Goal: Use online tool/utility

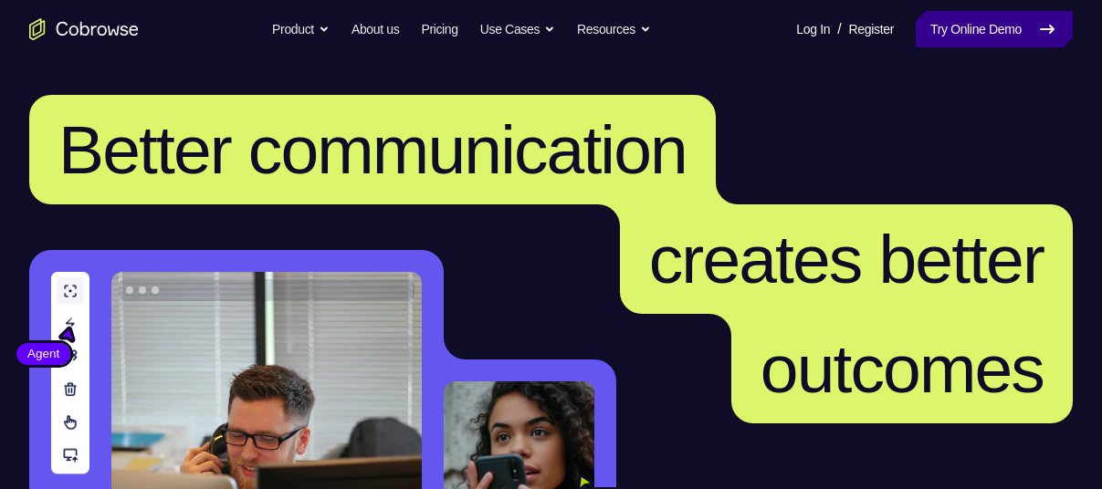
click at [1022, 25] on link "Try Online Demo" at bounding box center [994, 29] width 157 height 37
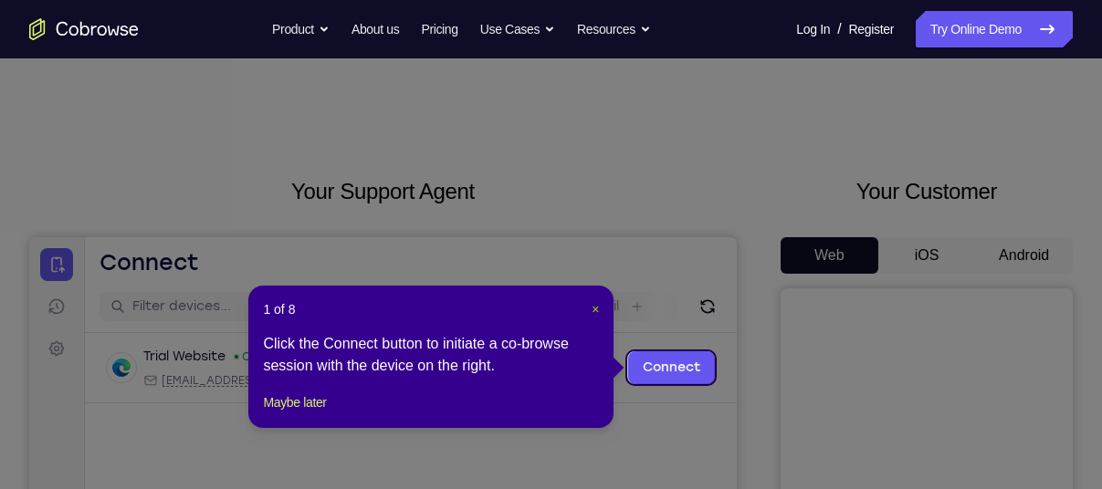
click at [593, 309] on span "×" at bounding box center [594, 309] width 7 height 15
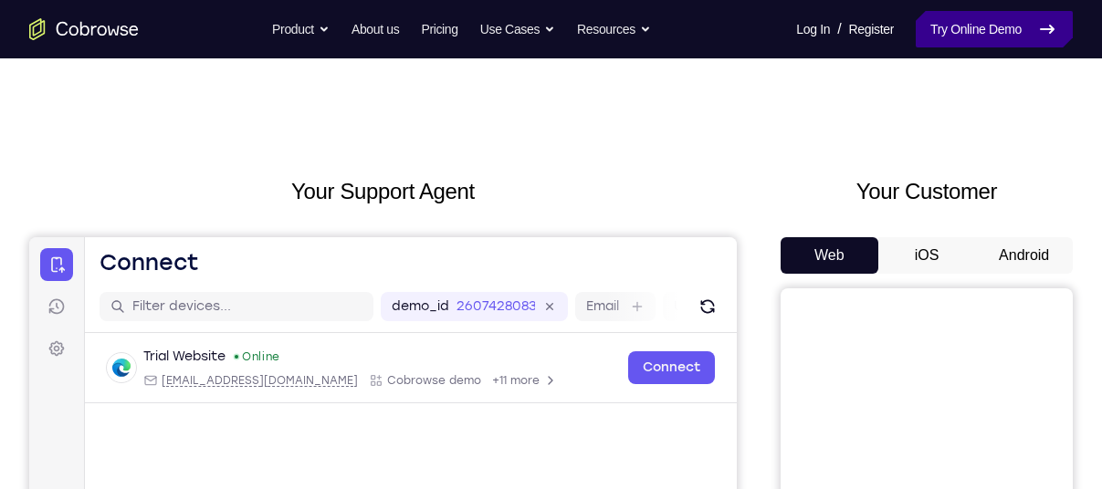
click at [962, 22] on link "Try Online Demo" at bounding box center [994, 29] width 157 height 37
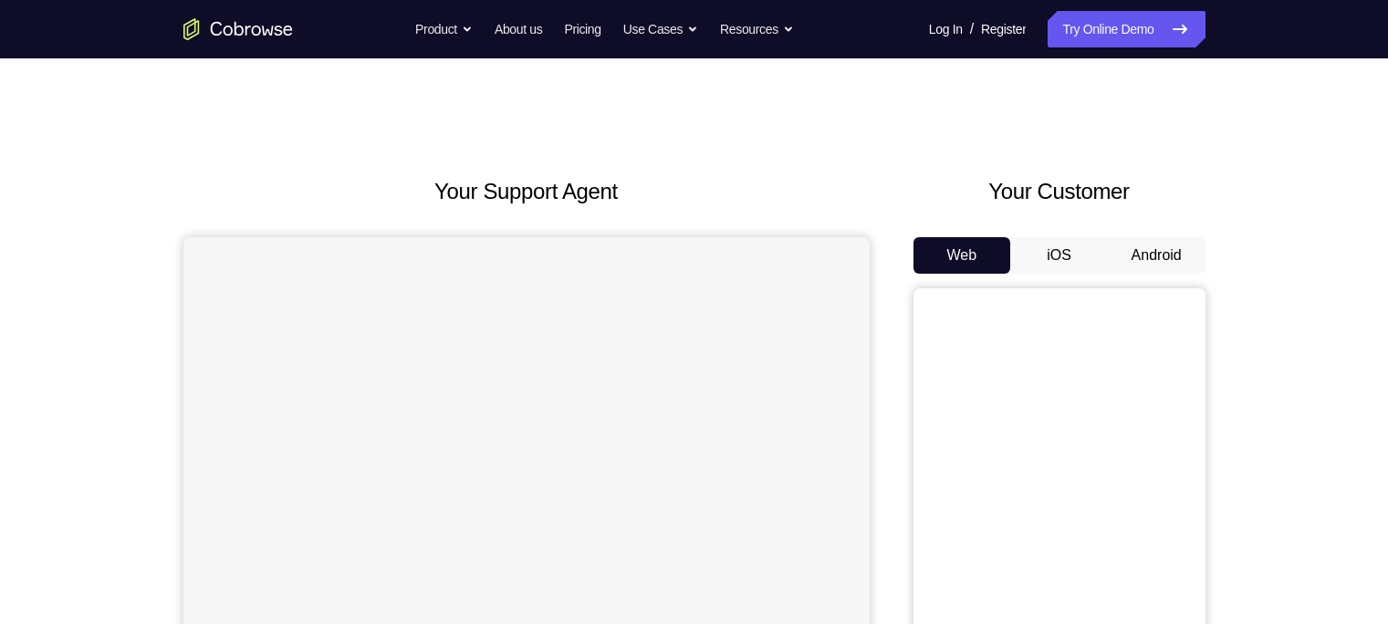
click at [1151, 251] on button "Android" at bounding box center [1157, 255] width 98 height 37
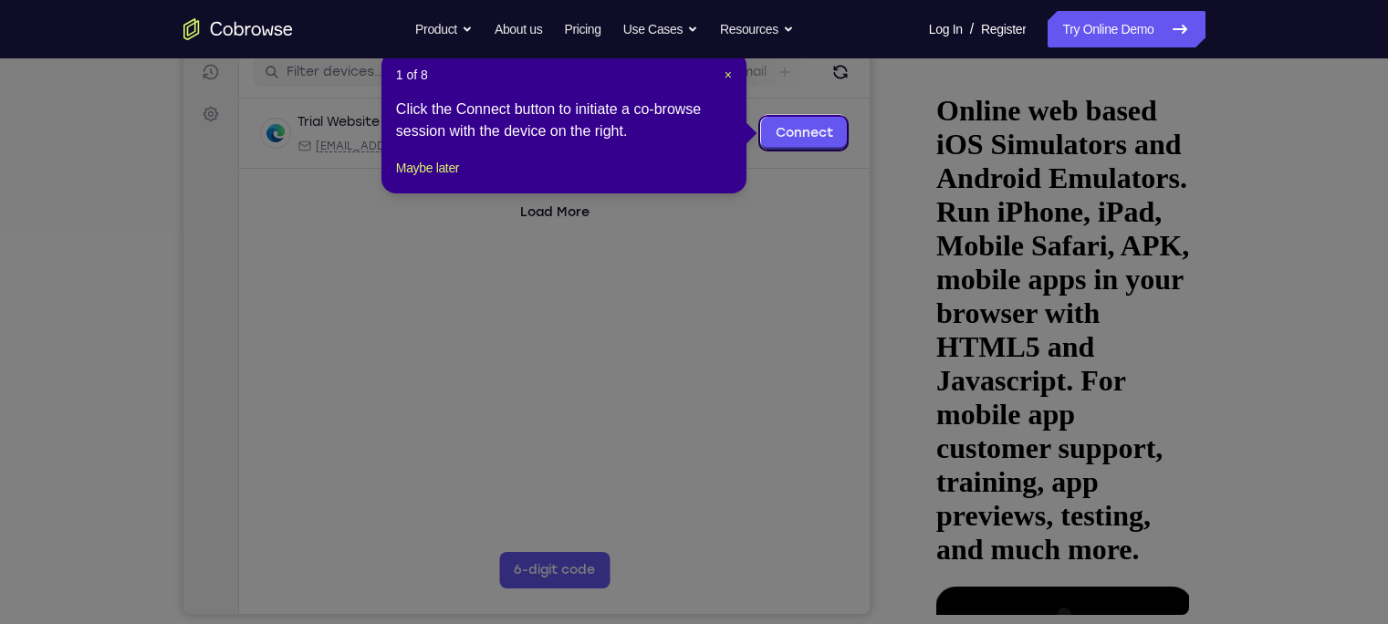
scroll to position [236, 0]
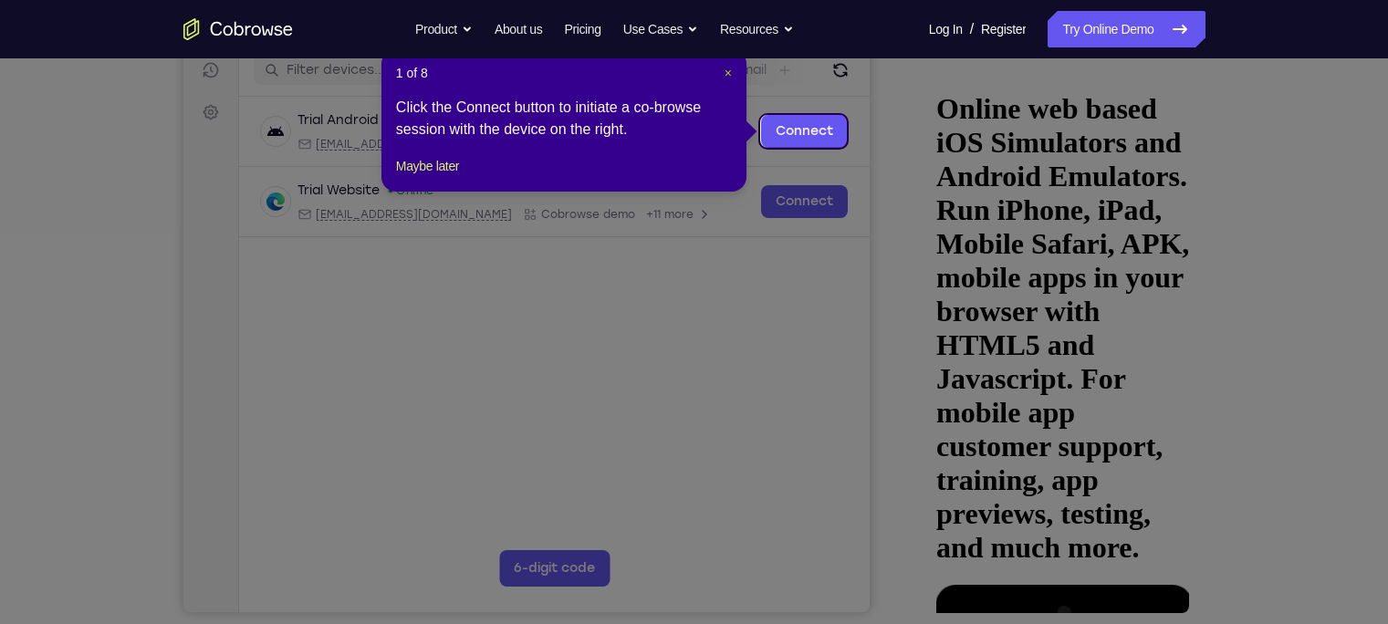
click at [727, 74] on span "×" at bounding box center [728, 73] width 7 height 15
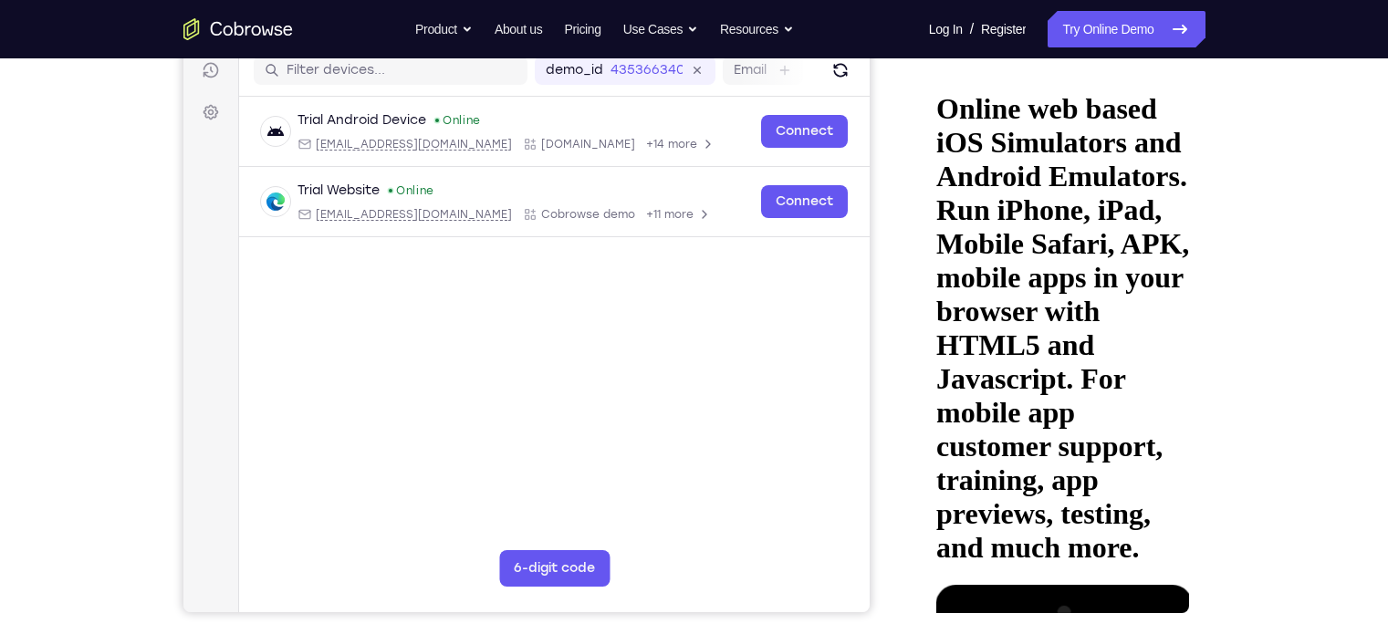
drag, startPoint x: 1093, startPoint y: 281, endPoint x: 1085, endPoint y: 365, distance: 84.3
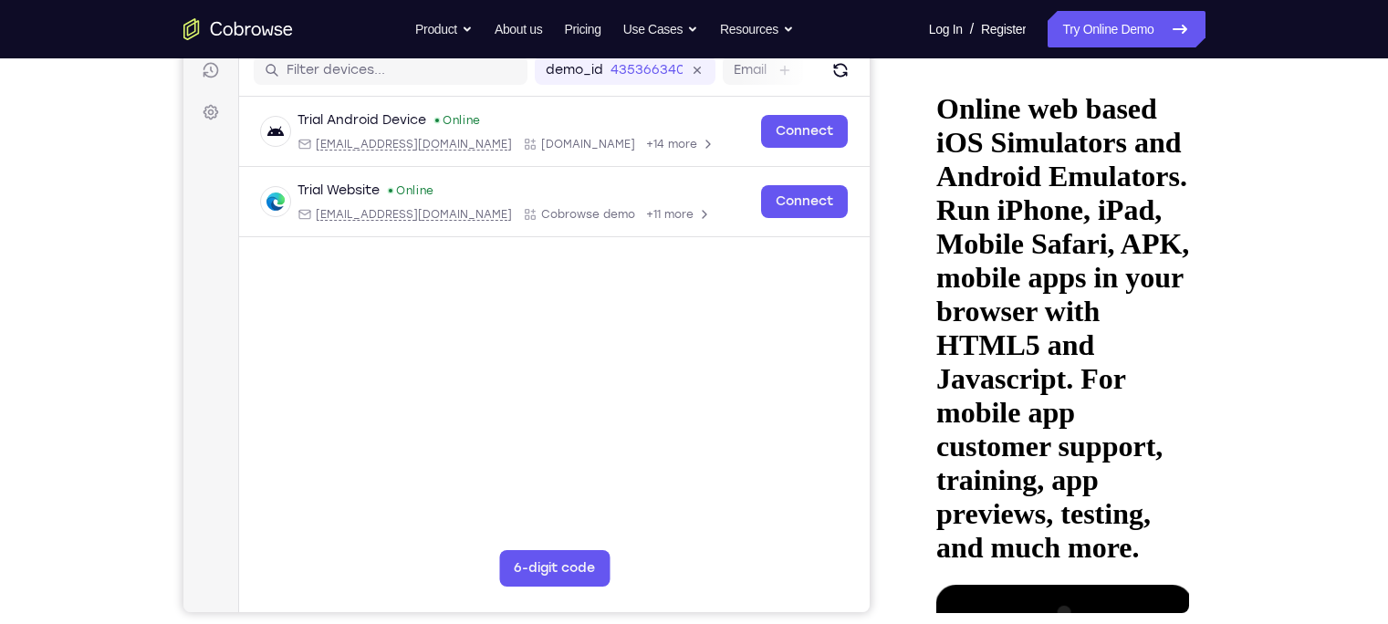
drag, startPoint x: 1107, startPoint y: 225, endPoint x: 1066, endPoint y: 545, distance: 323.0
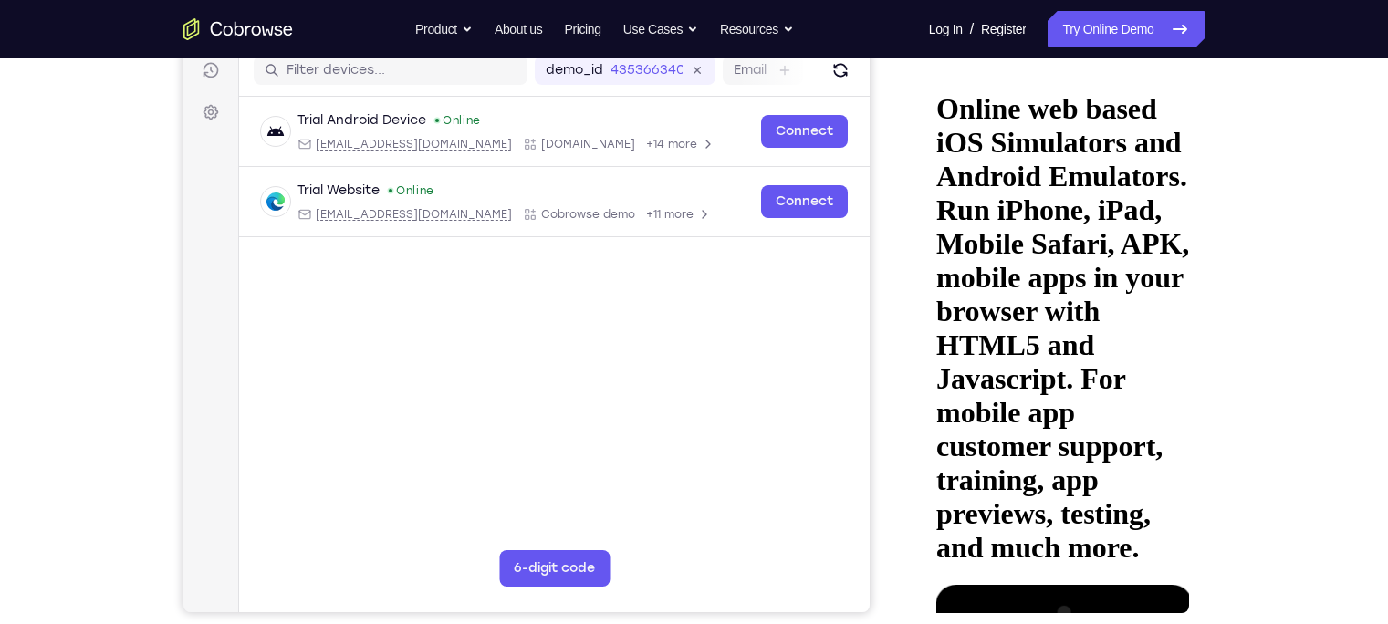
drag, startPoint x: 1031, startPoint y: 272, endPoint x: 987, endPoint y: 448, distance: 181.8
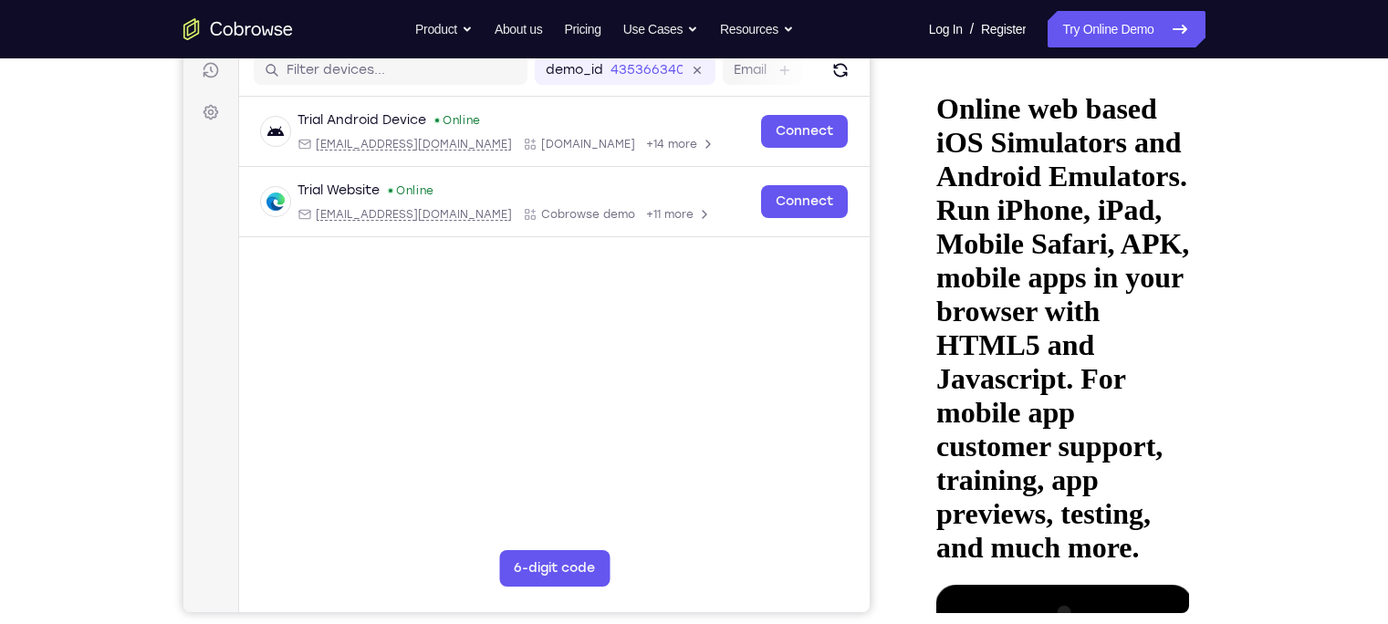
drag, startPoint x: 1013, startPoint y: 271, endPoint x: 1000, endPoint y: 460, distance: 189.4
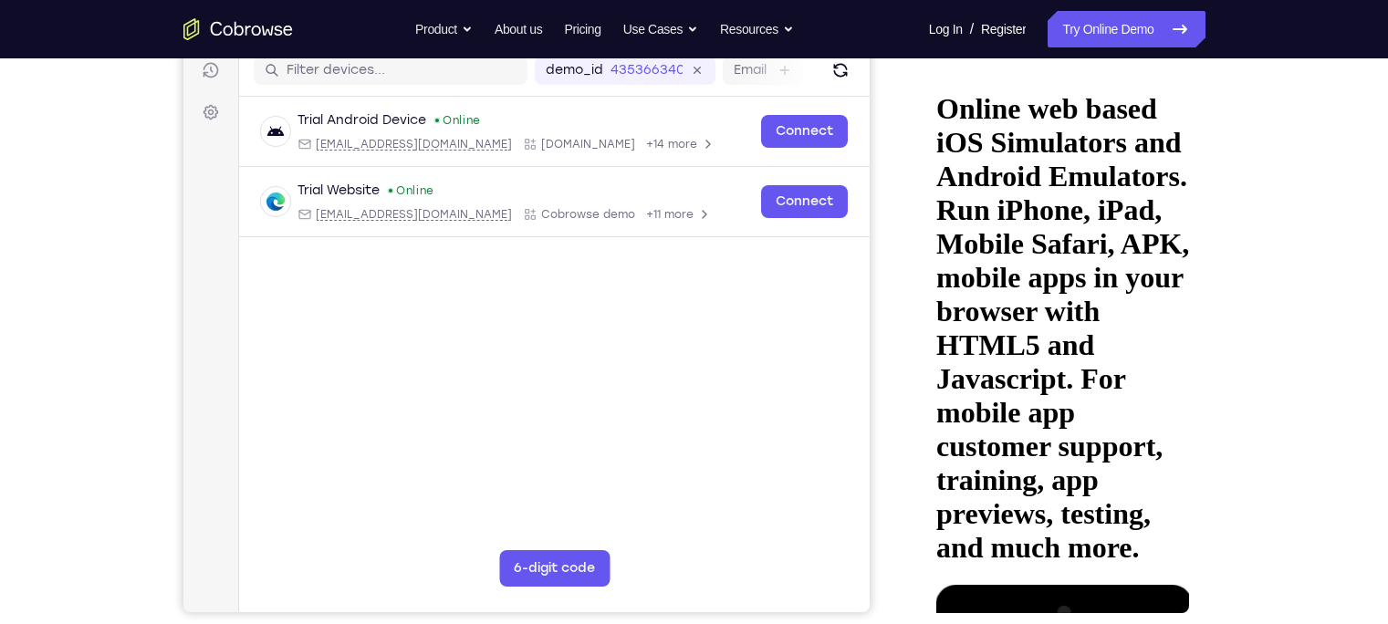
drag, startPoint x: 981, startPoint y: 268, endPoint x: 1006, endPoint y: 499, distance: 232.2
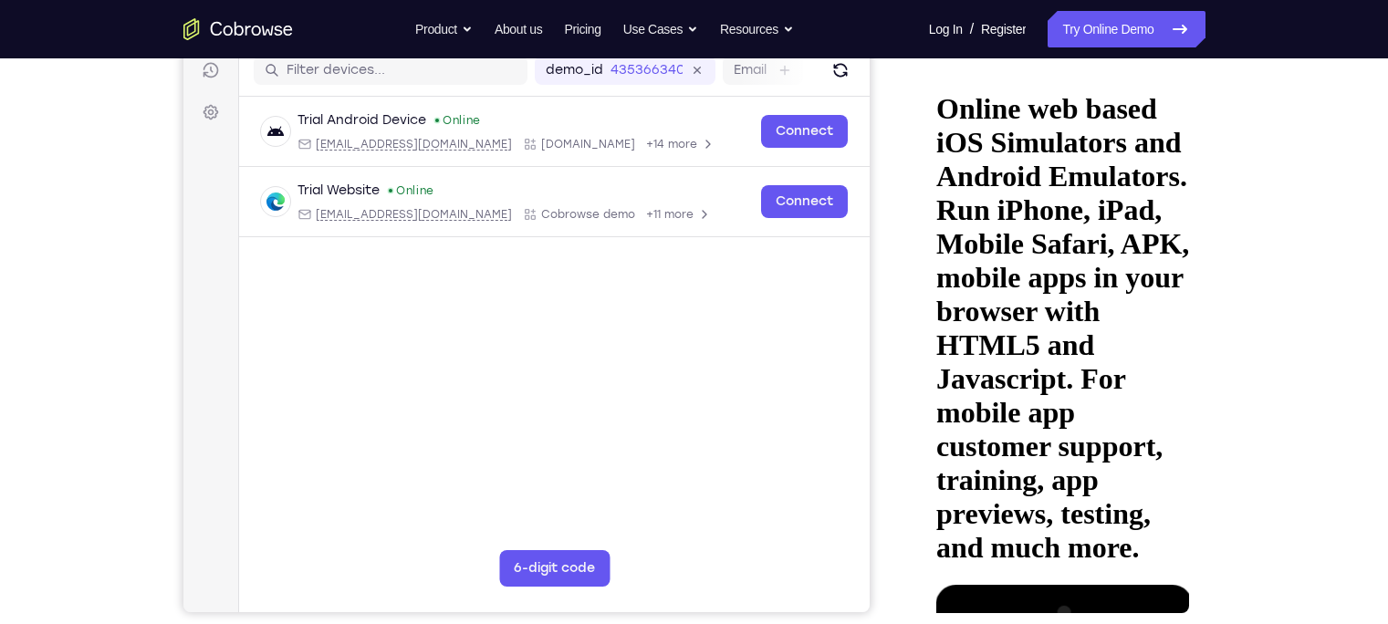
click at [1157, 34] on link "Try Online Demo" at bounding box center [1126, 29] width 157 height 37
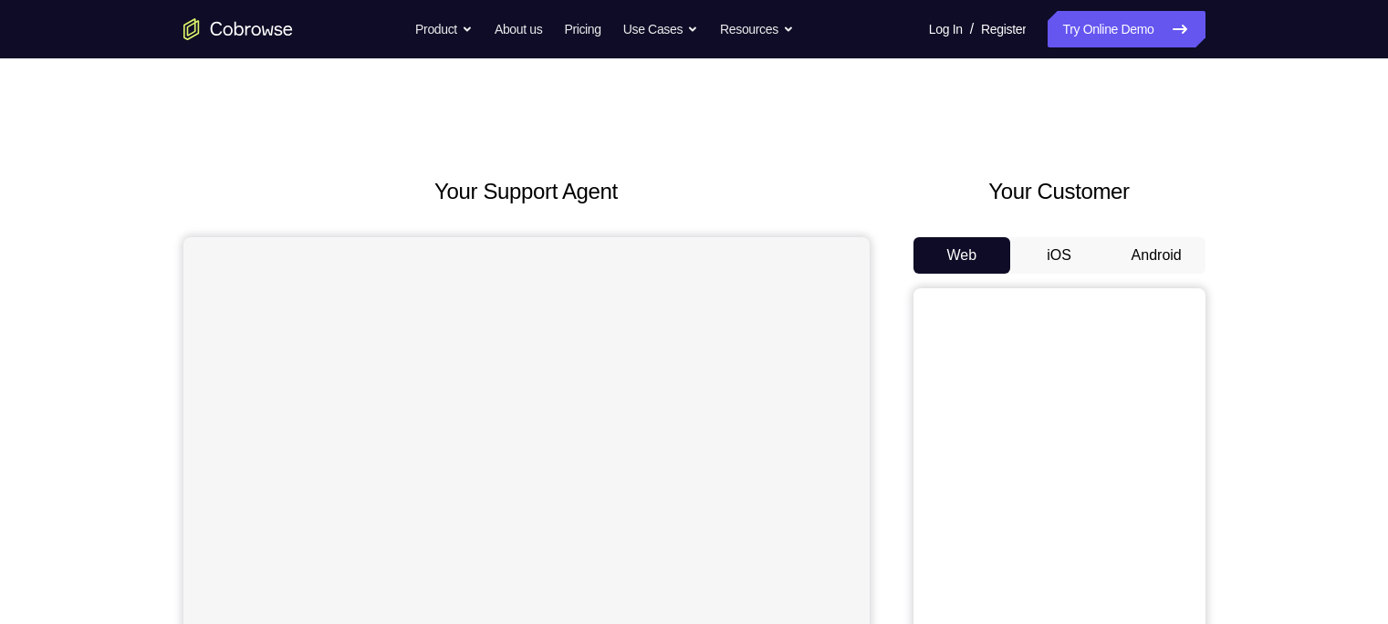
click at [1138, 253] on button "Android" at bounding box center [1157, 255] width 98 height 37
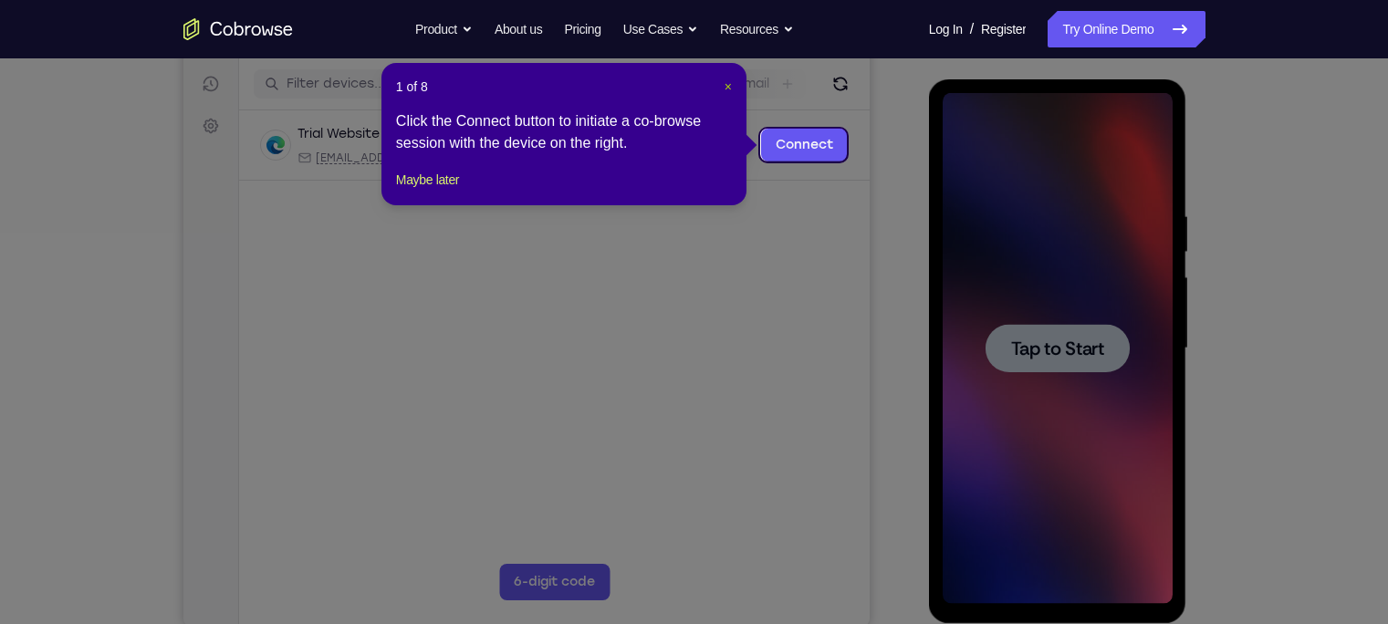
click at [727, 84] on span "×" at bounding box center [728, 86] width 7 height 15
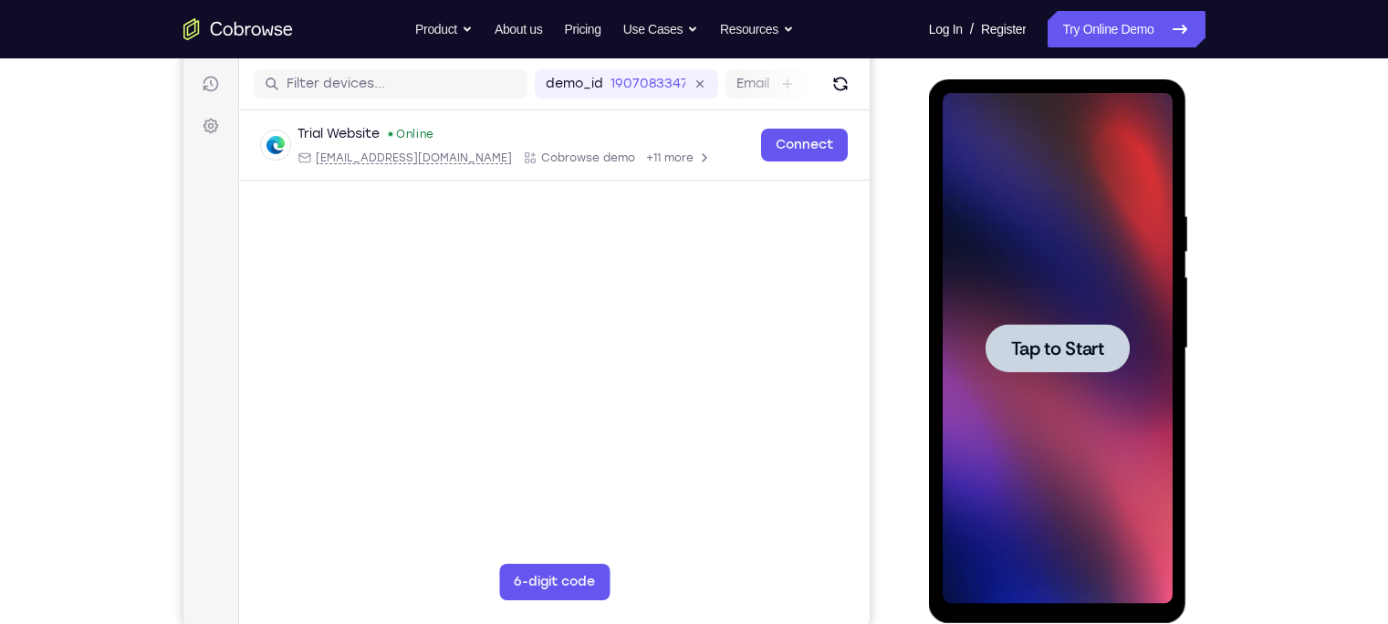
click at [1093, 473] on div at bounding box center [1058, 348] width 230 height 511
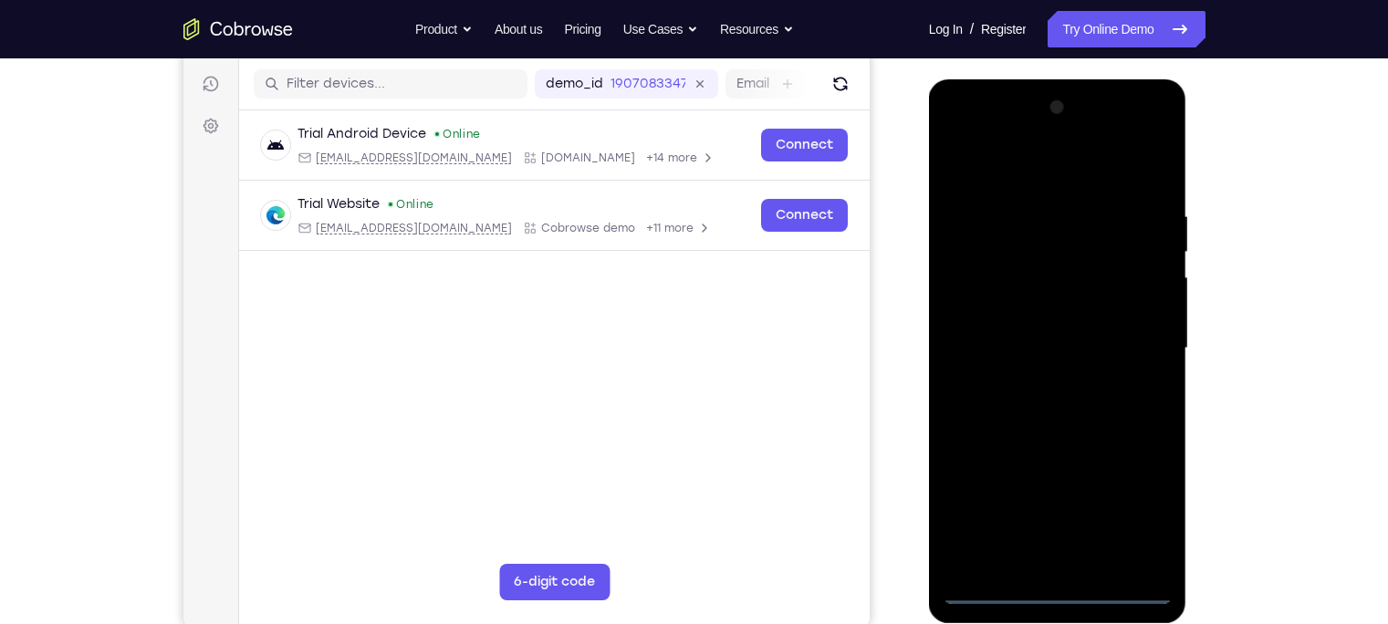
click at [1063, 581] on div at bounding box center [1058, 348] width 230 height 511
click at [1059, 591] on div at bounding box center [1058, 348] width 230 height 511
click at [1134, 511] on div at bounding box center [1058, 348] width 230 height 511
click at [1043, 171] on div at bounding box center [1058, 348] width 230 height 511
click at [1123, 339] on div at bounding box center [1058, 348] width 230 height 511
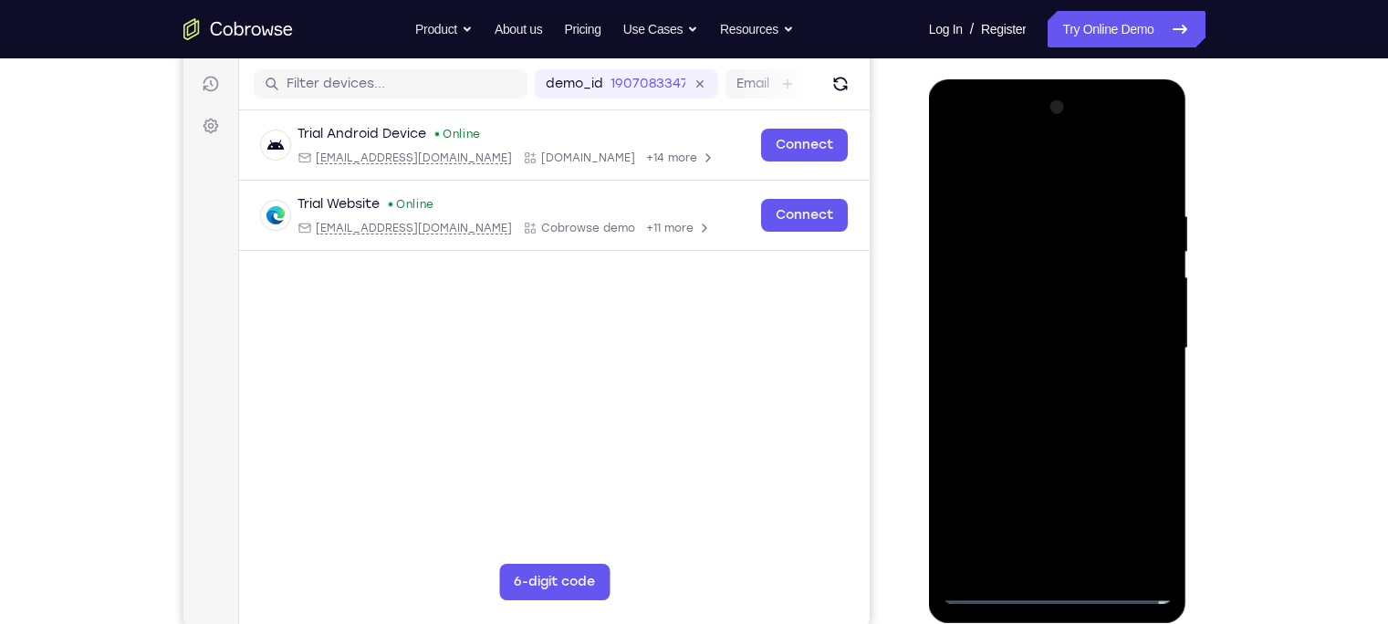
click at [1037, 382] on div at bounding box center [1058, 348] width 230 height 511
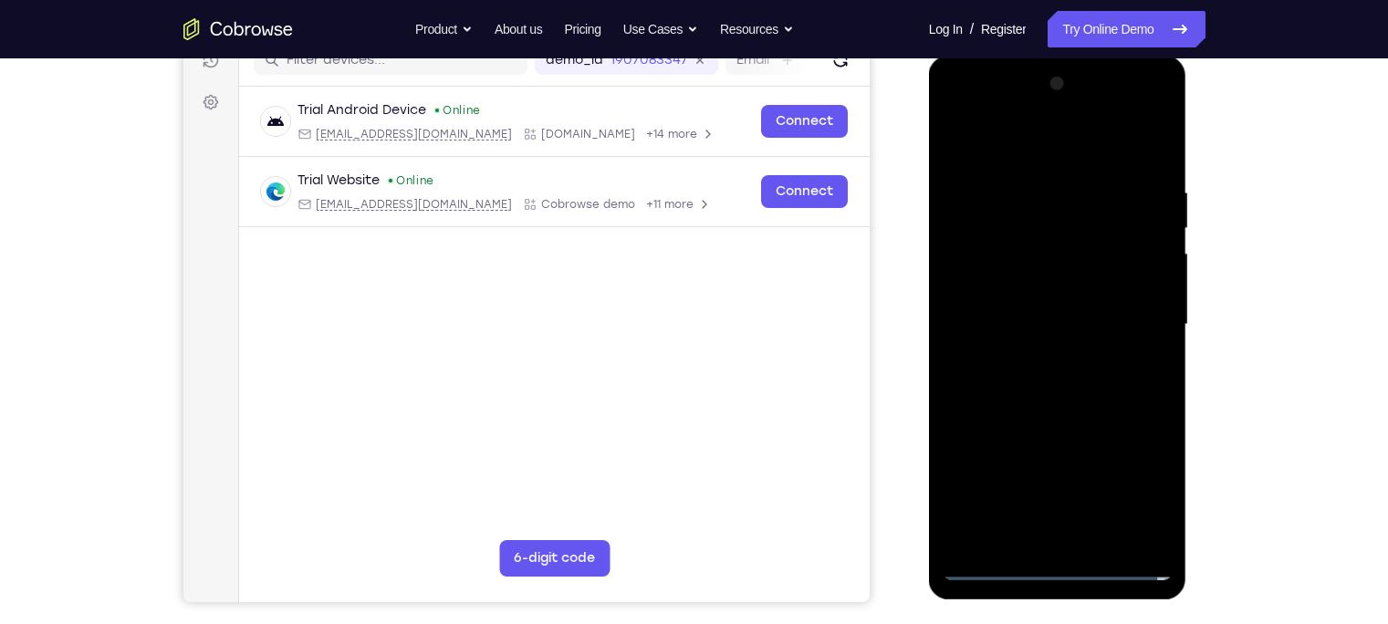
scroll to position [247, 0]
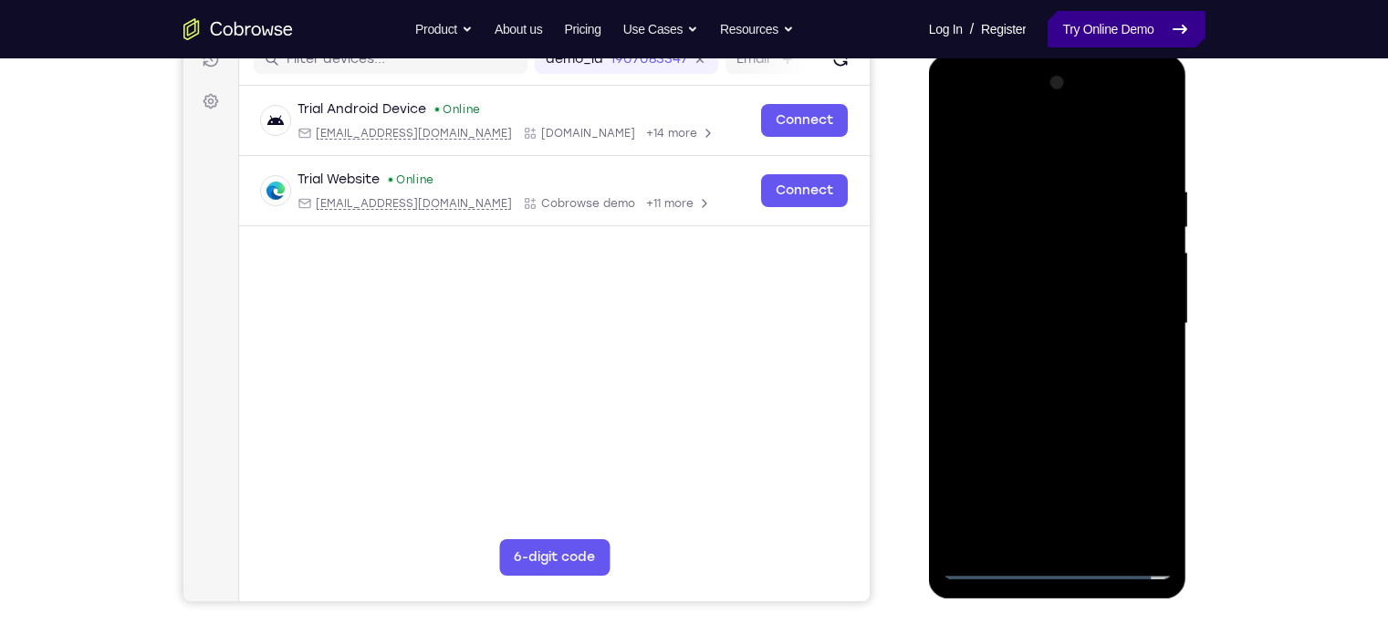
click at [1178, 29] on icon at bounding box center [1180, 29] width 13 height 7
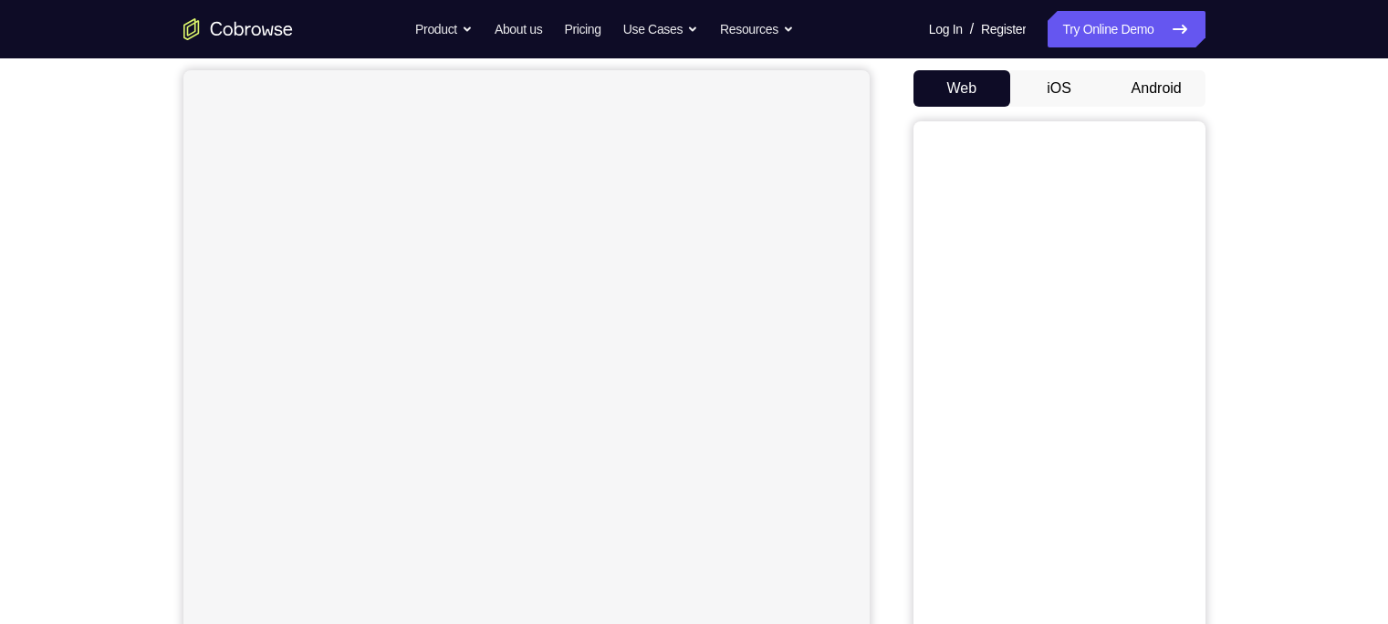
scroll to position [168, 0]
click at [1146, 79] on button "Android" at bounding box center [1157, 87] width 98 height 37
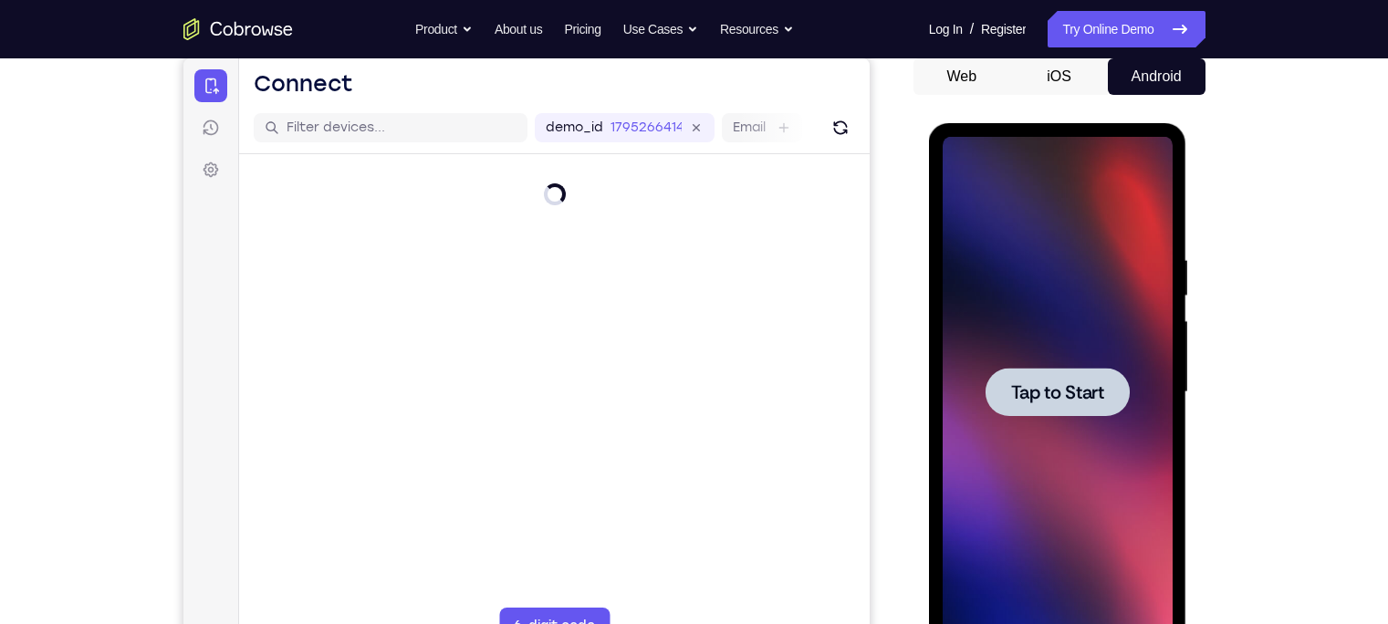
scroll to position [0, 0]
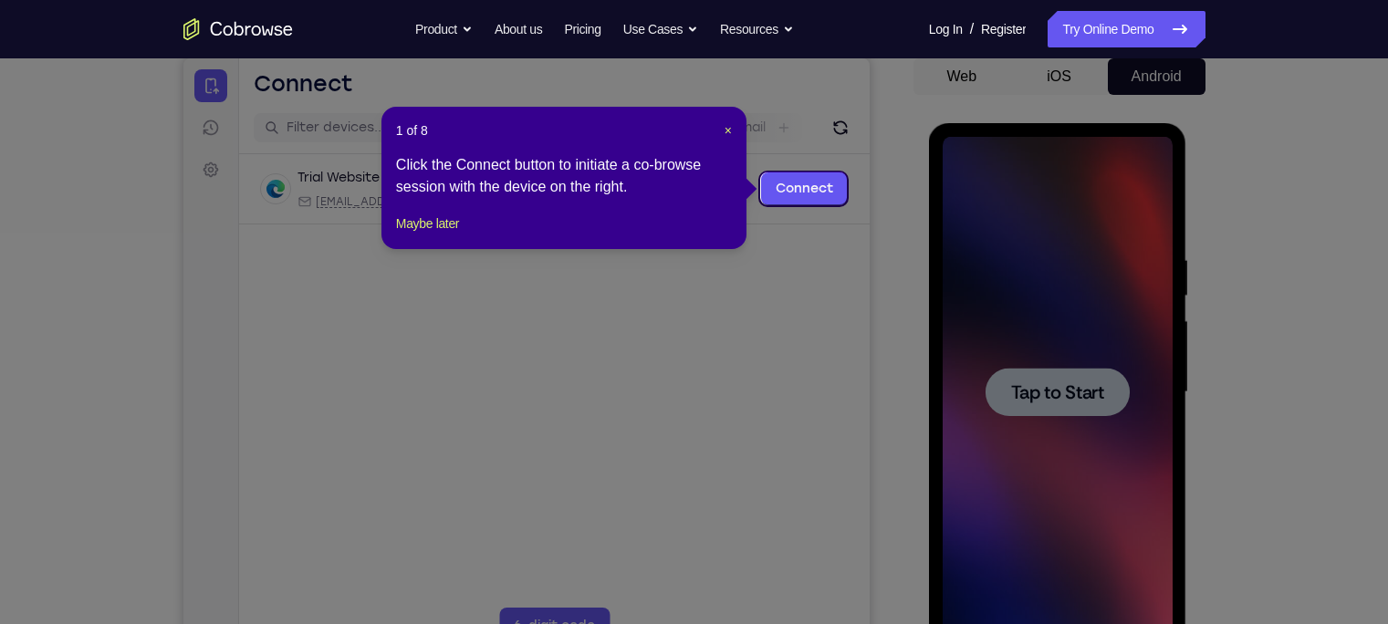
click at [733, 133] on div "1 of 8 × Click the Connect button to initiate a co-browse session with the devi…" at bounding box center [564, 178] width 365 height 142
click at [728, 131] on span "×" at bounding box center [728, 130] width 7 height 15
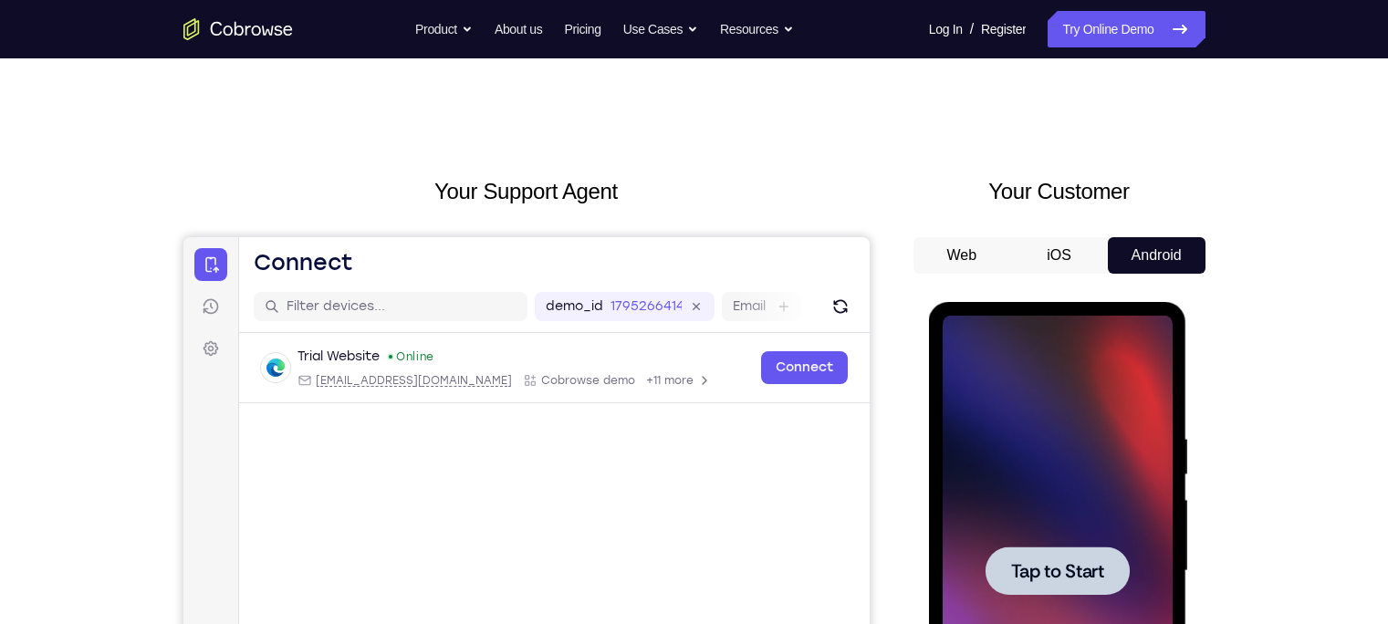
click at [997, 370] on div at bounding box center [1058, 571] width 230 height 511
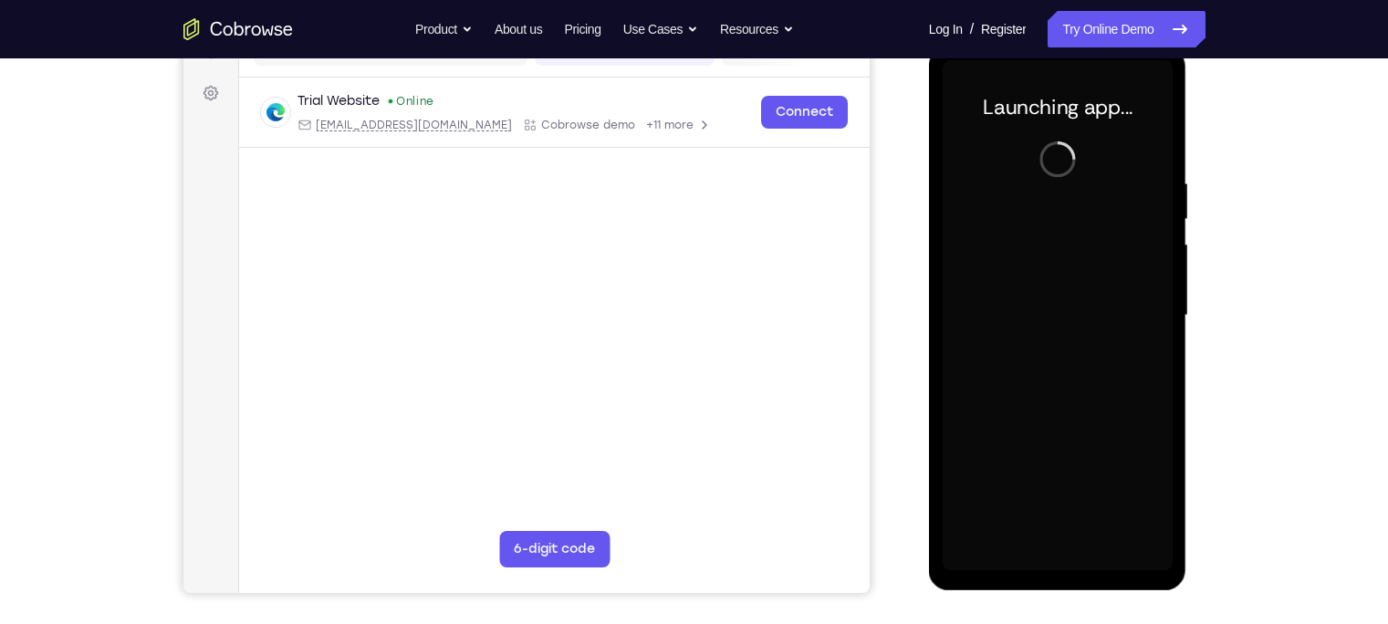
scroll to position [254, 0]
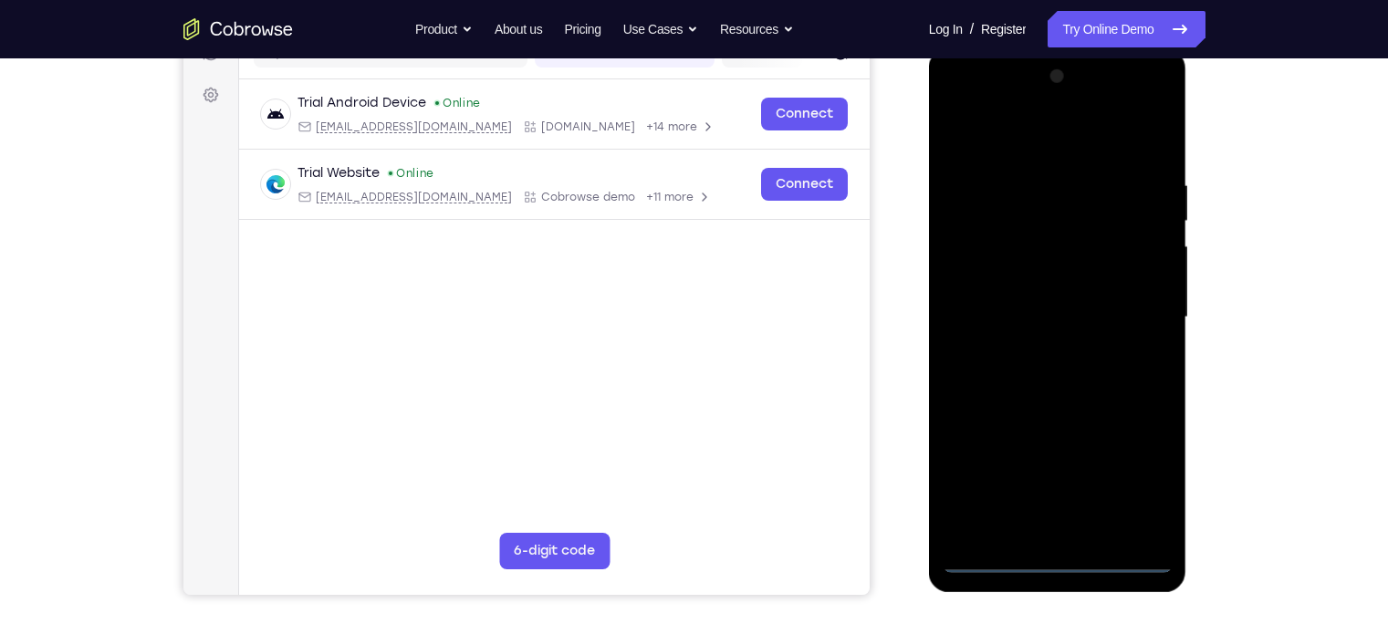
click at [1063, 554] on div at bounding box center [1058, 317] width 230 height 511
click at [1136, 486] on div at bounding box center [1058, 317] width 230 height 511
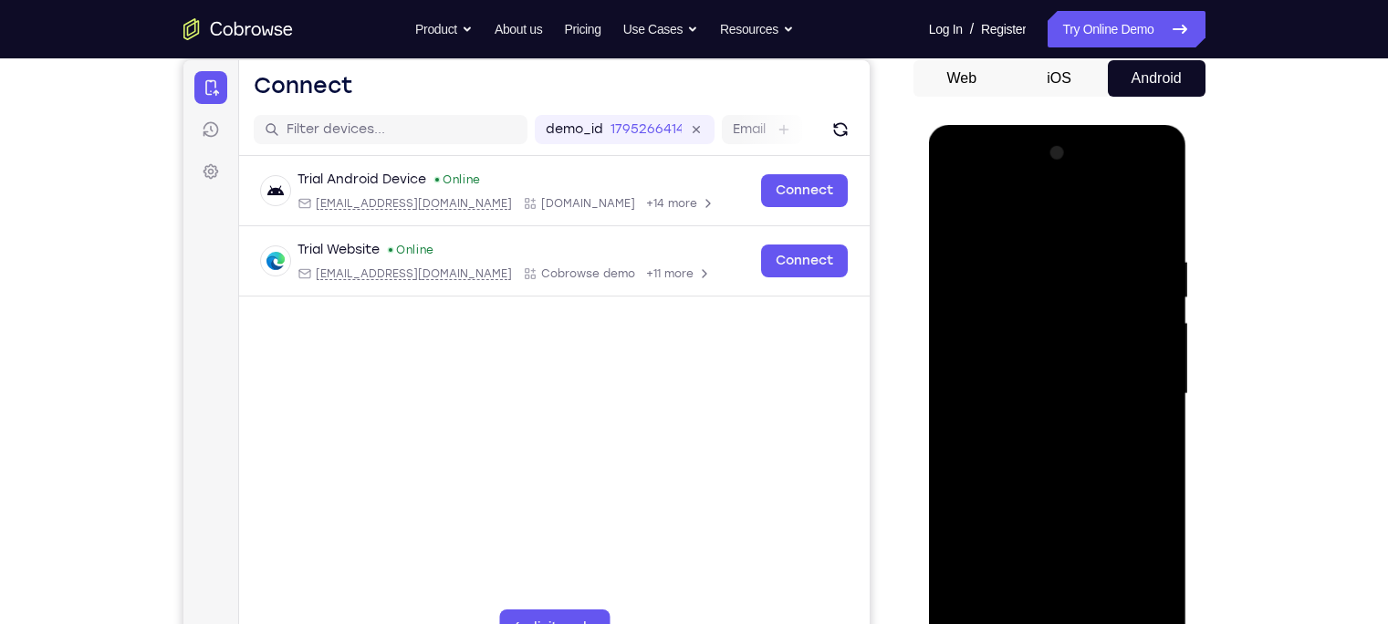
click at [982, 209] on div at bounding box center [1058, 394] width 230 height 511
click at [1134, 396] on div at bounding box center [1058, 394] width 230 height 511
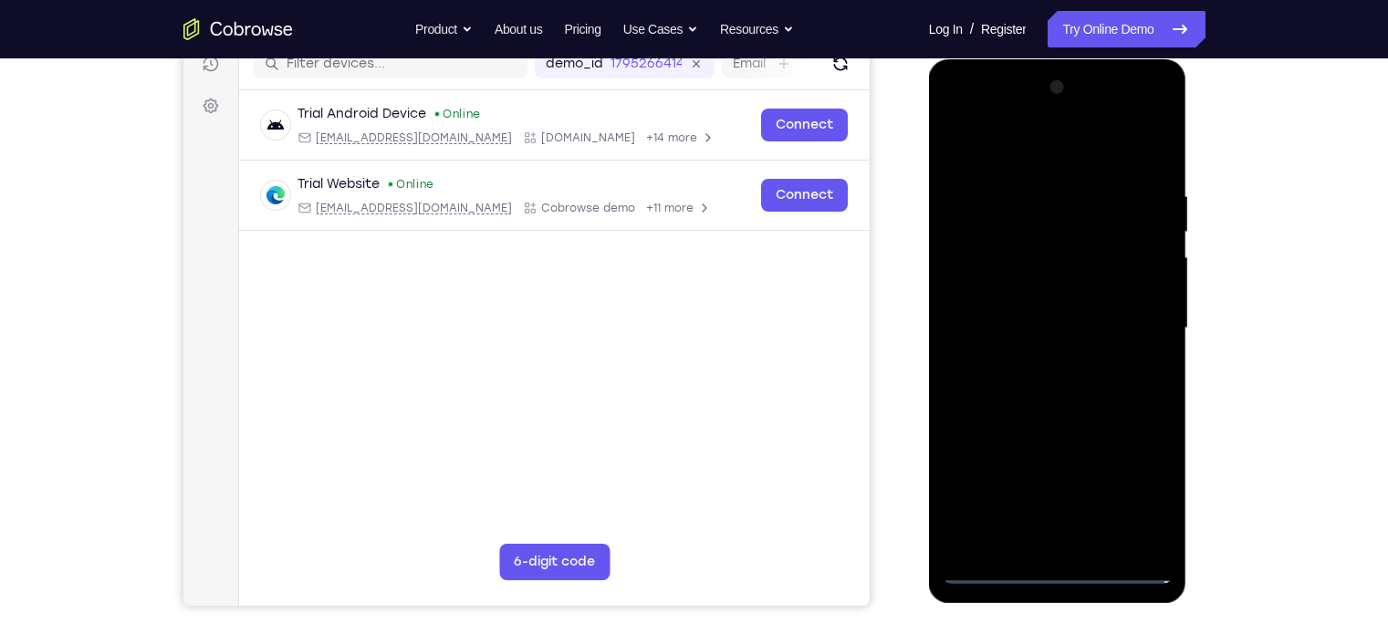
scroll to position [295, 0]
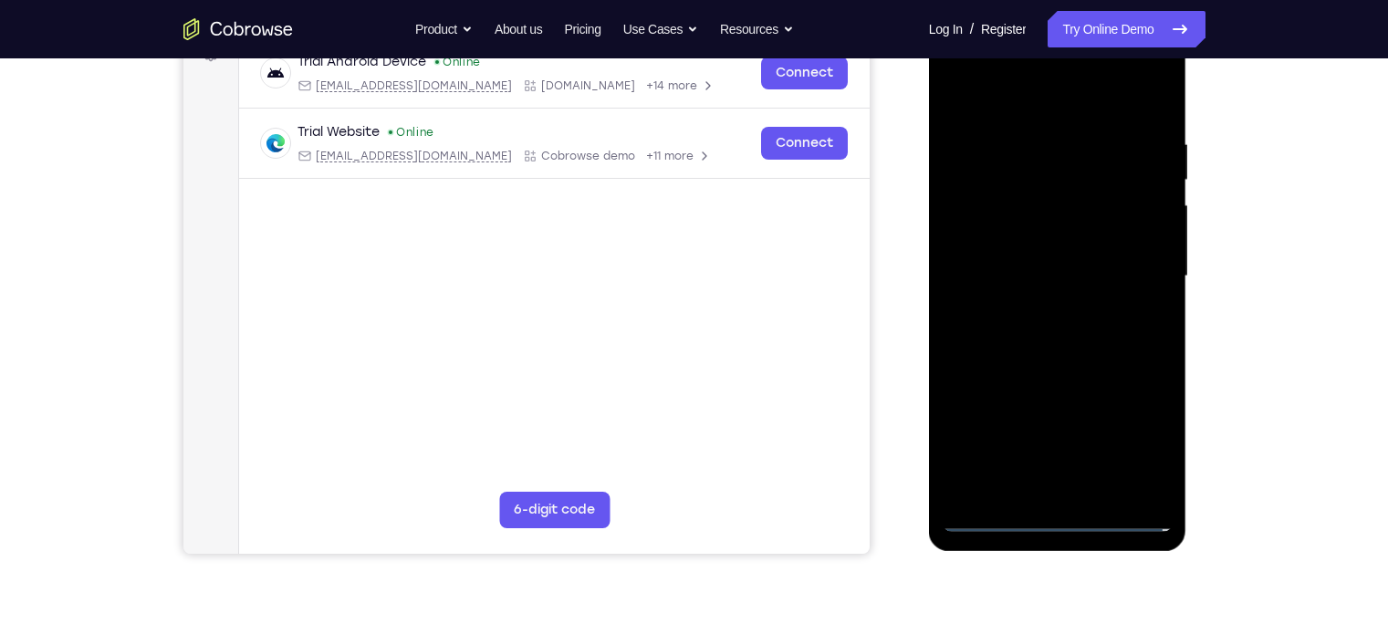
click at [1041, 487] on div at bounding box center [1058, 276] width 230 height 511
click at [1036, 246] on div at bounding box center [1058, 276] width 230 height 511
click at [1009, 289] on div at bounding box center [1058, 276] width 230 height 511
click at [1005, 197] on div at bounding box center [1058, 276] width 230 height 511
click at [1044, 271] on div at bounding box center [1058, 276] width 230 height 511
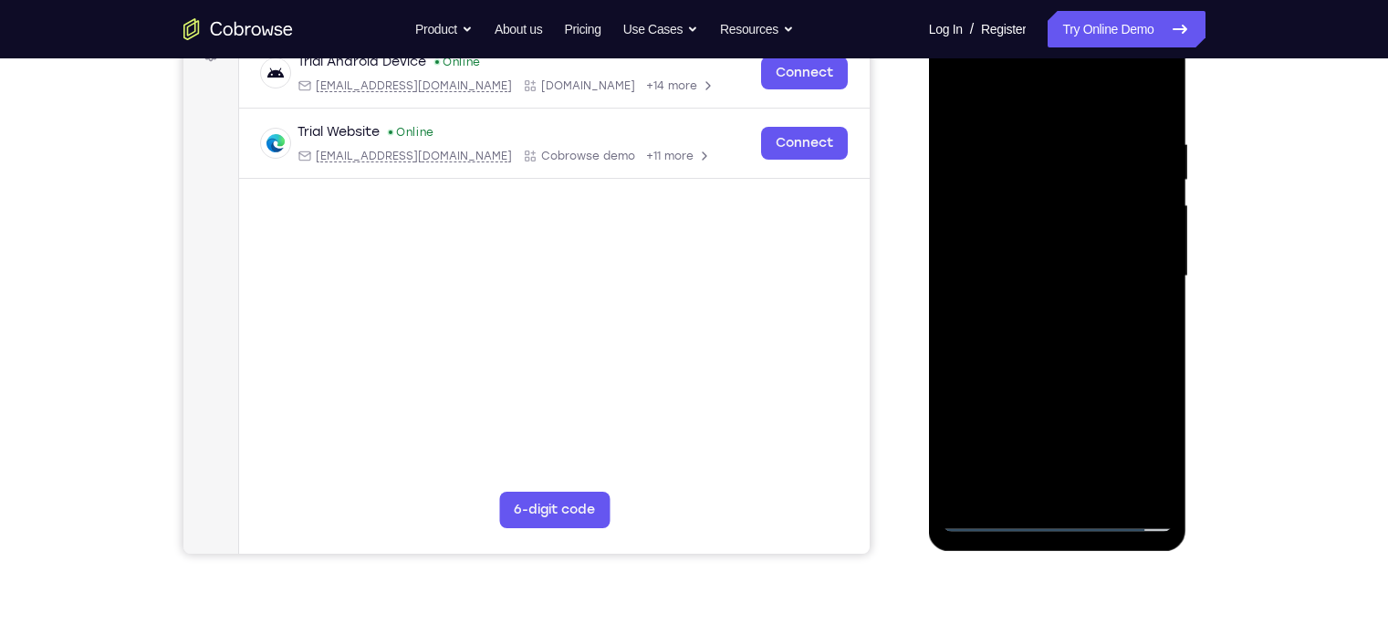
click at [1080, 332] on div at bounding box center [1058, 276] width 230 height 511
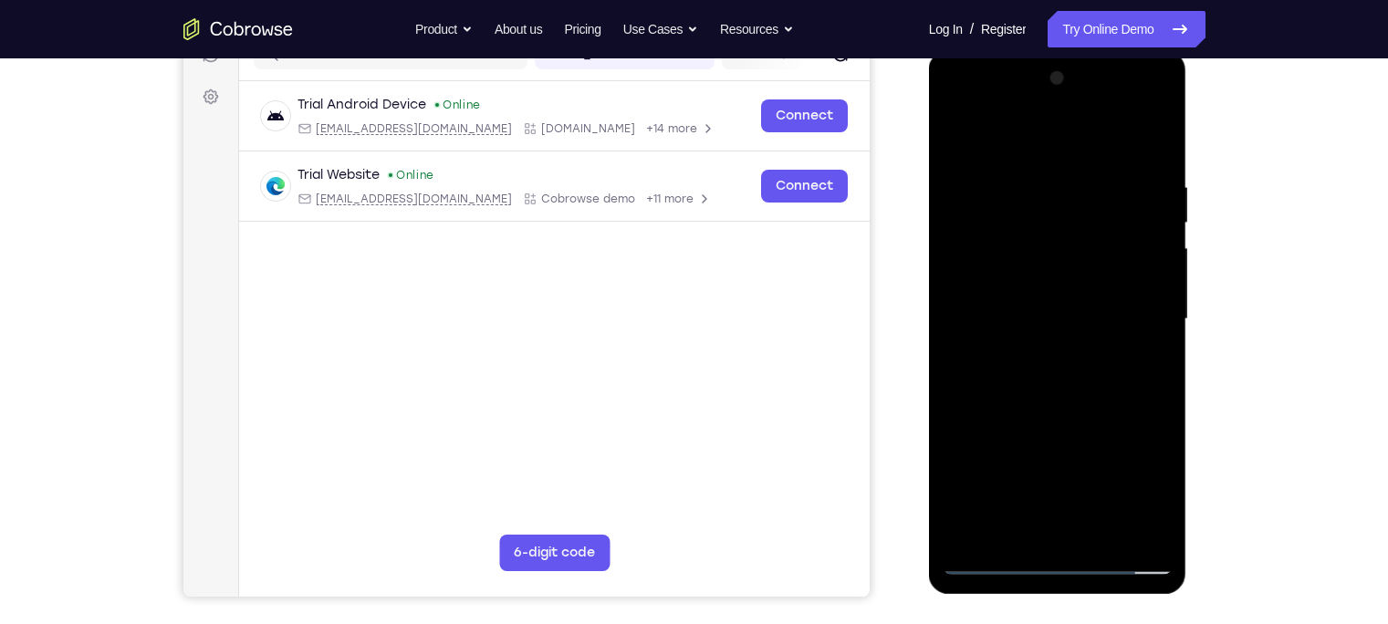
scroll to position [214, 0]
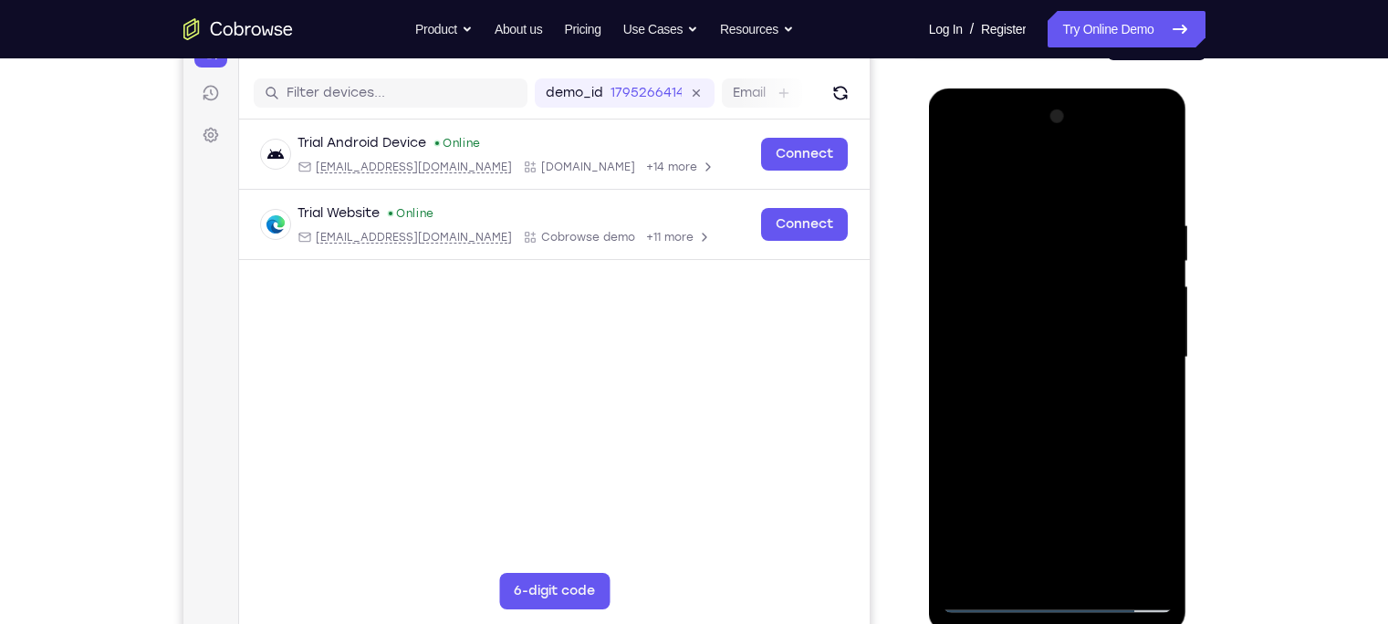
click at [1154, 203] on div at bounding box center [1058, 357] width 230 height 511
click at [1160, 173] on div at bounding box center [1058, 357] width 230 height 511
click at [963, 266] on div at bounding box center [1058, 357] width 230 height 511
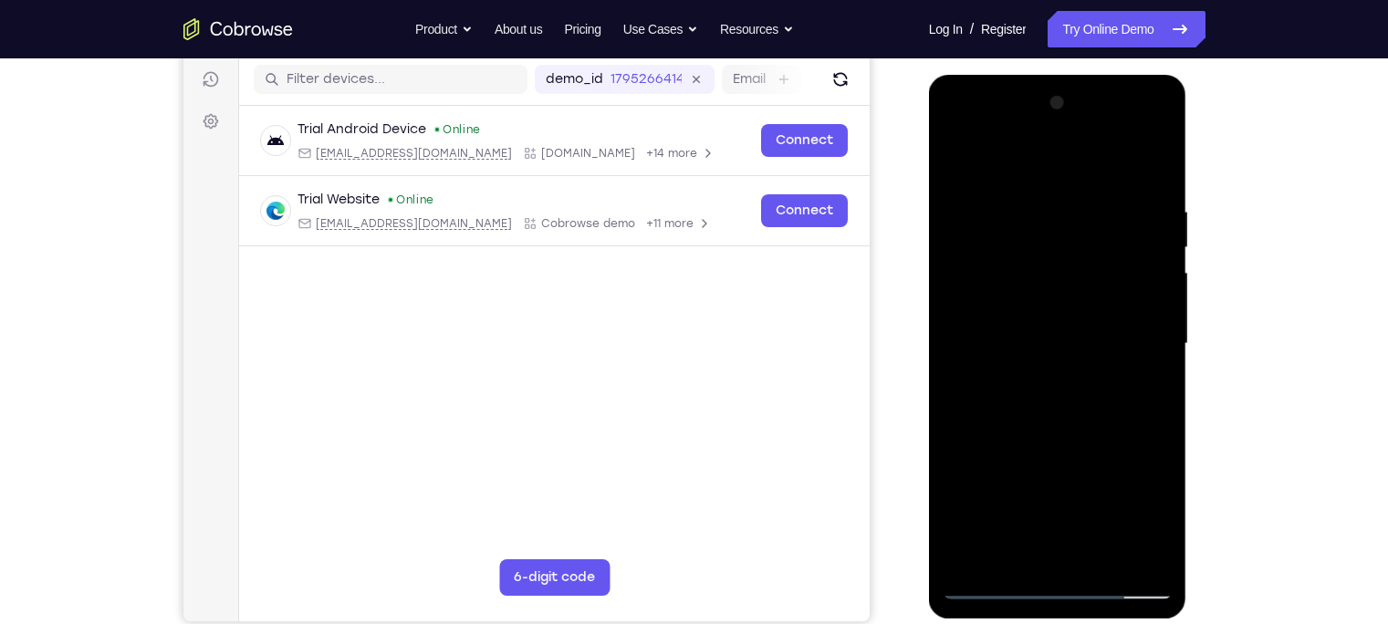
scroll to position [231, 0]
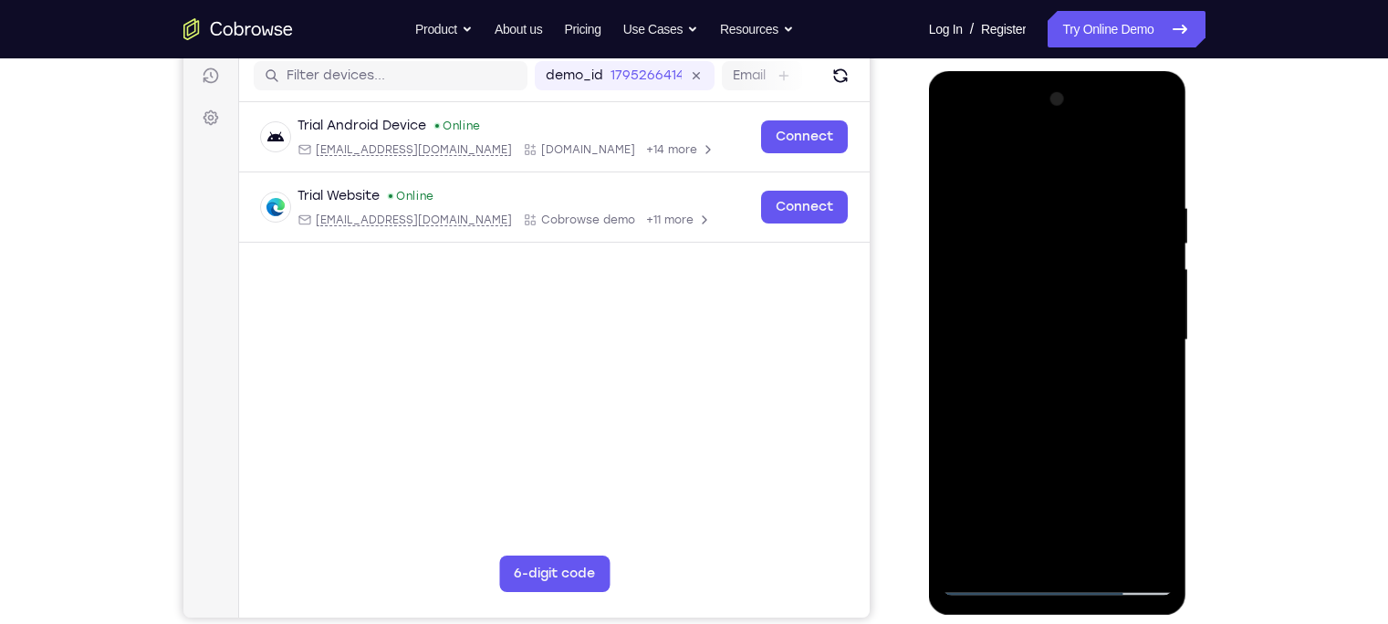
click at [962, 161] on div at bounding box center [1058, 340] width 230 height 511
click at [1094, 198] on div at bounding box center [1058, 340] width 230 height 511
click at [1157, 158] on div at bounding box center [1058, 340] width 230 height 511
click at [1134, 195] on div at bounding box center [1058, 340] width 230 height 511
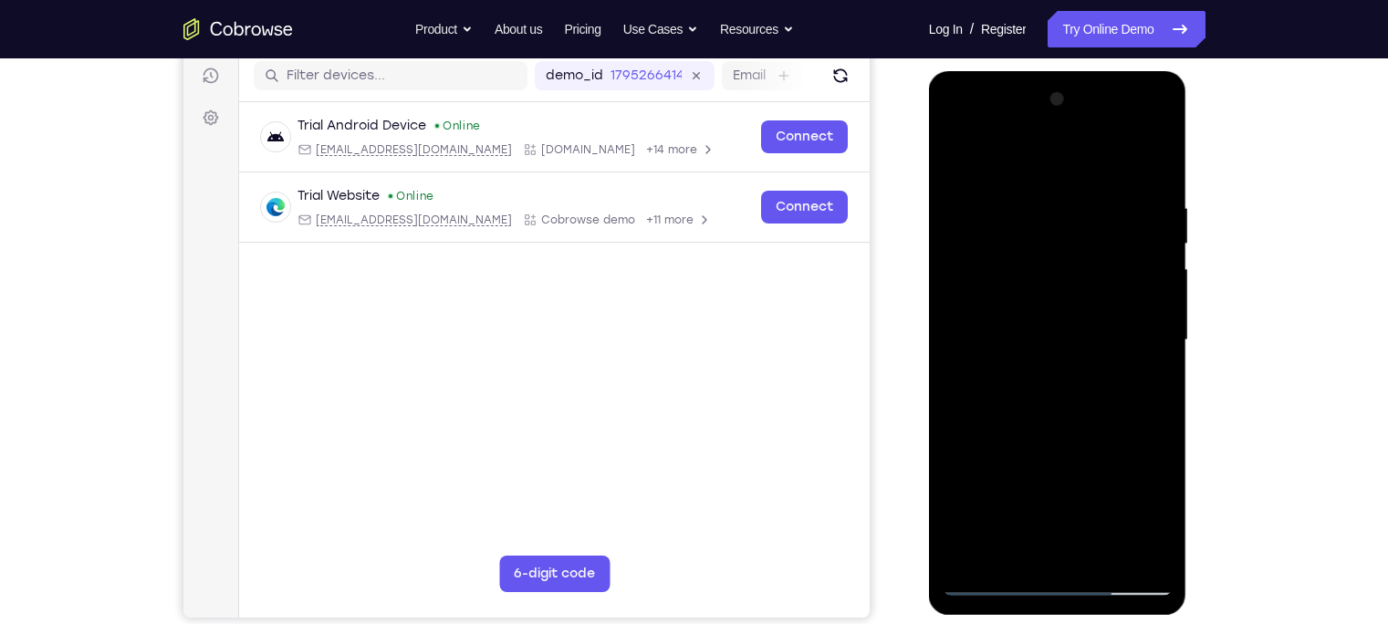
click at [1155, 550] on div at bounding box center [1058, 340] width 230 height 511
click at [1107, 370] on div at bounding box center [1058, 340] width 230 height 511
click at [1147, 307] on div at bounding box center [1058, 340] width 230 height 511
click at [1129, 347] on div at bounding box center [1058, 340] width 230 height 511
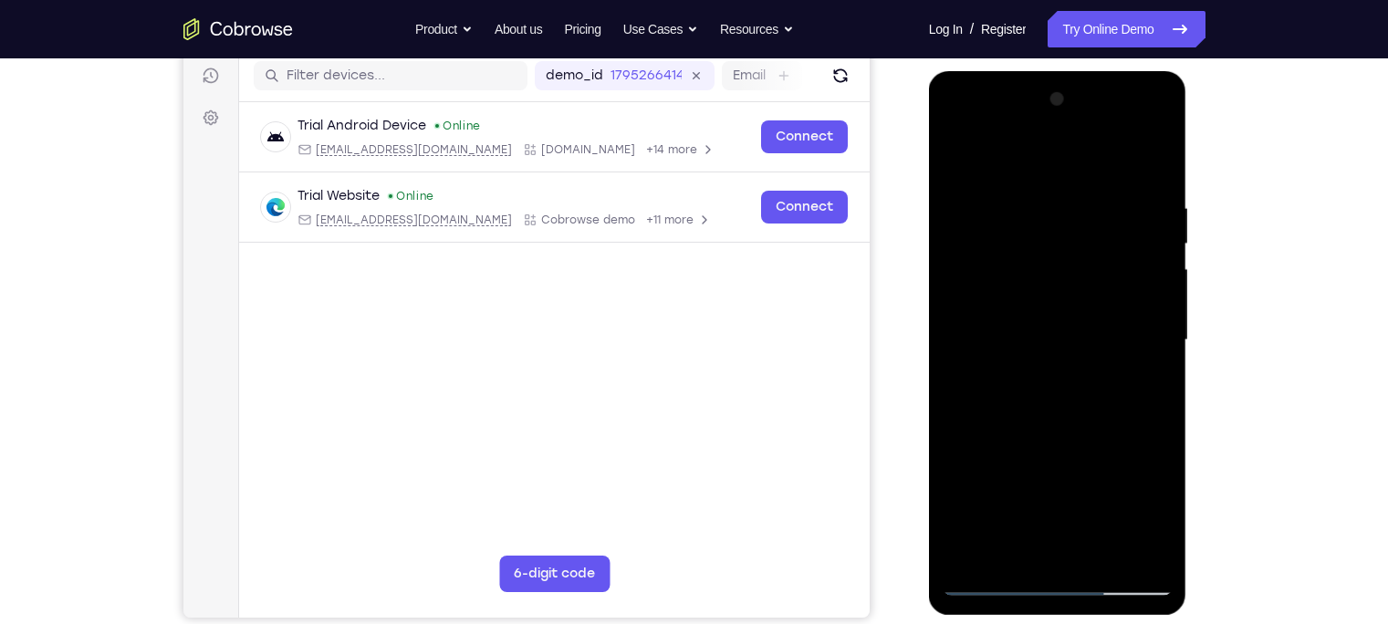
click at [1154, 166] on div at bounding box center [1058, 340] width 230 height 511
click at [1107, 554] on div at bounding box center [1058, 340] width 230 height 511
click at [1083, 435] on div at bounding box center [1058, 340] width 230 height 511
drag, startPoint x: 1047, startPoint y: 493, endPoint x: 1028, endPoint y: 383, distance: 111.2
click at [1028, 383] on div at bounding box center [1058, 340] width 230 height 511
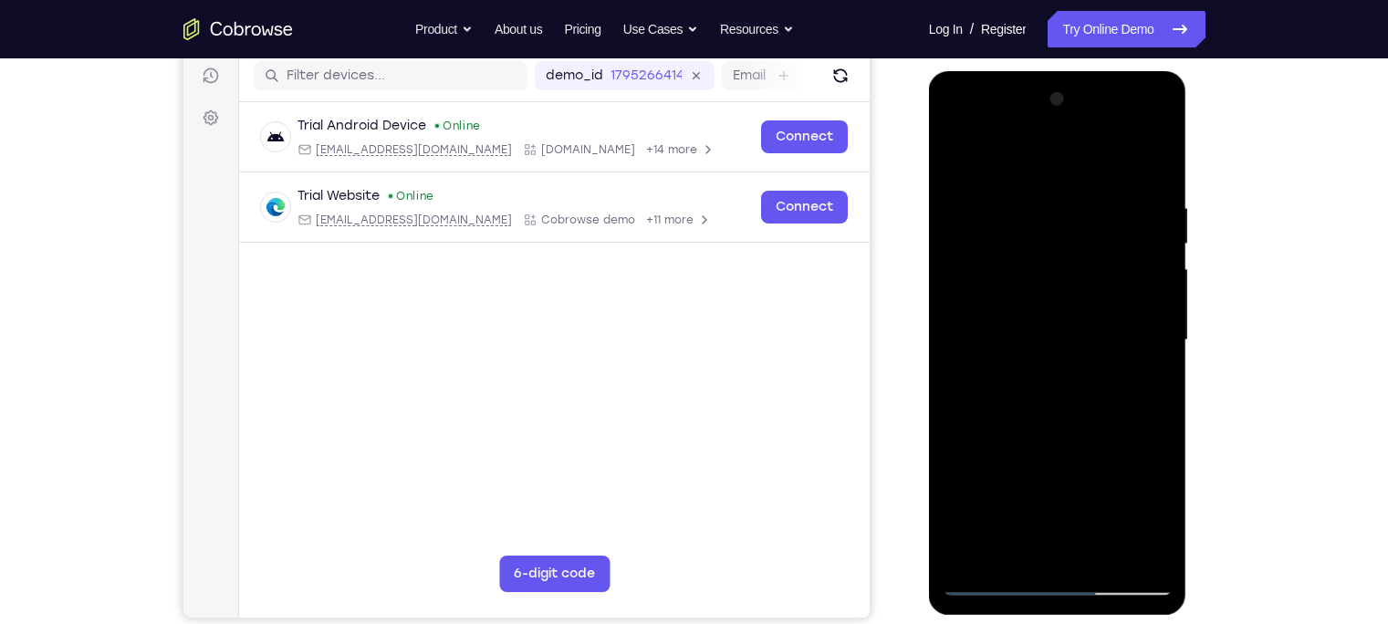
drag, startPoint x: 1033, startPoint y: 455, endPoint x: 1029, endPoint y: 343, distance: 112.4
click at [1029, 343] on div at bounding box center [1058, 340] width 230 height 511
drag, startPoint x: 1044, startPoint y: 466, endPoint x: 1039, endPoint y: 352, distance: 113.3
click at [1039, 352] on div at bounding box center [1058, 340] width 230 height 511
drag, startPoint x: 1042, startPoint y: 474, endPoint x: 1053, endPoint y: 345, distance: 129.3
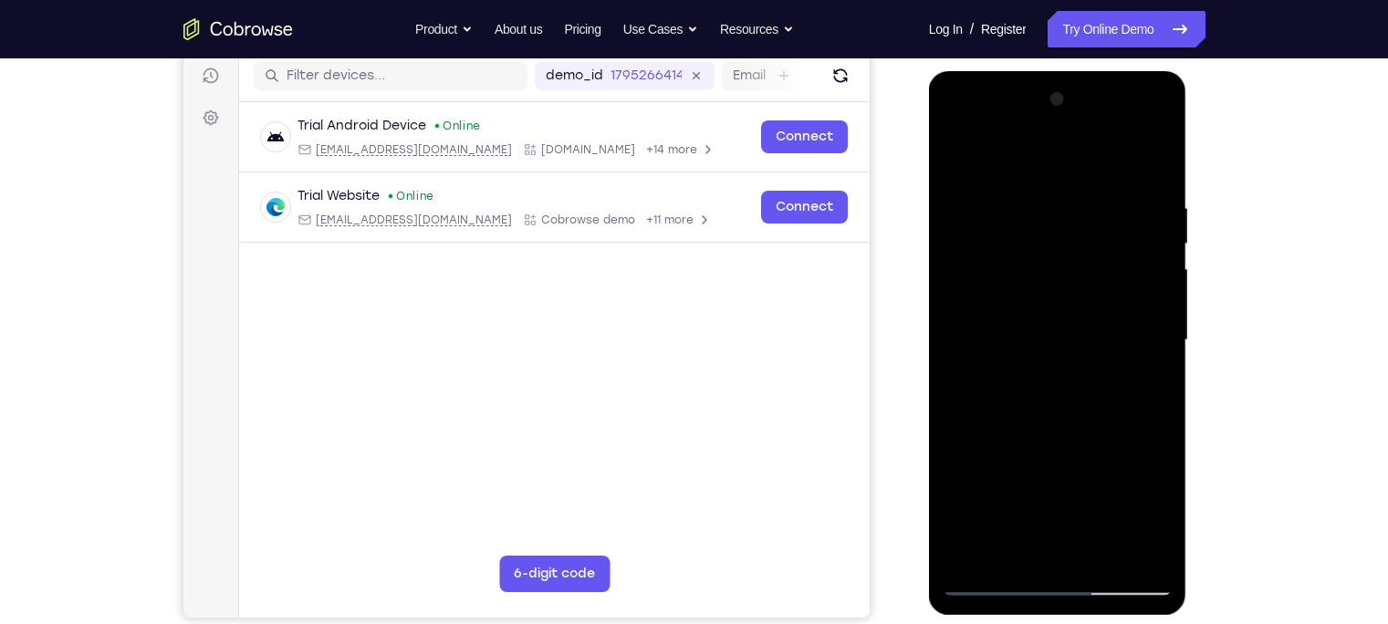
click at [1053, 345] on div at bounding box center [1058, 340] width 230 height 511
drag, startPoint x: 1052, startPoint y: 464, endPoint x: 1048, endPoint y: 389, distance: 74.9
click at [1048, 389] on div at bounding box center [1058, 340] width 230 height 511
drag, startPoint x: 1062, startPoint y: 489, endPoint x: 1051, endPoint y: 394, distance: 95.6
click at [1051, 394] on div at bounding box center [1058, 340] width 230 height 511
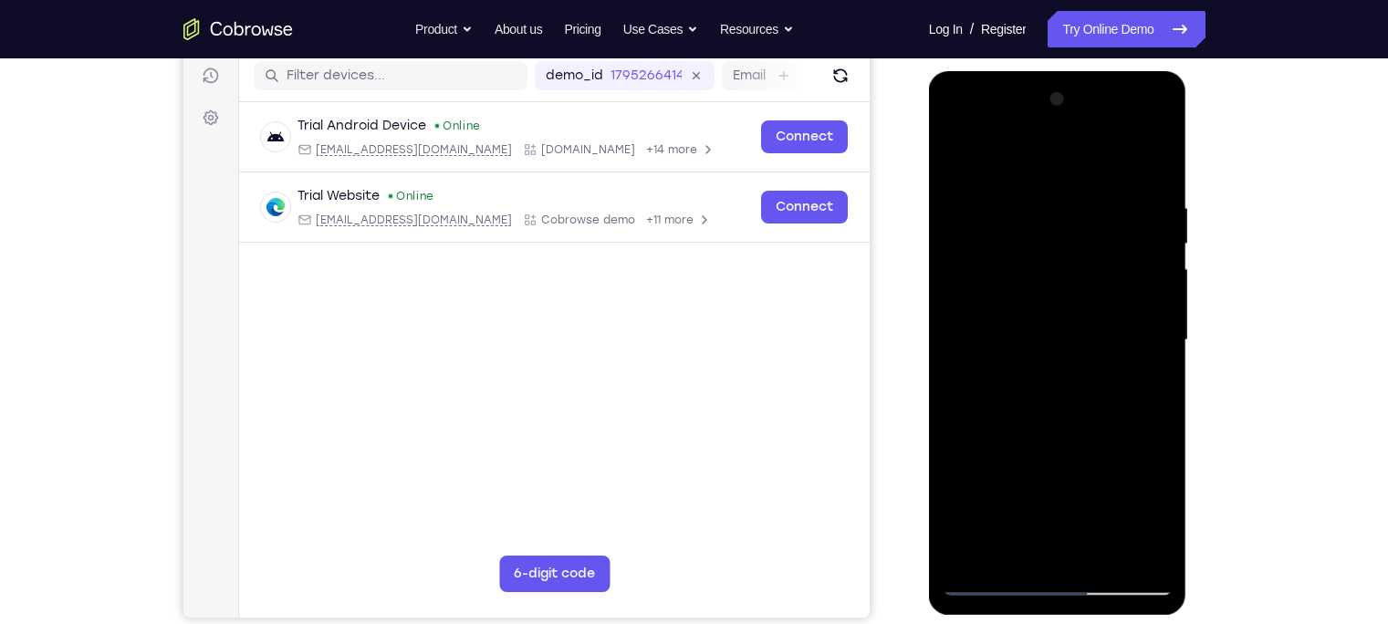
drag, startPoint x: 1050, startPoint y: 529, endPoint x: 1053, endPoint y: 423, distance: 106.9
click at [1053, 423] on div at bounding box center [1058, 340] width 230 height 511
drag, startPoint x: 1041, startPoint y: 356, endPoint x: 1026, endPoint y: 602, distance: 246.9
click at [1026, 602] on div at bounding box center [1058, 343] width 258 height 544
drag, startPoint x: 1023, startPoint y: 424, endPoint x: 1042, endPoint y: 638, distance: 215.4
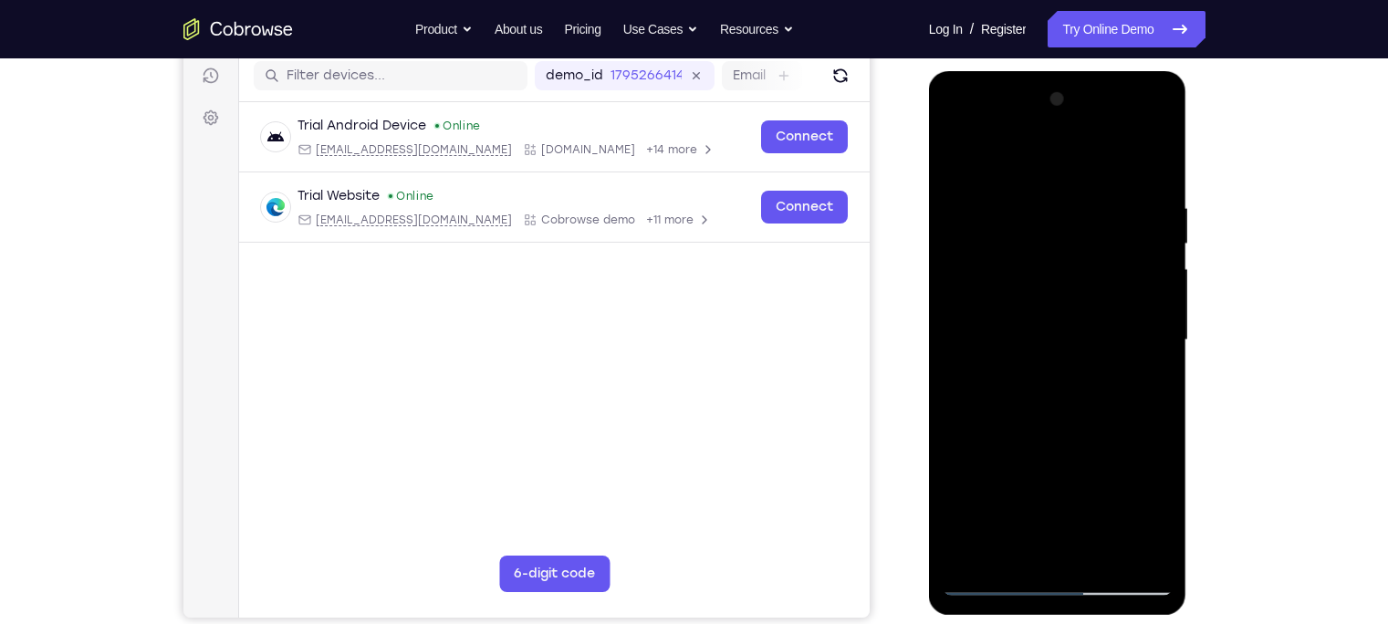
click at [1042, 619] on html "Online web based iOS Simulators and Android Emulators. Run iPhone, iPad, Mobile…" at bounding box center [1059, 345] width 260 height 548
click at [988, 183] on div at bounding box center [1058, 340] width 230 height 511
click at [975, 319] on div at bounding box center [1058, 340] width 230 height 511
click at [962, 181] on div at bounding box center [1058, 340] width 230 height 511
click at [1034, 314] on div at bounding box center [1058, 340] width 230 height 511
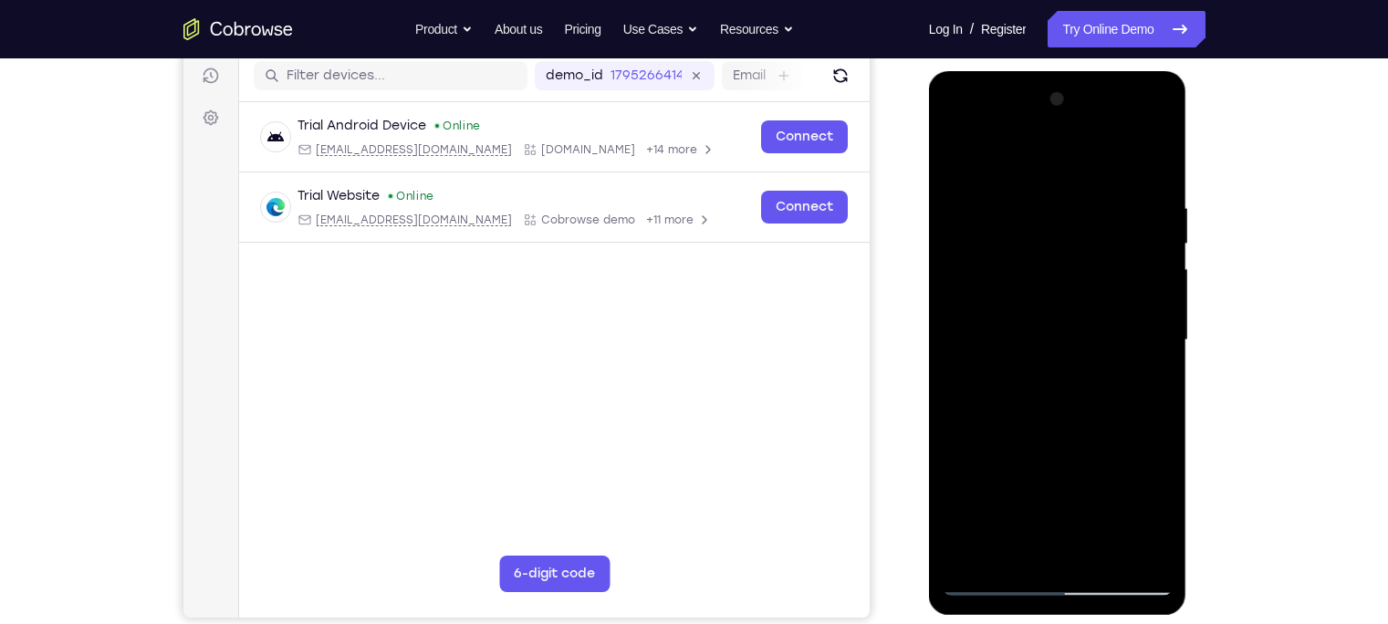
click at [960, 175] on div at bounding box center [1058, 340] width 230 height 511
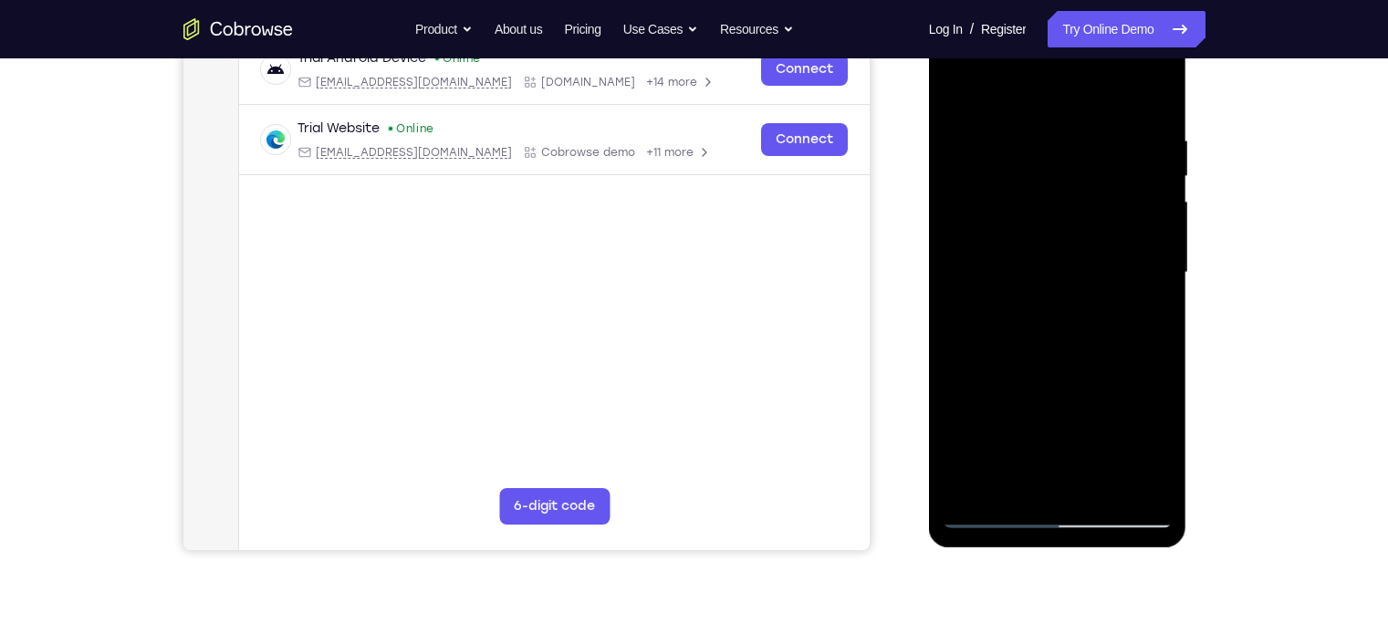
scroll to position [309, 0]
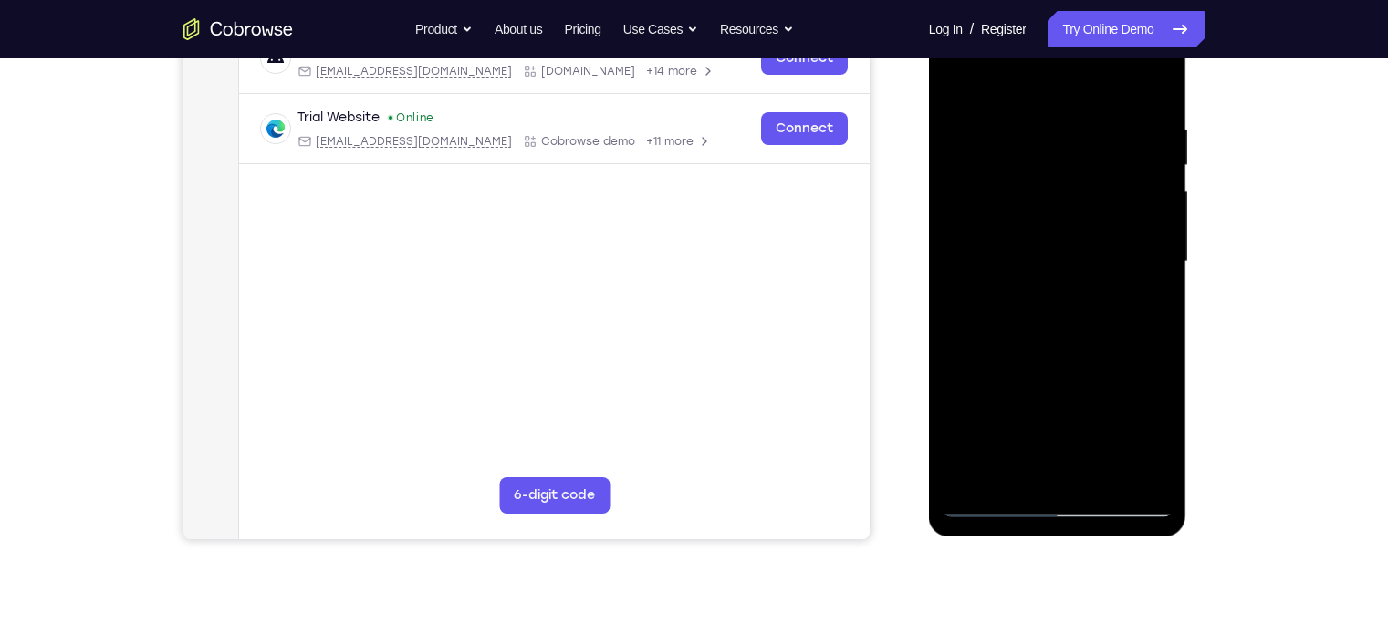
click at [993, 498] on div at bounding box center [1058, 261] width 230 height 511
drag, startPoint x: 1064, startPoint y: 384, endPoint x: 1063, endPoint y: 326, distance: 58.4
drag, startPoint x: 1063, startPoint y: 326, endPoint x: 1112, endPoint y: 416, distance: 102.5
click at [1112, 416] on div at bounding box center [1058, 261] width 230 height 511
click at [1147, 312] on div at bounding box center [1058, 261] width 230 height 511
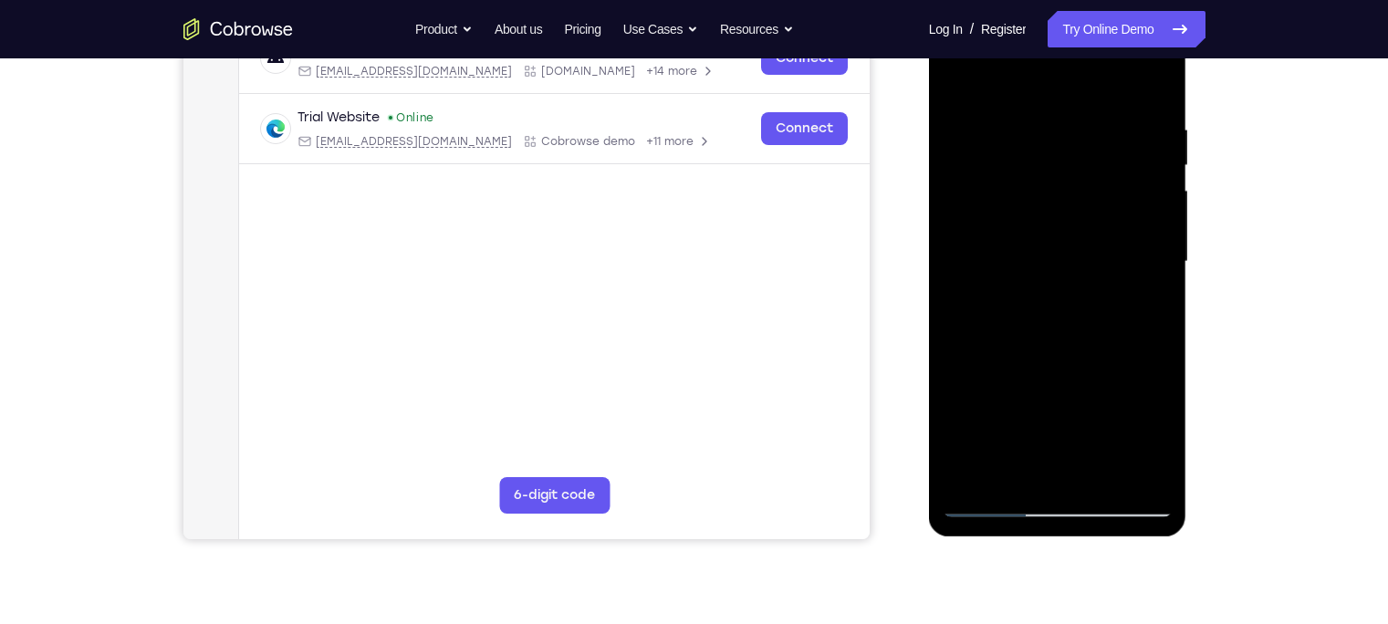
click at [1150, 306] on div at bounding box center [1058, 261] width 230 height 511
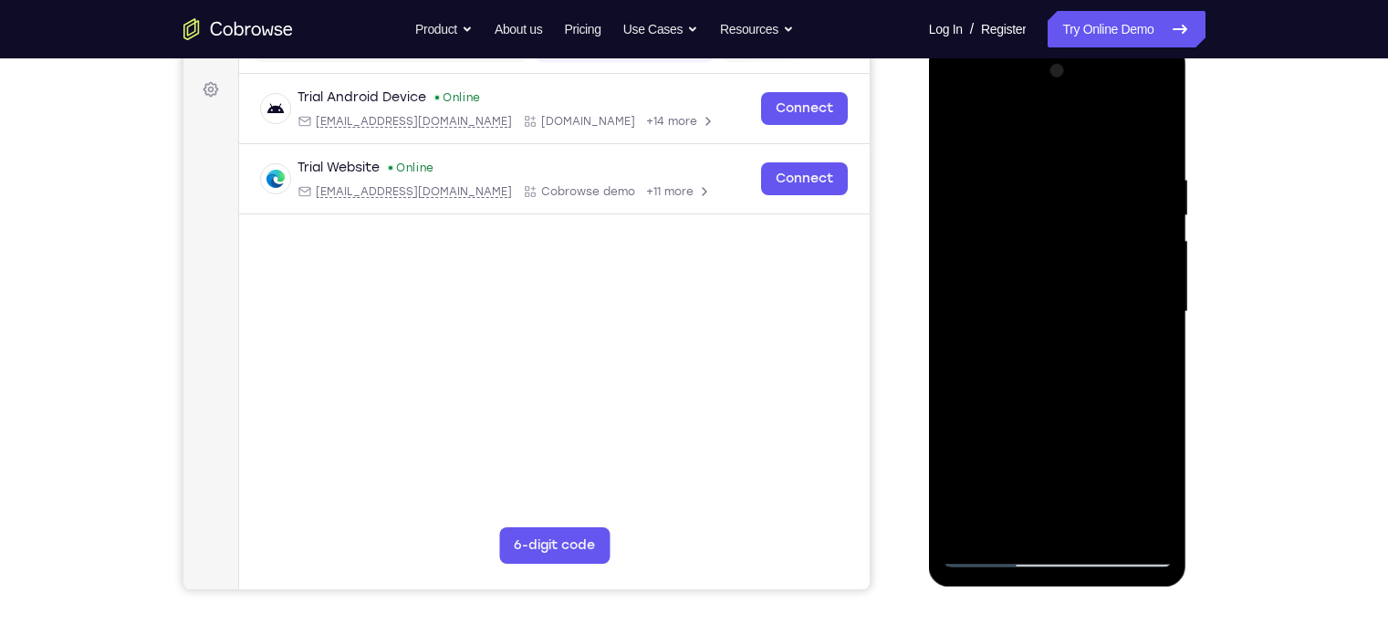
click at [969, 133] on div at bounding box center [1058, 312] width 230 height 511
click at [962, 122] on div at bounding box center [1058, 312] width 230 height 511
click at [985, 529] on div at bounding box center [1058, 312] width 230 height 511
click at [1104, 530] on div at bounding box center [1058, 312] width 230 height 511
click at [964, 122] on div at bounding box center [1058, 312] width 230 height 511
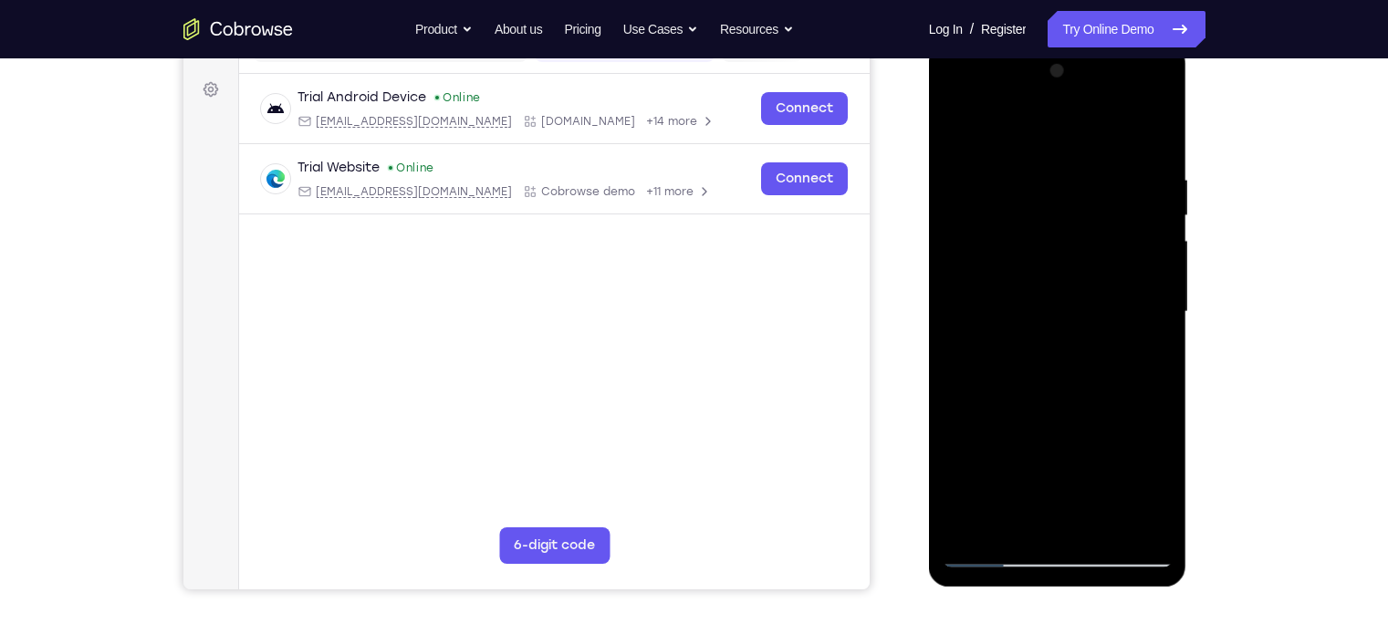
drag, startPoint x: 1148, startPoint y: 152, endPoint x: 923, endPoint y: 201, distance: 230.8
click at [929, 201] on html "Online web based iOS Simulators and Android Emulators. Run iPhone, iPad, Mobile…" at bounding box center [1059, 317] width 260 height 548
drag, startPoint x: 1021, startPoint y: 174, endPoint x: 1354, endPoint y: 226, distance: 337.2
click at [1189, 226] on html "Online web based iOS Simulators and Android Emulators. Run iPhone, iPad, Mobile…" at bounding box center [1059, 317] width 260 height 548
click at [980, 529] on div at bounding box center [1058, 312] width 230 height 511
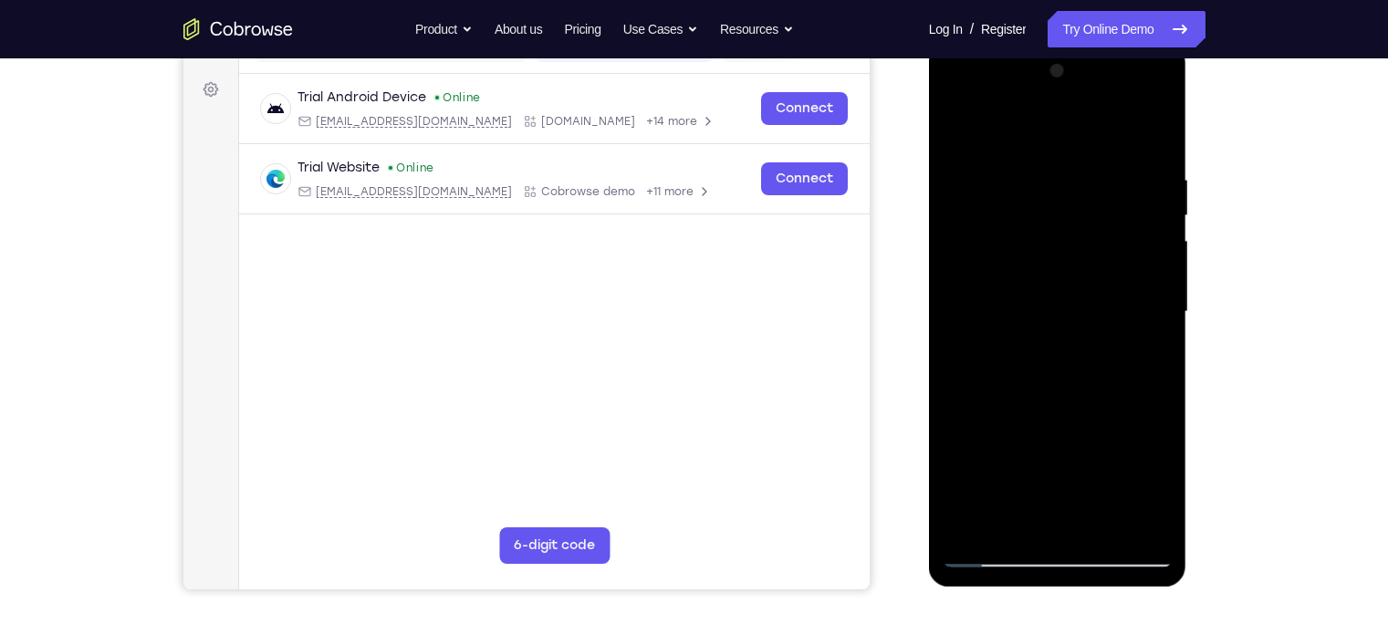
drag, startPoint x: 1005, startPoint y: 282, endPoint x: 985, endPoint y: 504, distance: 222.7
click at [985, 504] on div at bounding box center [1058, 312] width 230 height 511
click at [969, 526] on div at bounding box center [1058, 312] width 230 height 511
click at [1137, 167] on div at bounding box center [1058, 312] width 230 height 511
click at [1155, 523] on div at bounding box center [1058, 312] width 230 height 511
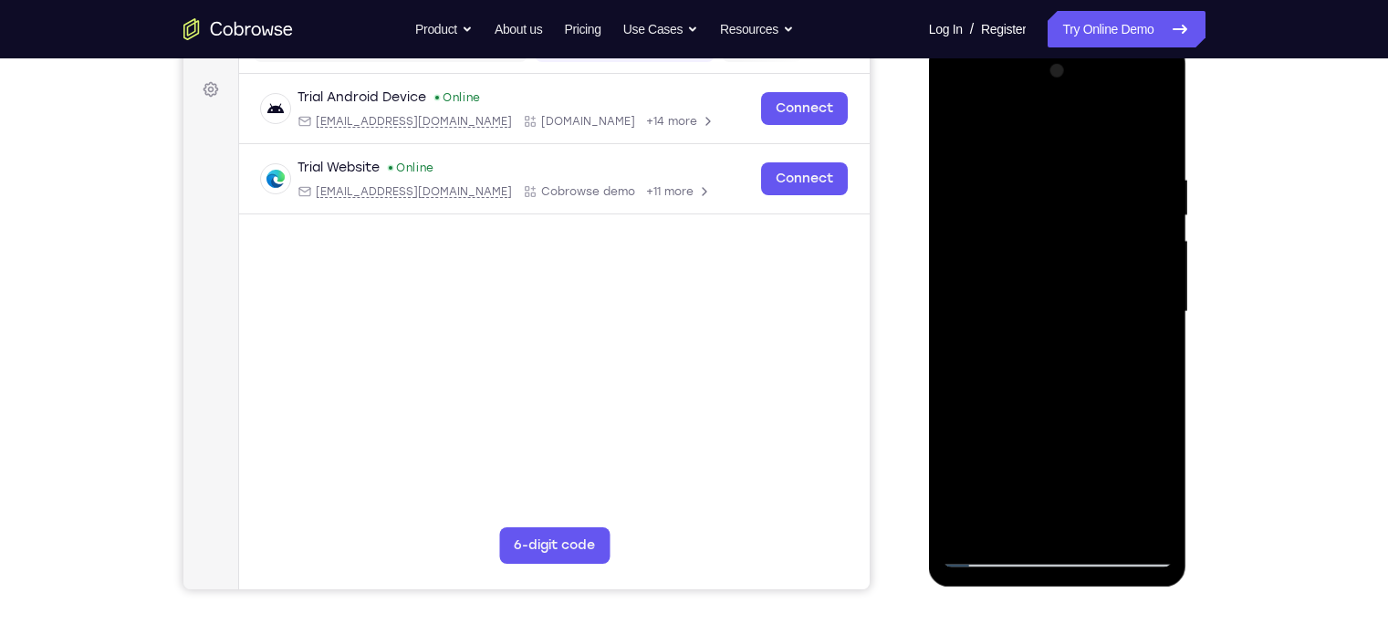
drag, startPoint x: 1044, startPoint y: 465, endPoint x: 1183, endPoint y: 437, distance: 141.4
click at [1183, 437] on div at bounding box center [1058, 315] width 258 height 544
click at [1132, 518] on div at bounding box center [1058, 312] width 230 height 511
click at [950, 340] on div at bounding box center [1058, 312] width 230 height 511
drag, startPoint x: 1094, startPoint y: 424, endPoint x: 880, endPoint y: 441, distance: 214.3
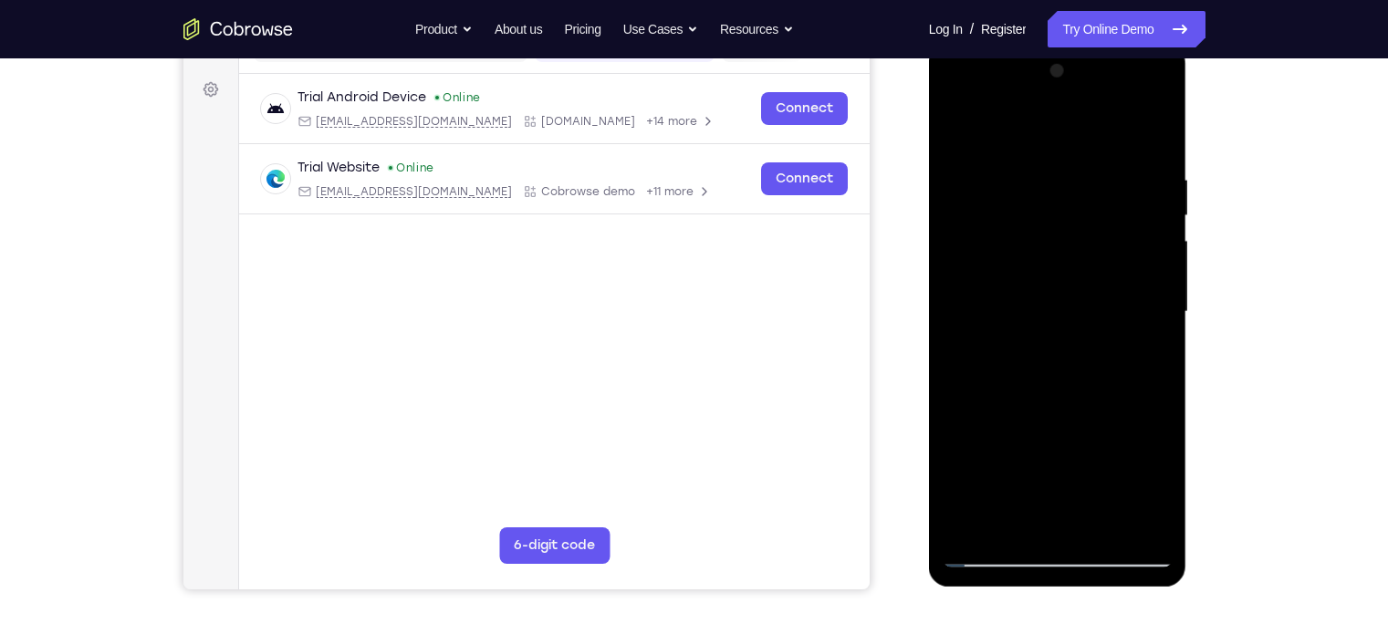
click at [929, 441] on html "Online web based iOS Simulators and Android Emulators. Run iPhone, iPad, Mobile…" at bounding box center [1059, 317] width 260 height 548
click at [1027, 525] on div at bounding box center [1058, 312] width 230 height 511
click at [993, 555] on div at bounding box center [1058, 312] width 230 height 511
click at [1146, 523] on div at bounding box center [1058, 312] width 230 height 511
click at [1154, 144] on div at bounding box center [1058, 312] width 230 height 511
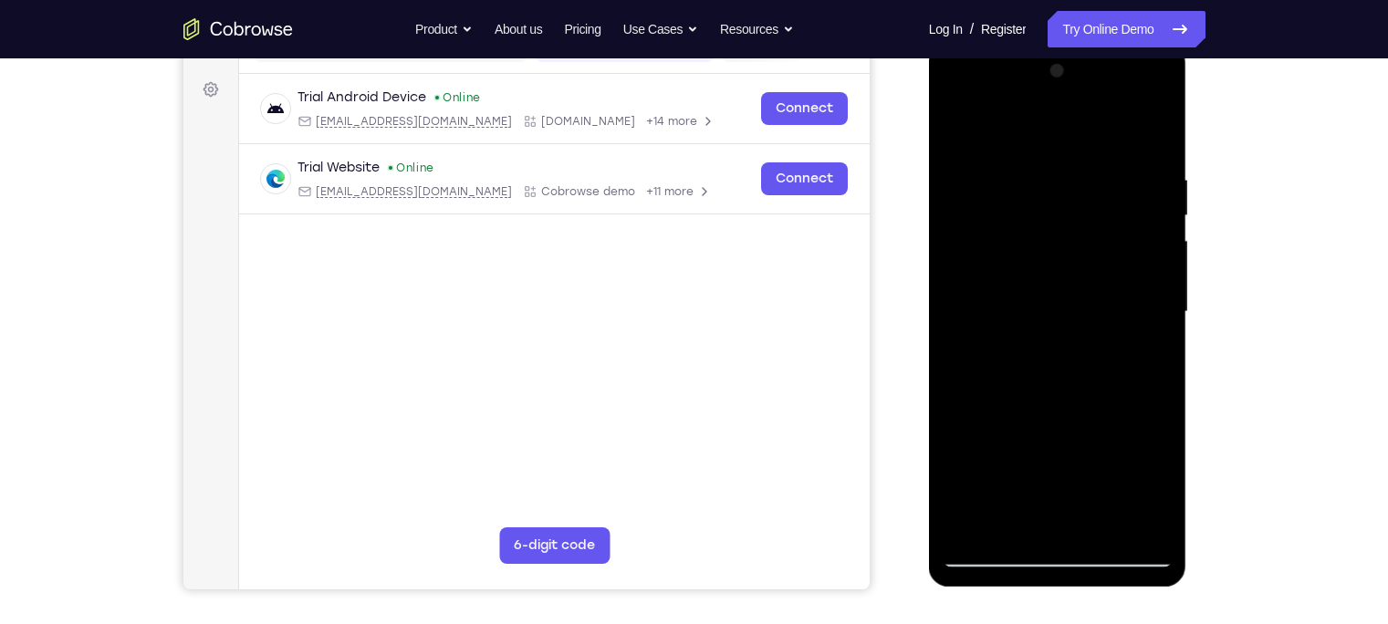
scroll to position [194, 0]
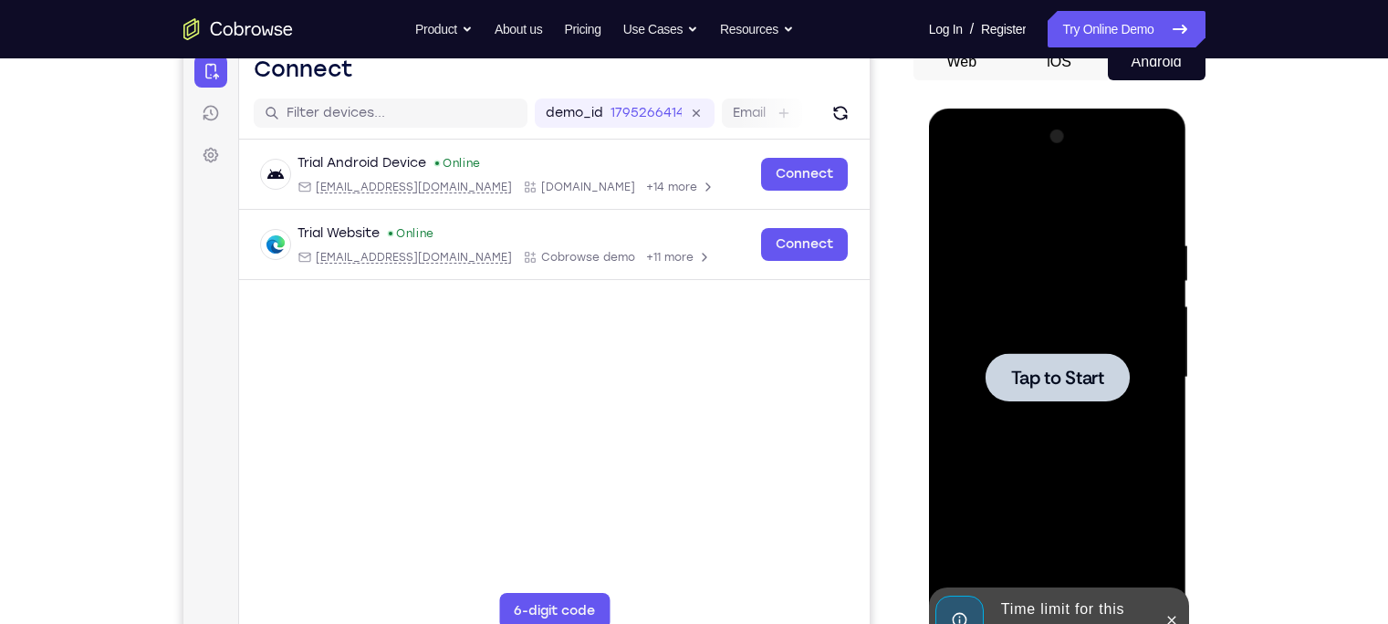
click at [1035, 251] on div at bounding box center [1058, 377] width 230 height 511
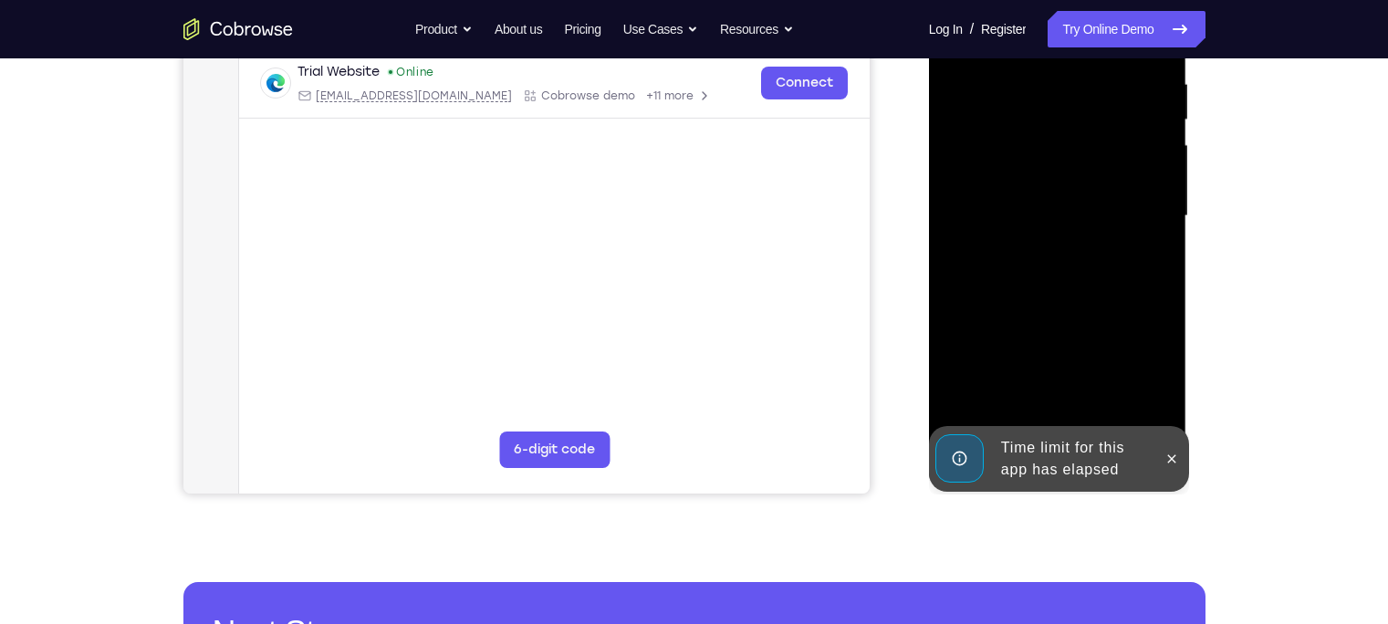
scroll to position [355, 0]
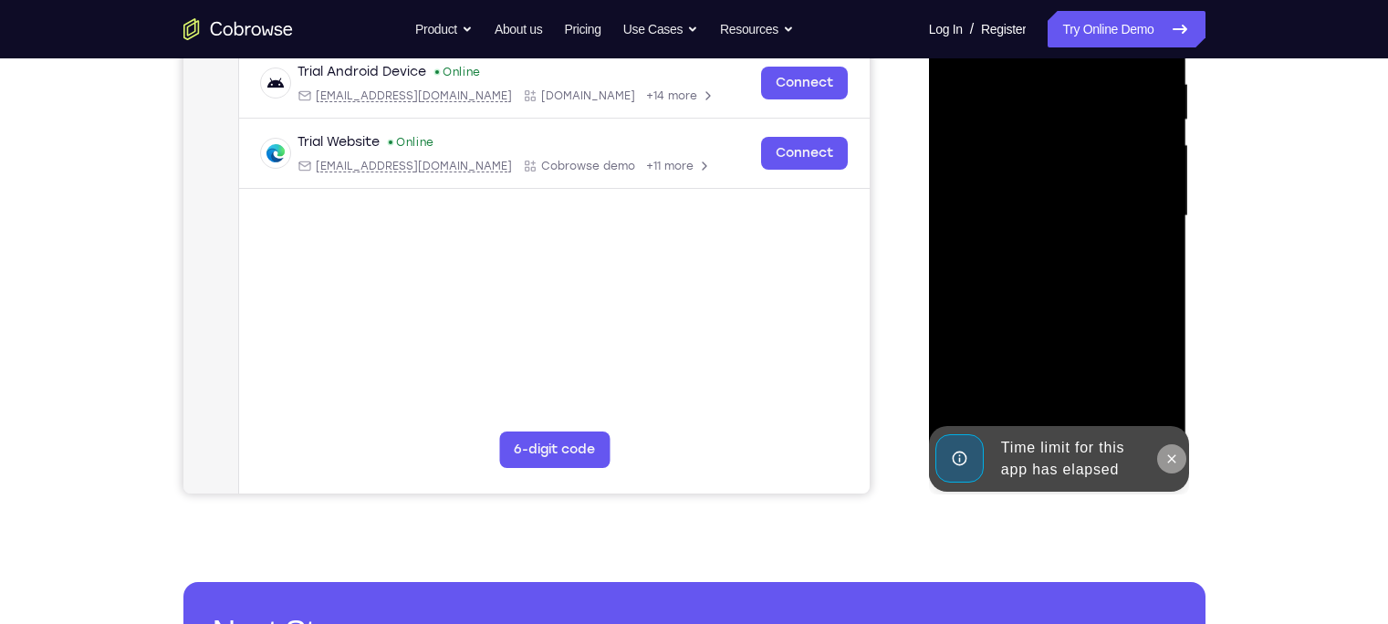
click at [1185, 455] on button at bounding box center [1171, 459] width 29 height 29
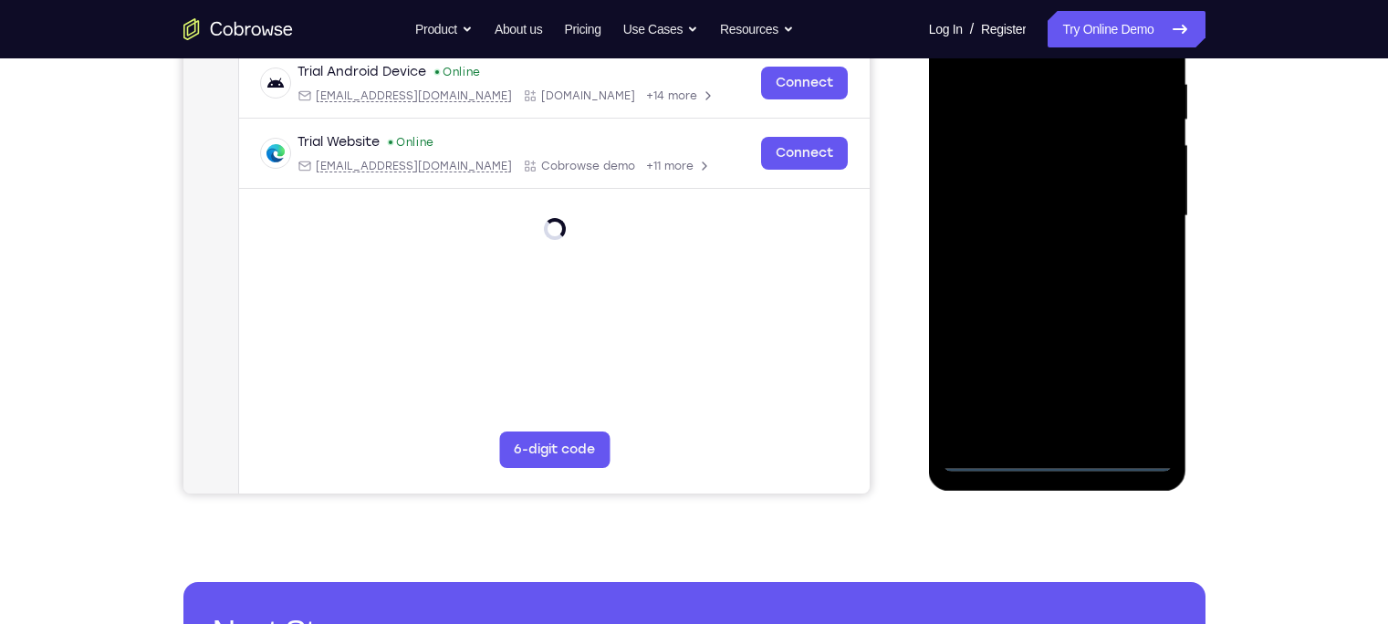
click at [1058, 466] on div at bounding box center [1058, 216] width 230 height 511
click at [1134, 369] on div at bounding box center [1058, 216] width 230 height 511
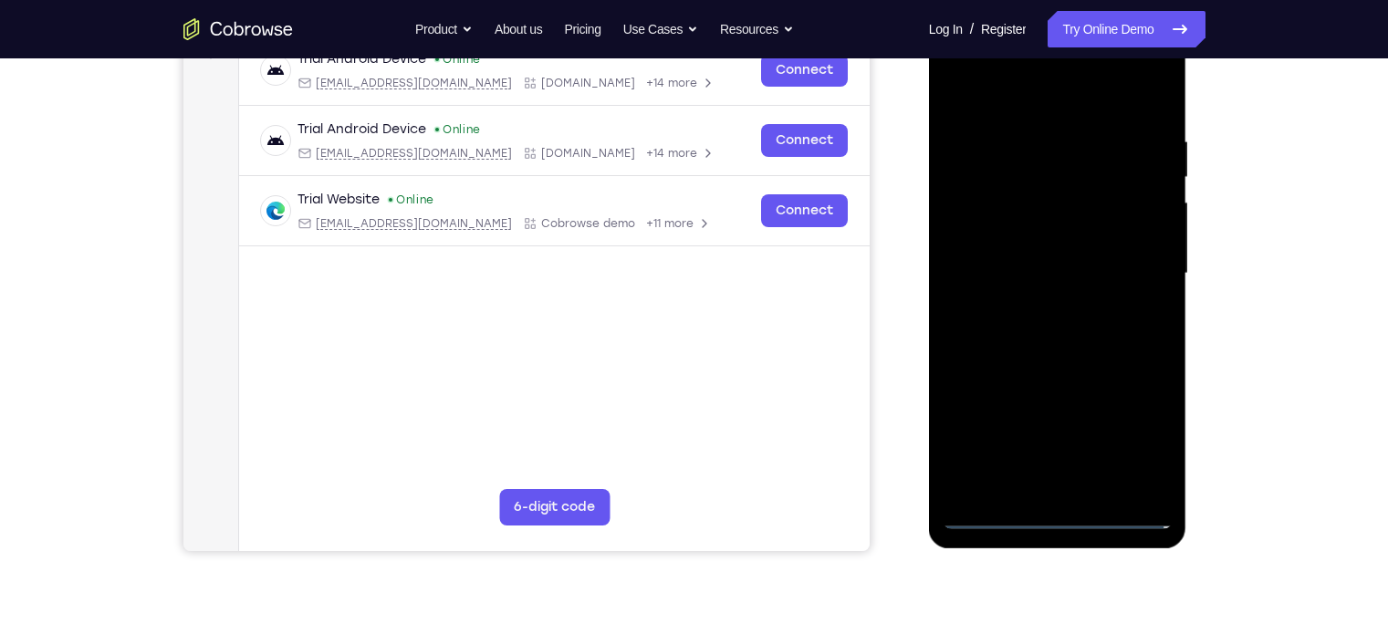
scroll to position [197, 0]
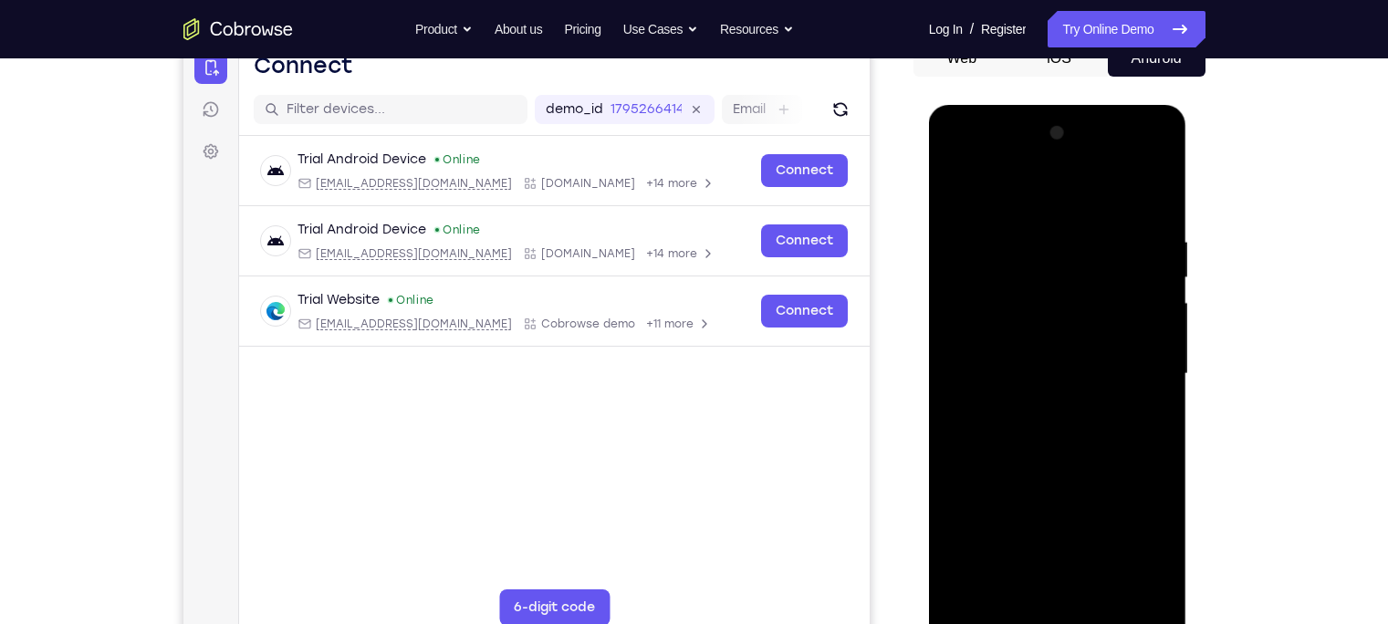
click at [1027, 215] on div at bounding box center [1058, 374] width 230 height 511
click at [1037, 196] on div at bounding box center [1058, 374] width 230 height 511
click at [1132, 361] on div at bounding box center [1058, 374] width 230 height 511
click at [1033, 404] on div at bounding box center [1058, 374] width 230 height 511
click at [1018, 351] on div at bounding box center [1058, 374] width 230 height 511
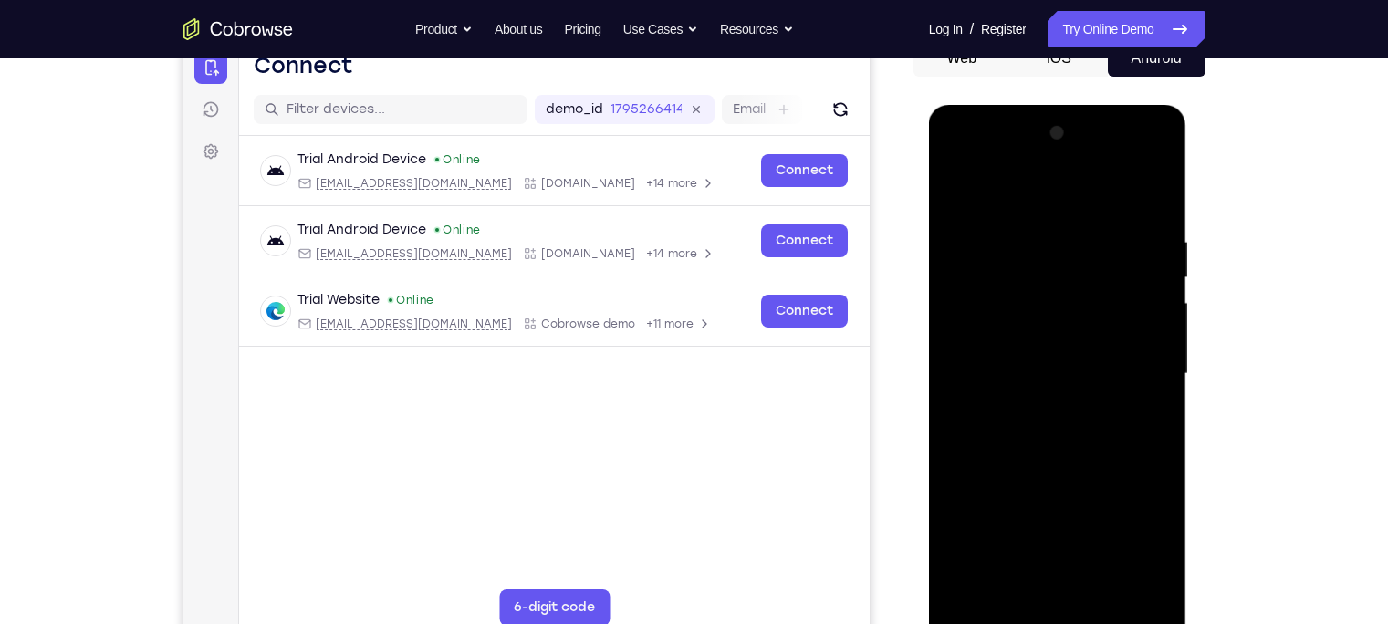
click at [1010, 333] on div at bounding box center [1058, 374] width 230 height 511
click at [1058, 373] on div at bounding box center [1058, 374] width 230 height 511
click at [1073, 439] on div at bounding box center [1058, 374] width 230 height 511
click at [1051, 429] on div at bounding box center [1058, 374] width 230 height 511
click at [1049, 429] on div at bounding box center [1058, 374] width 230 height 511
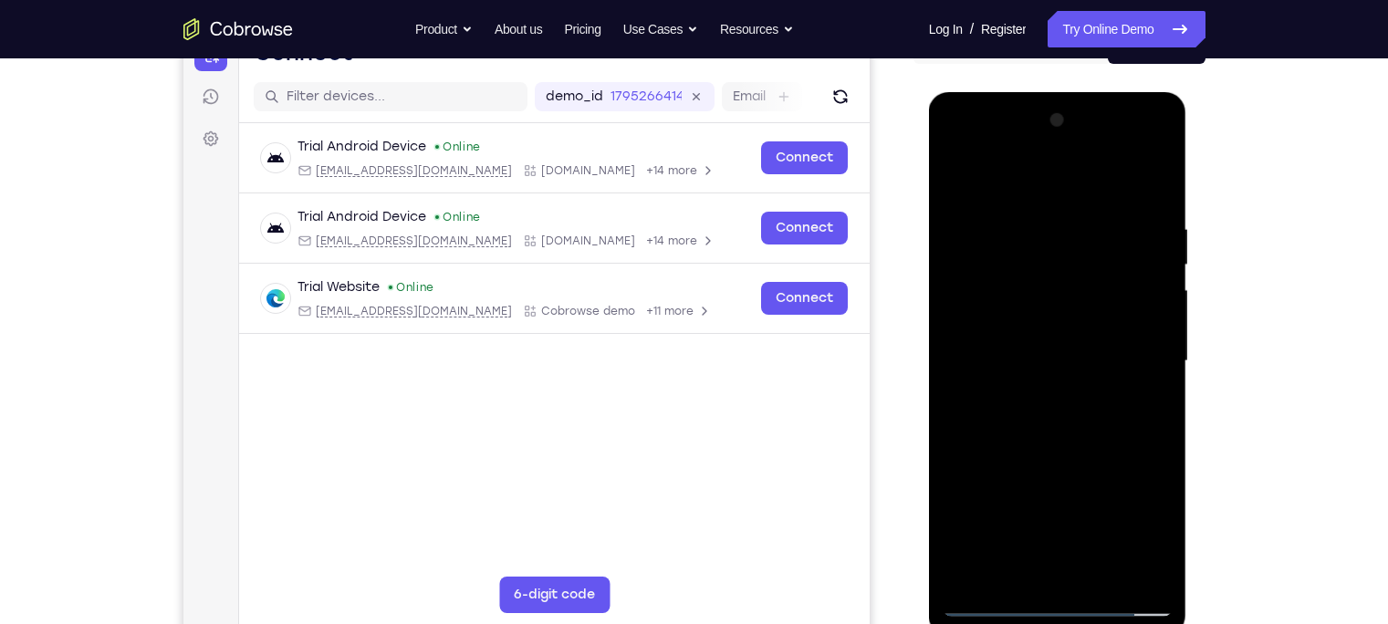
scroll to position [211, 0]
click at [1029, 210] on div at bounding box center [1058, 360] width 230 height 511
click at [1146, 200] on div at bounding box center [1058, 360] width 230 height 511
click at [1029, 219] on div at bounding box center [1058, 360] width 230 height 511
click at [1127, 302] on div at bounding box center [1058, 360] width 230 height 511
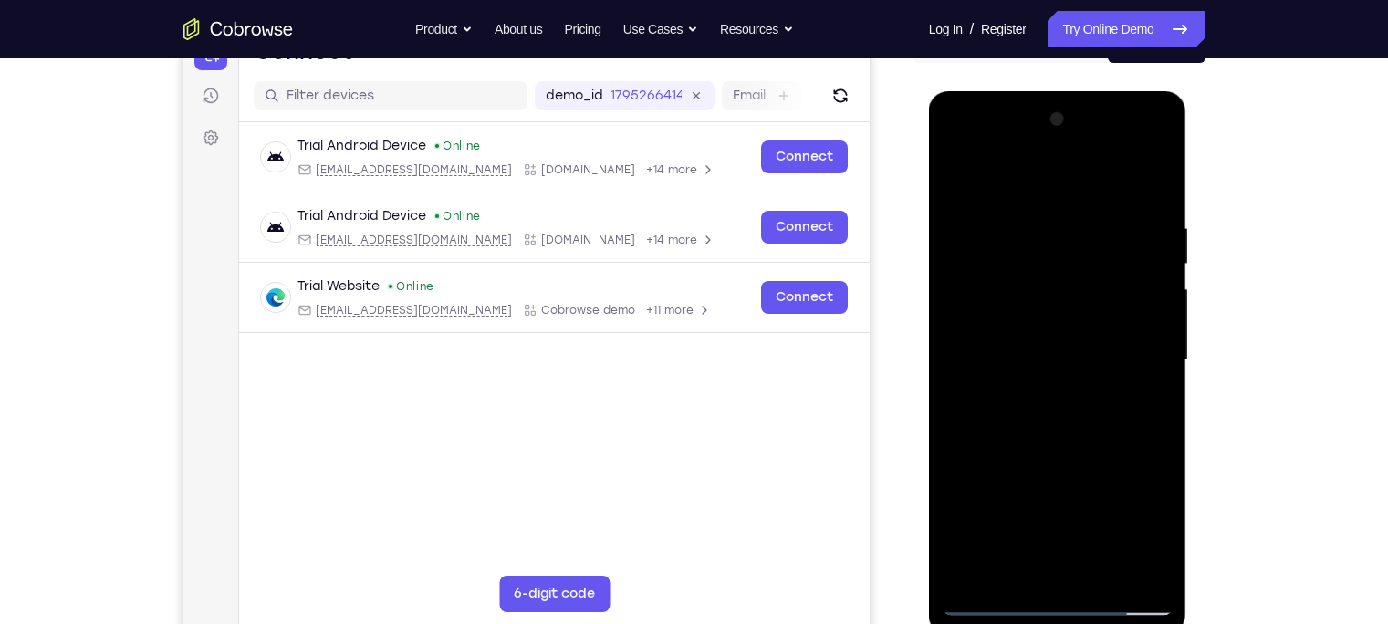
click at [1127, 302] on div at bounding box center [1058, 360] width 230 height 511
drag, startPoint x: 1127, startPoint y: 302, endPoint x: 1354, endPoint y: 345, distance: 230.4
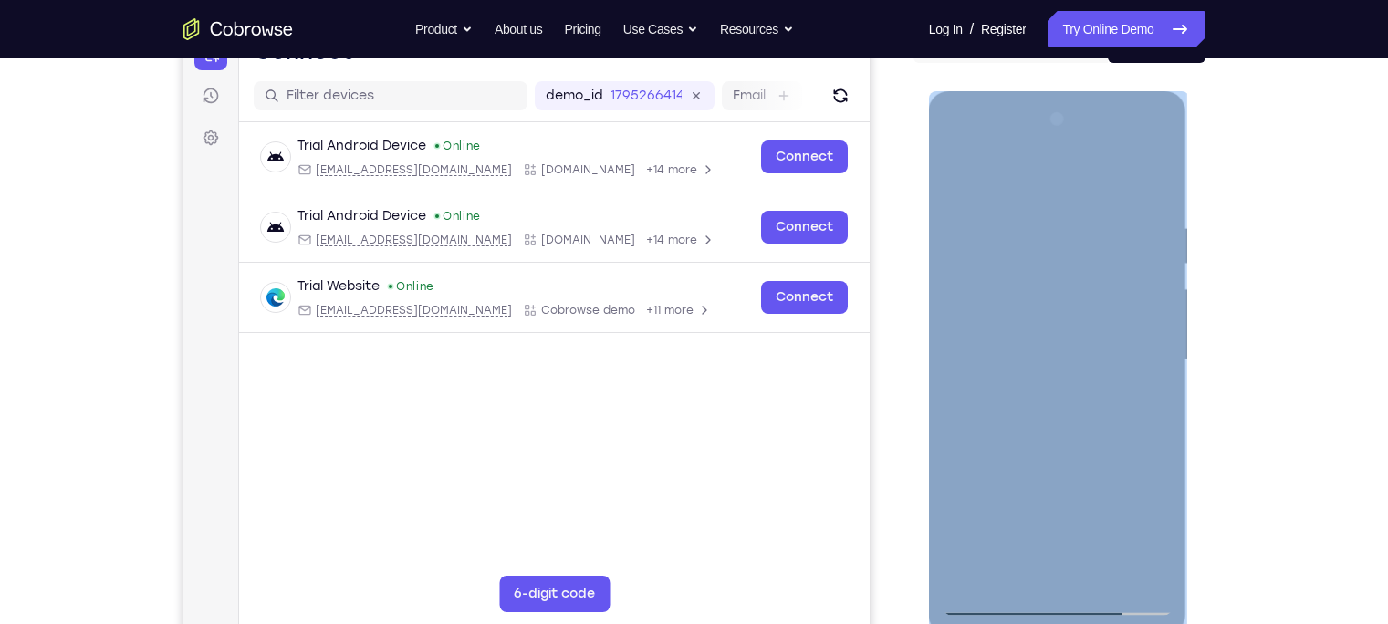
drag, startPoint x: 1354, startPoint y: 345, endPoint x: 942, endPoint y: 417, distance: 417.9
click at [942, 417] on div at bounding box center [1058, 363] width 258 height 544
drag, startPoint x: 942, startPoint y: 417, endPoint x: 1141, endPoint y: 358, distance: 207.6
click at [1141, 358] on div at bounding box center [1058, 360] width 230 height 511
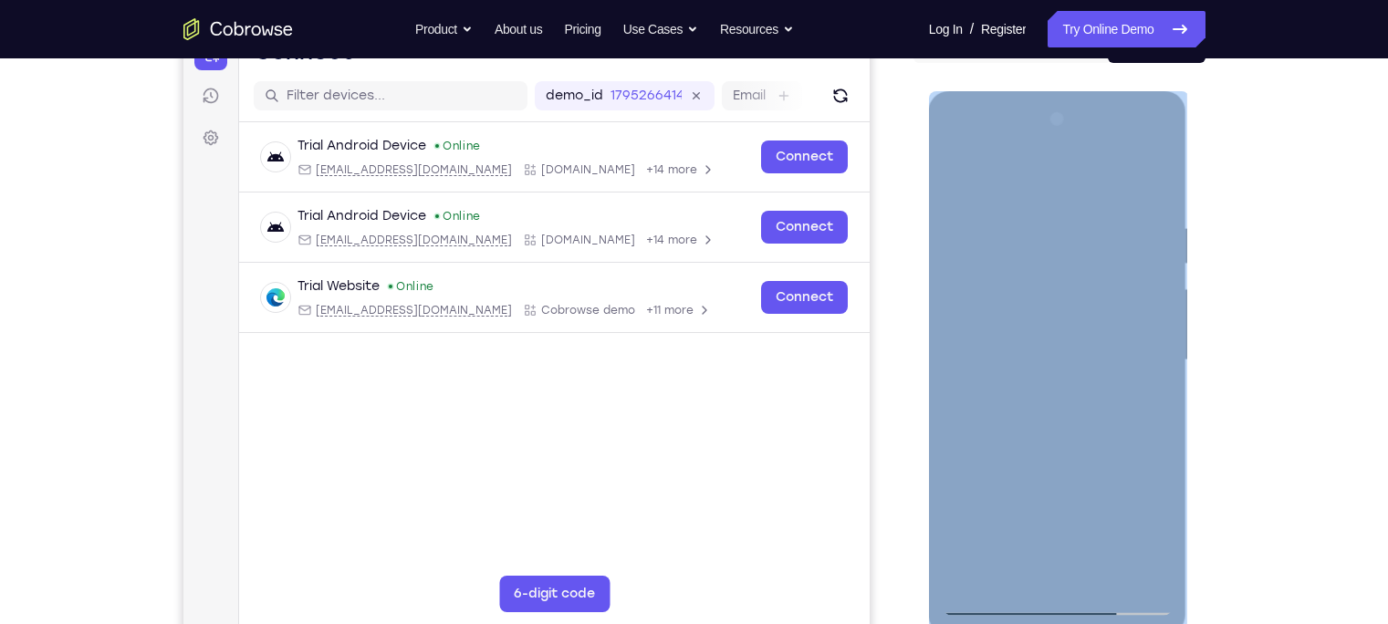
click at [1141, 358] on div at bounding box center [1058, 360] width 230 height 511
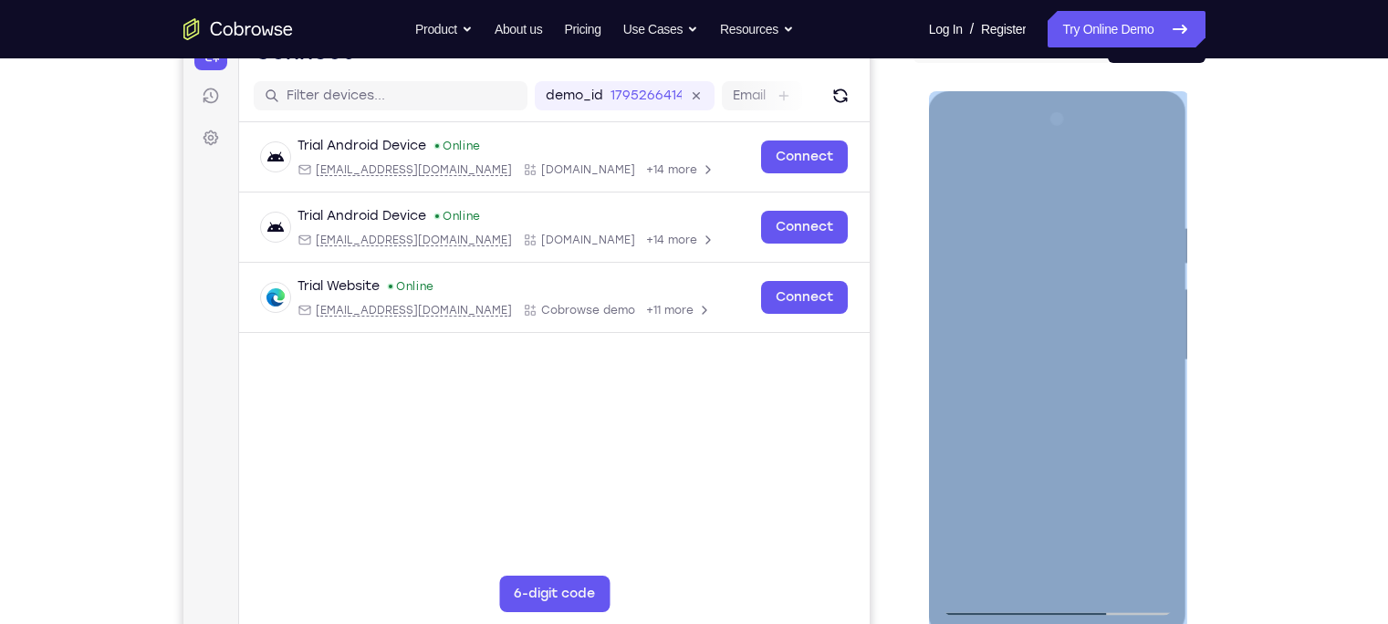
click at [1141, 358] on div at bounding box center [1058, 360] width 230 height 511
click at [1143, 288] on div at bounding box center [1058, 360] width 230 height 511
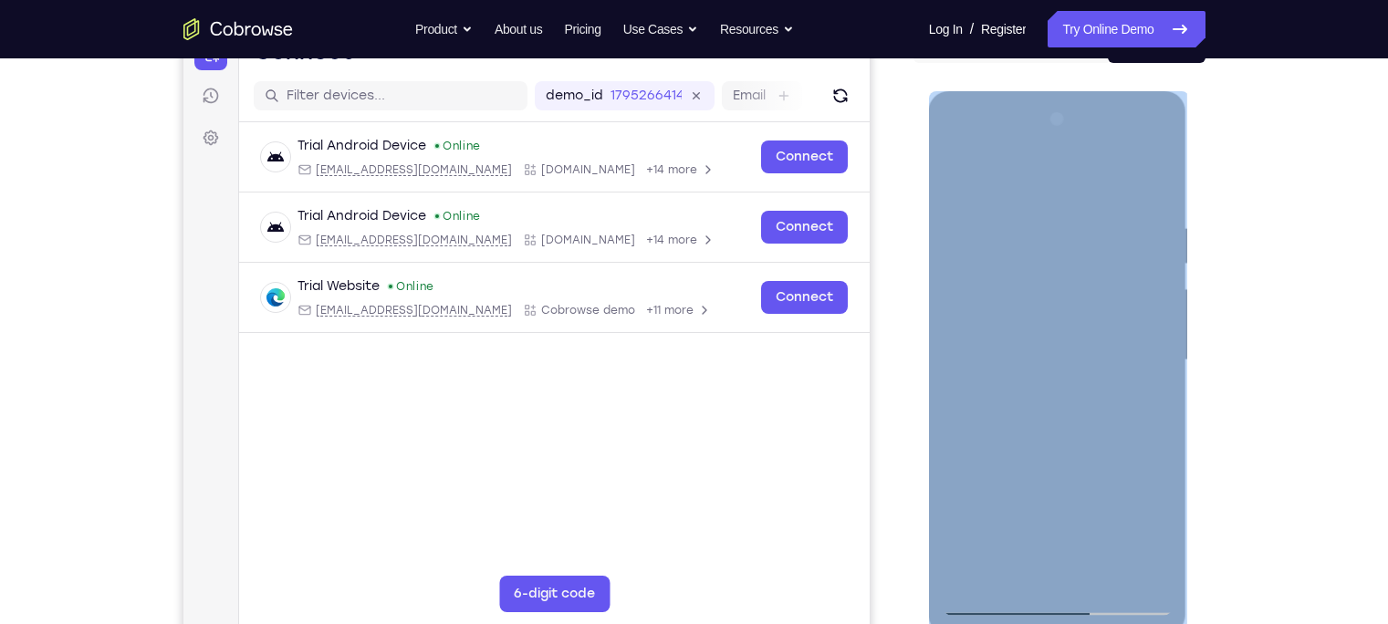
click at [1131, 571] on div at bounding box center [1058, 360] width 230 height 511
click at [1154, 193] on div at bounding box center [1058, 360] width 230 height 511
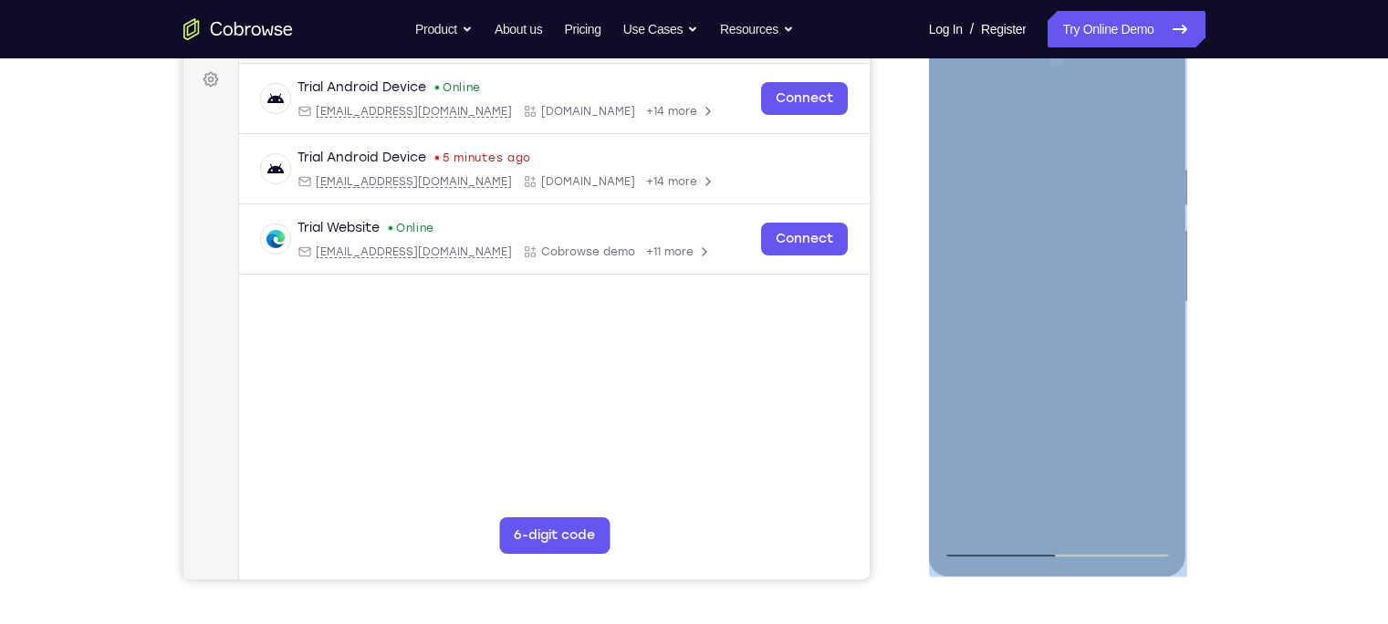
click at [1106, 512] on div at bounding box center [1058, 302] width 230 height 511
click at [1090, 393] on div at bounding box center [1058, 302] width 230 height 511
click at [1048, 251] on div at bounding box center [1058, 302] width 230 height 511
click at [948, 127] on div at bounding box center [1058, 302] width 230 height 511
click at [968, 110] on div at bounding box center [1058, 302] width 230 height 511
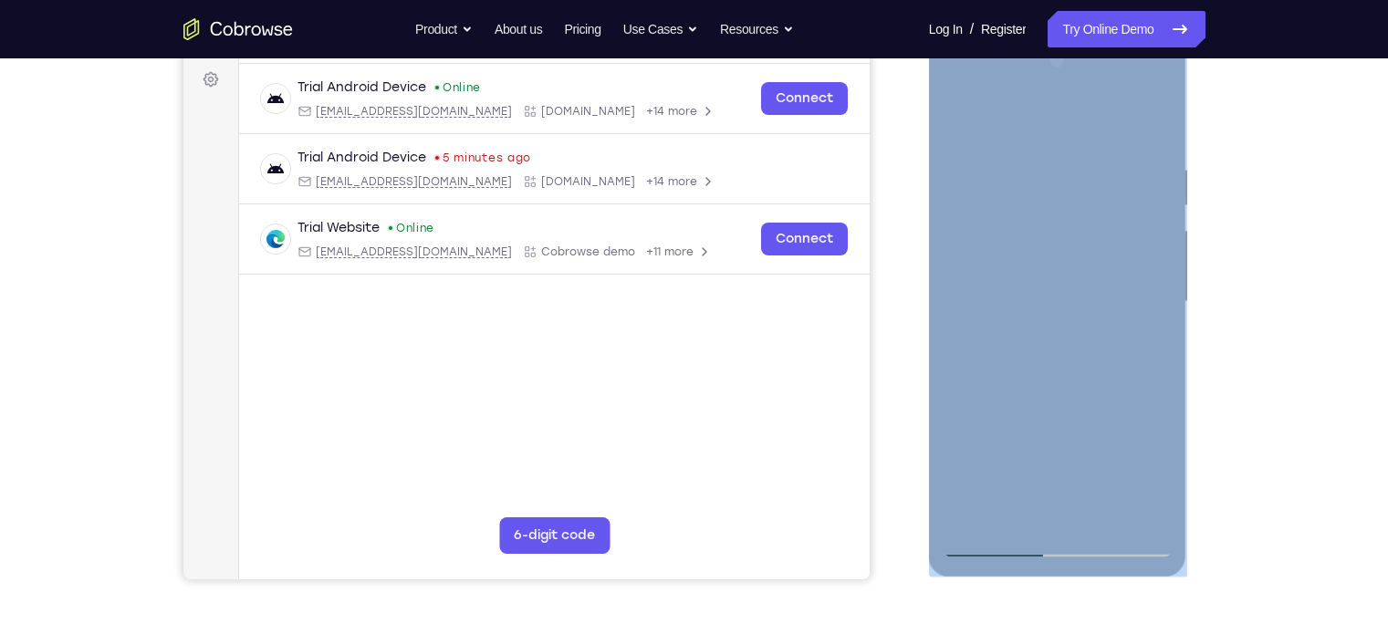
click at [1067, 518] on div at bounding box center [1058, 302] width 230 height 511
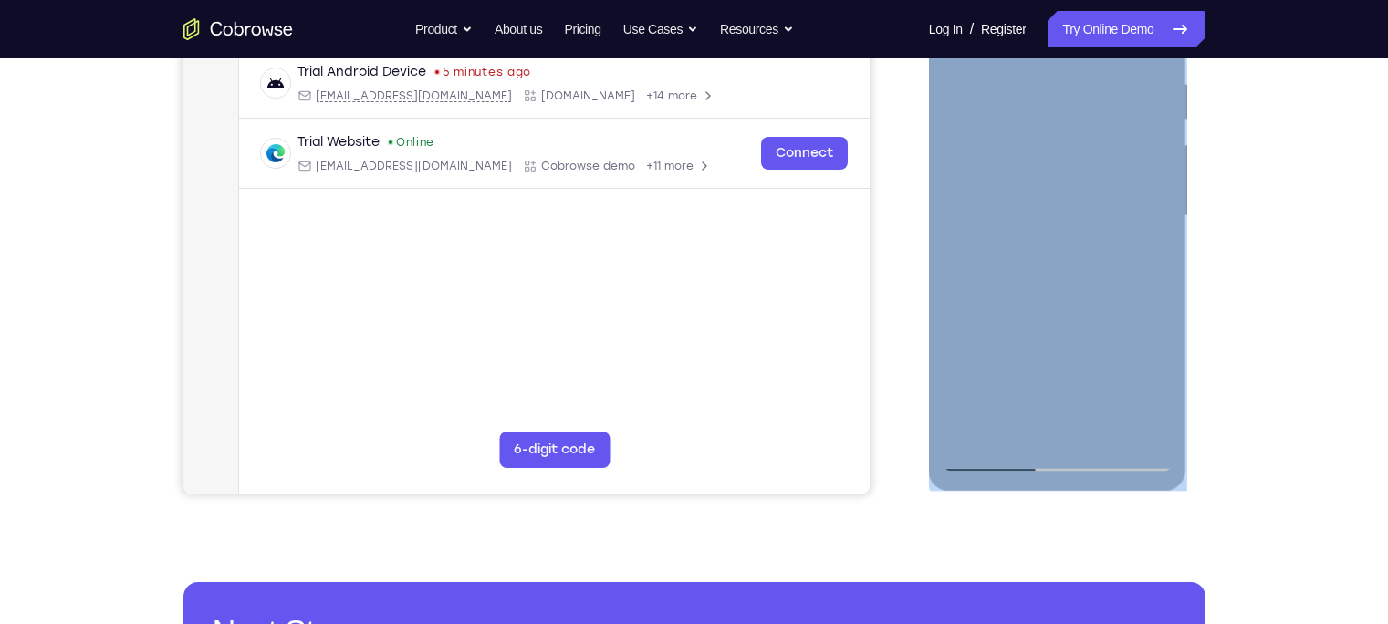
click at [976, 432] on div at bounding box center [1058, 216] width 230 height 511
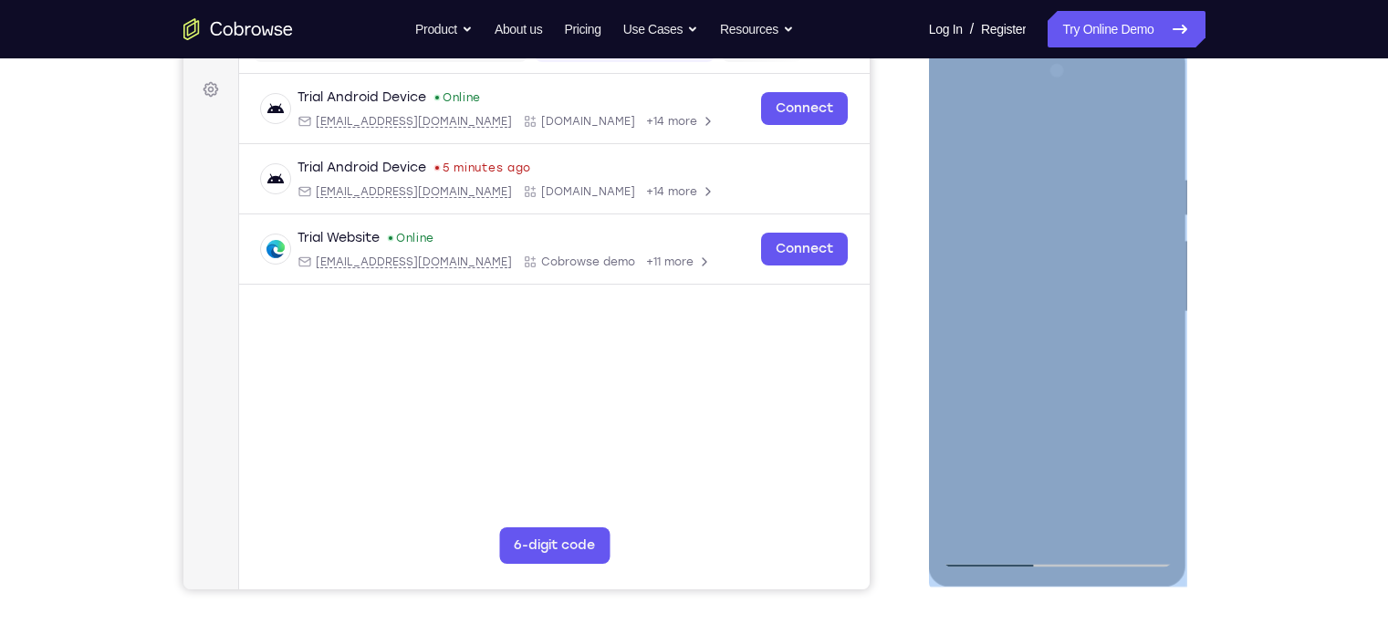
scroll to position [246, 0]
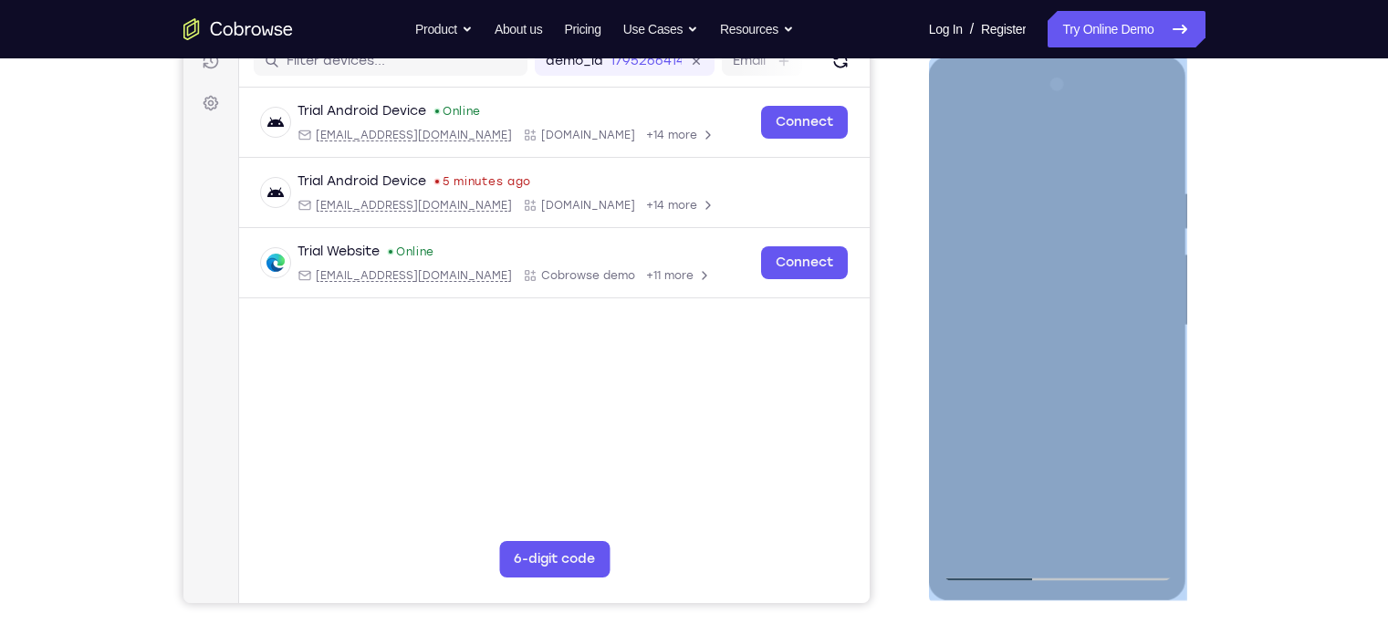
click at [1017, 182] on div at bounding box center [1058, 325] width 230 height 511
click at [1160, 278] on div at bounding box center [1058, 325] width 230 height 511
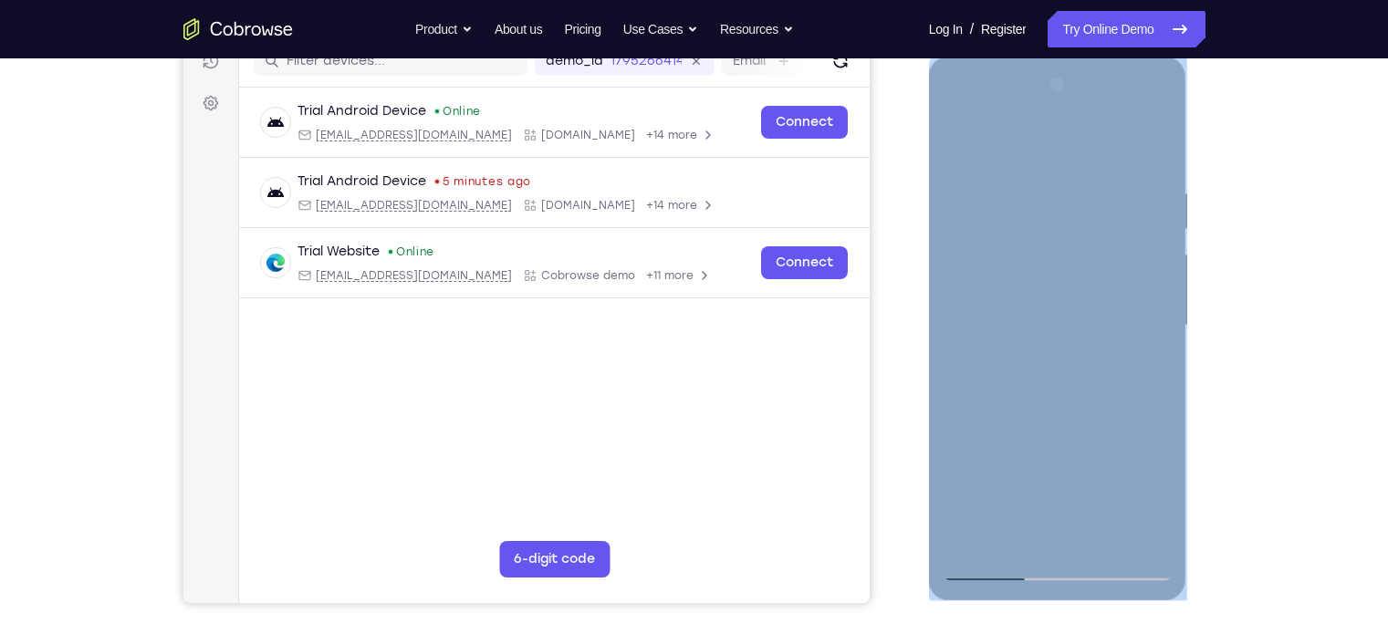
click at [1160, 278] on div at bounding box center [1058, 325] width 230 height 511
click at [1151, 152] on div at bounding box center [1058, 325] width 230 height 511
click at [968, 532] on div at bounding box center [1058, 325] width 230 height 511
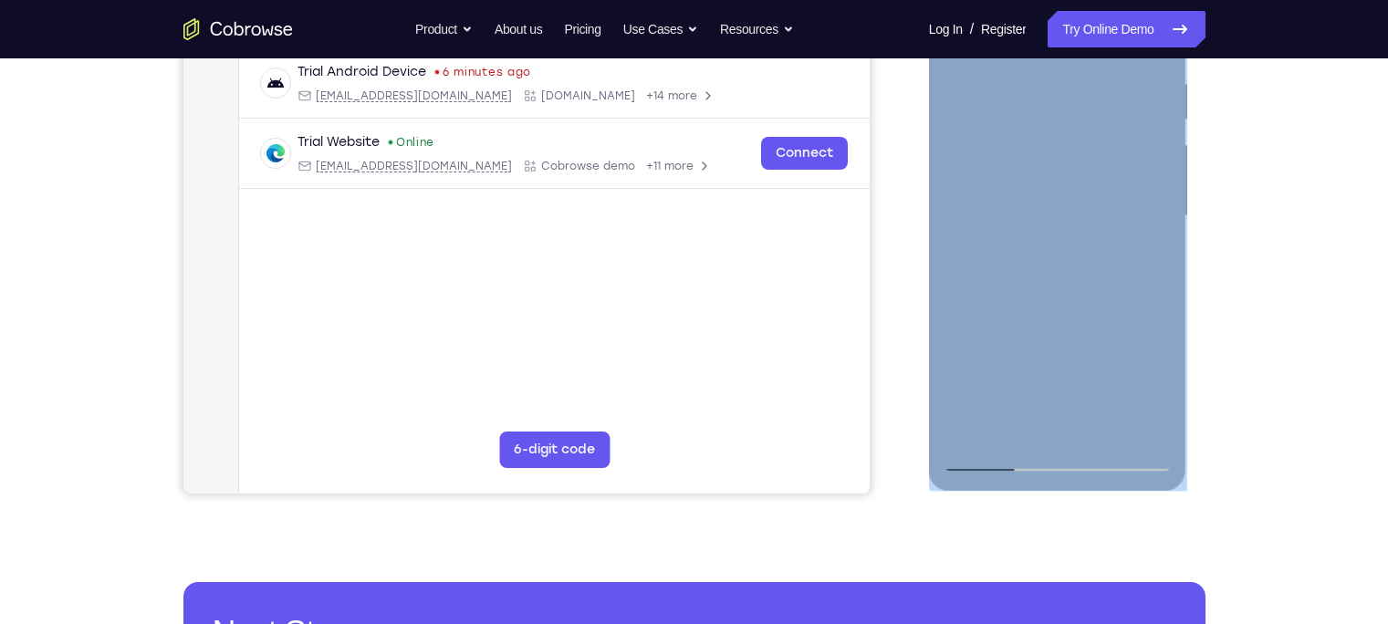
click at [1160, 172] on div at bounding box center [1058, 216] width 230 height 511
drag, startPoint x: 1069, startPoint y: 282, endPoint x: 1024, endPoint y: 36, distance: 250.5
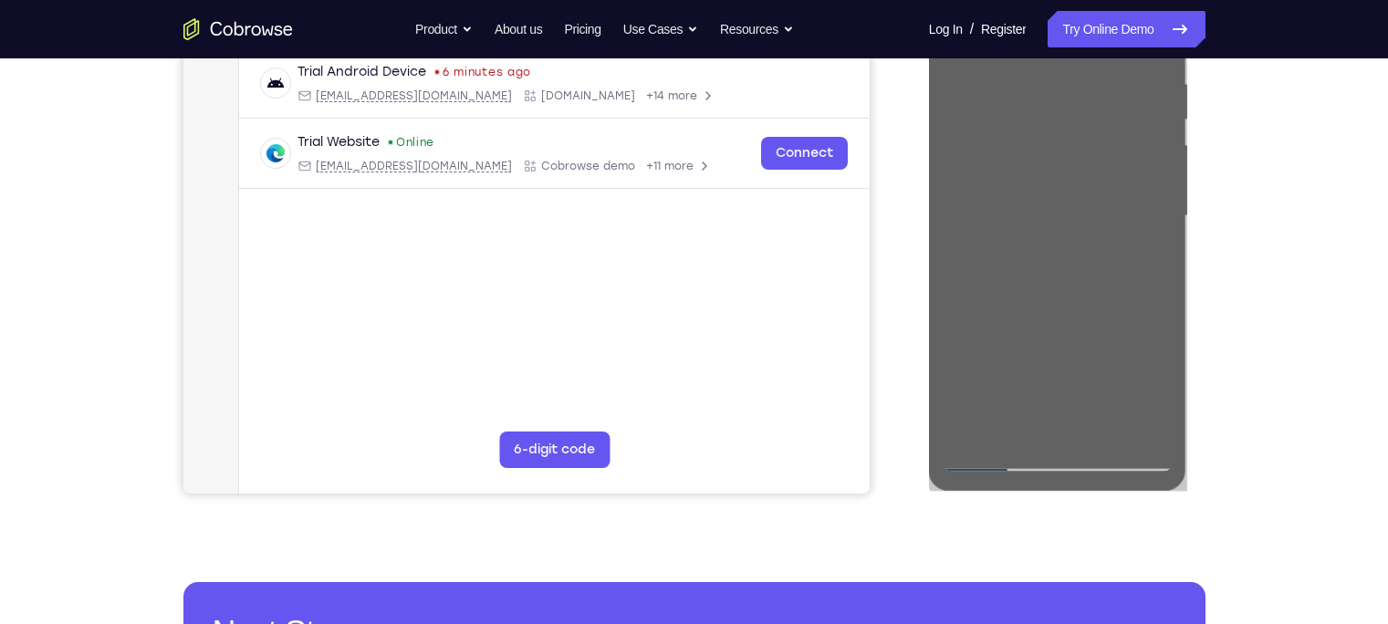
drag, startPoint x: 95, startPoint y: 89, endPoint x: 897, endPoint y: 304, distance: 830.8
click at [897, 304] on div "Your Support Agent Your Customer Web iOS Android" at bounding box center [694, 157] width 1022 height 675
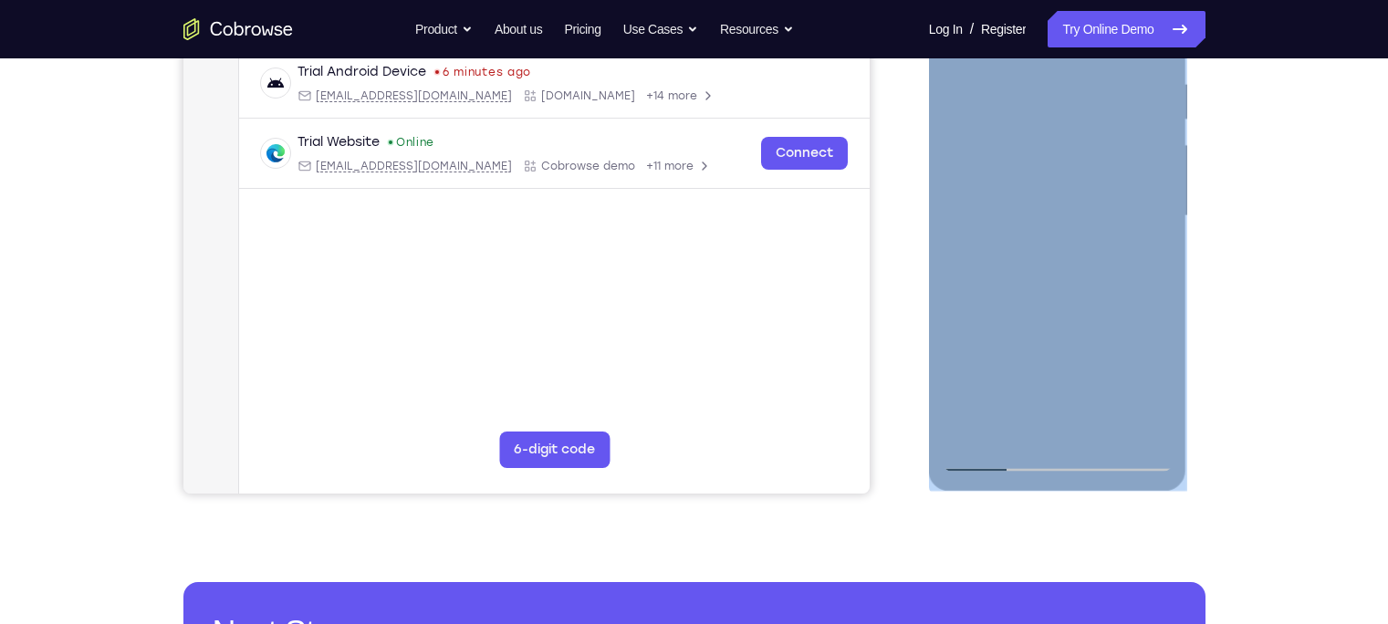
click at [969, 434] on div at bounding box center [1058, 216] width 230 height 511
click at [969, 431] on div at bounding box center [1058, 216] width 230 height 511
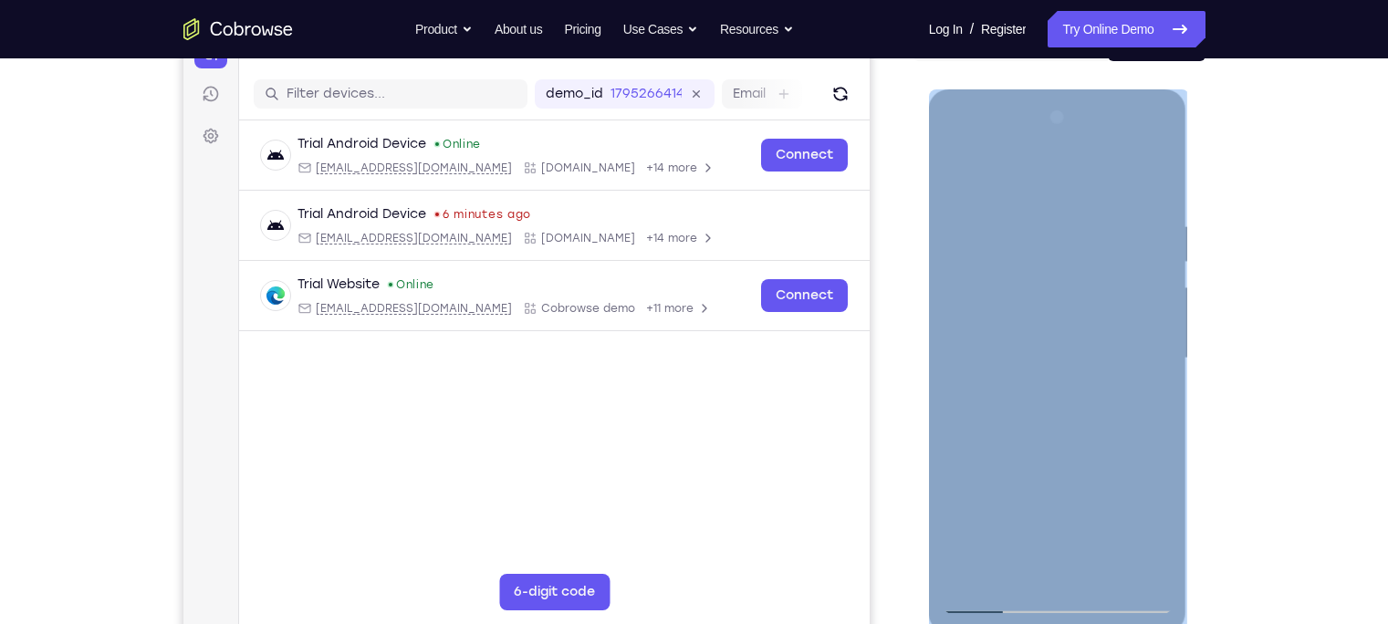
scroll to position [311, 0]
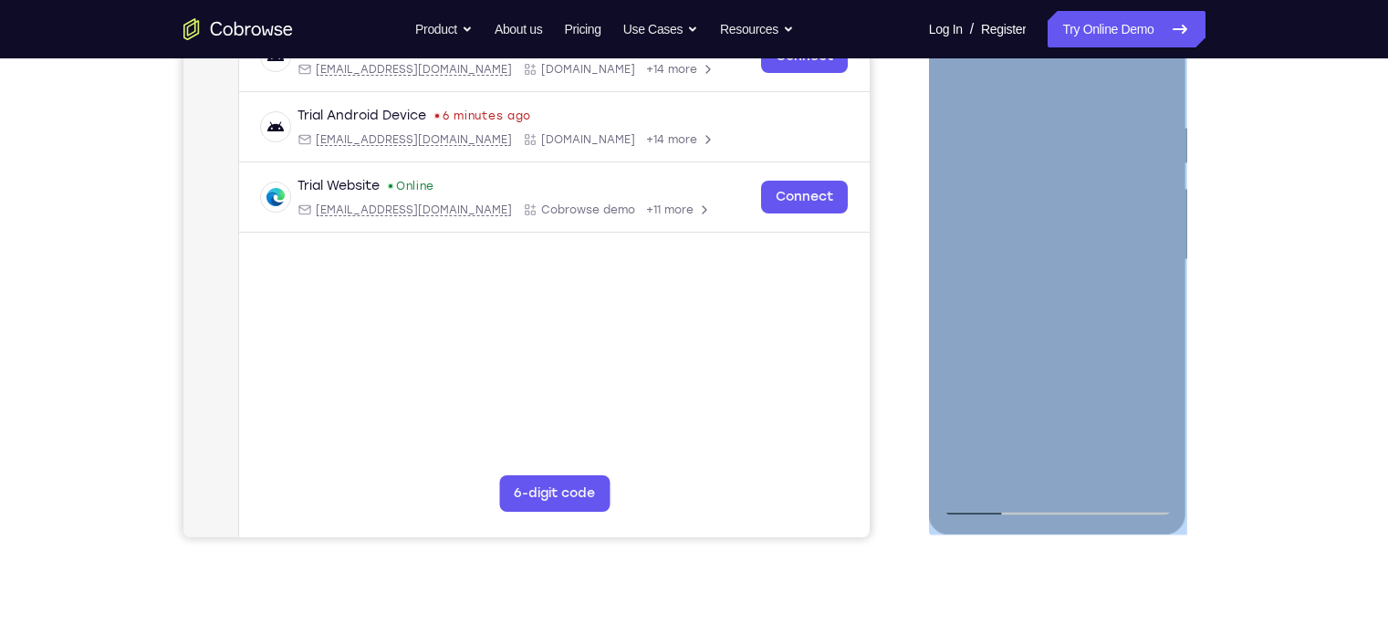
click at [967, 468] on div at bounding box center [1058, 260] width 230 height 511
click at [980, 471] on div at bounding box center [1058, 260] width 230 height 511
click at [1098, 468] on div at bounding box center [1058, 260] width 230 height 511
click at [1157, 154] on div at bounding box center [1058, 260] width 230 height 511
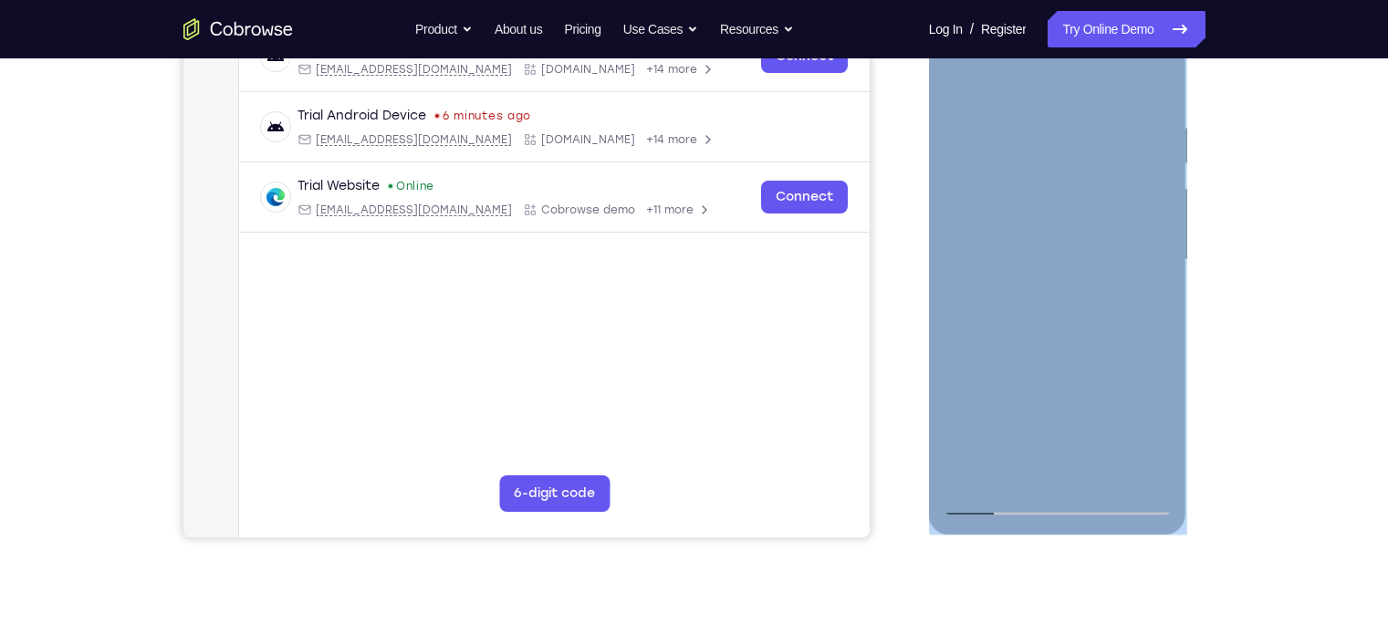
click at [1063, 245] on div at bounding box center [1058, 260] width 230 height 511
click at [961, 73] on div at bounding box center [1058, 260] width 230 height 511
click at [978, 476] on div at bounding box center [1058, 260] width 230 height 511
click at [1147, 475] on div at bounding box center [1058, 260] width 230 height 511
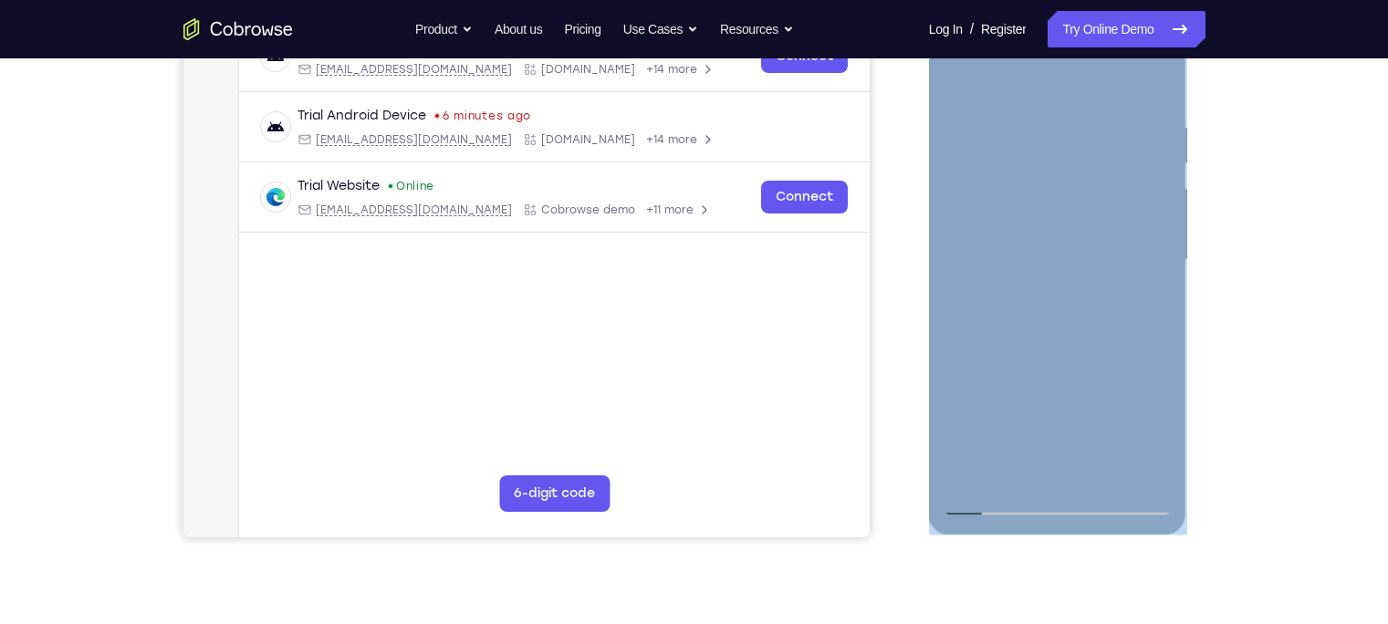
click at [1160, 453] on div at bounding box center [1058, 260] width 230 height 511
click at [969, 477] on div at bounding box center [1058, 260] width 230 height 511
click at [973, 473] on div at bounding box center [1058, 260] width 230 height 511
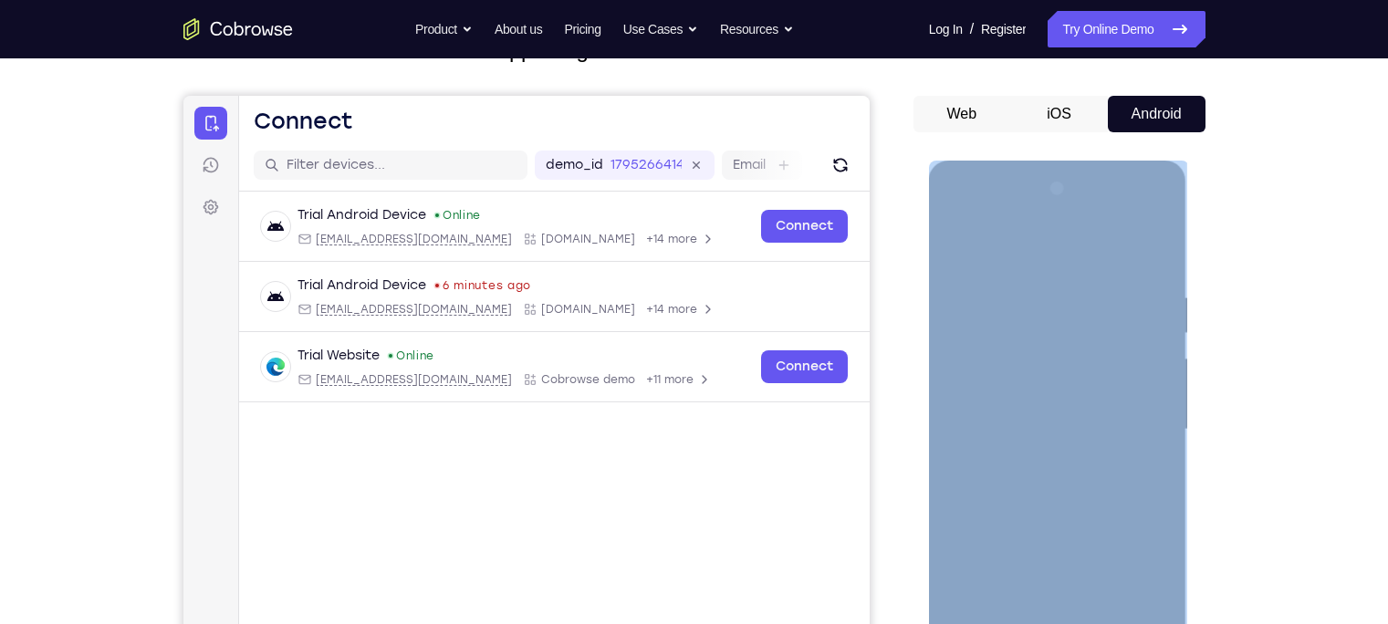
scroll to position [303, 0]
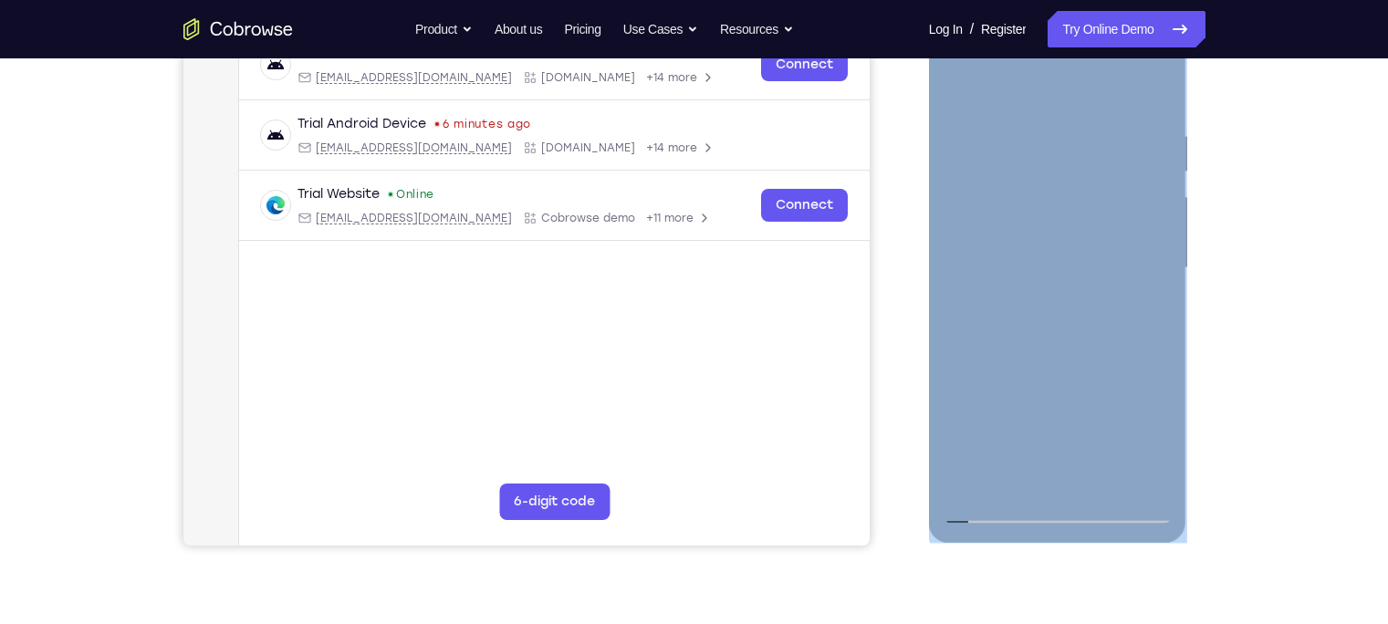
click at [980, 478] on div at bounding box center [1058, 268] width 230 height 511
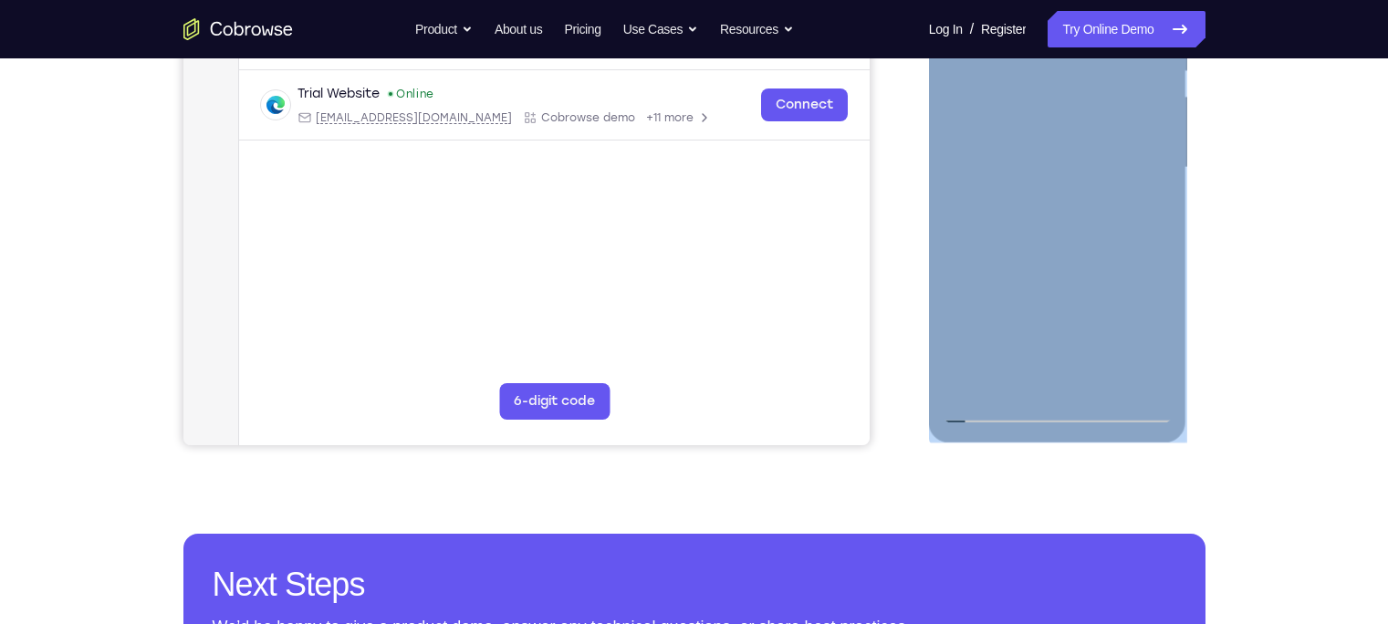
scroll to position [405, 0]
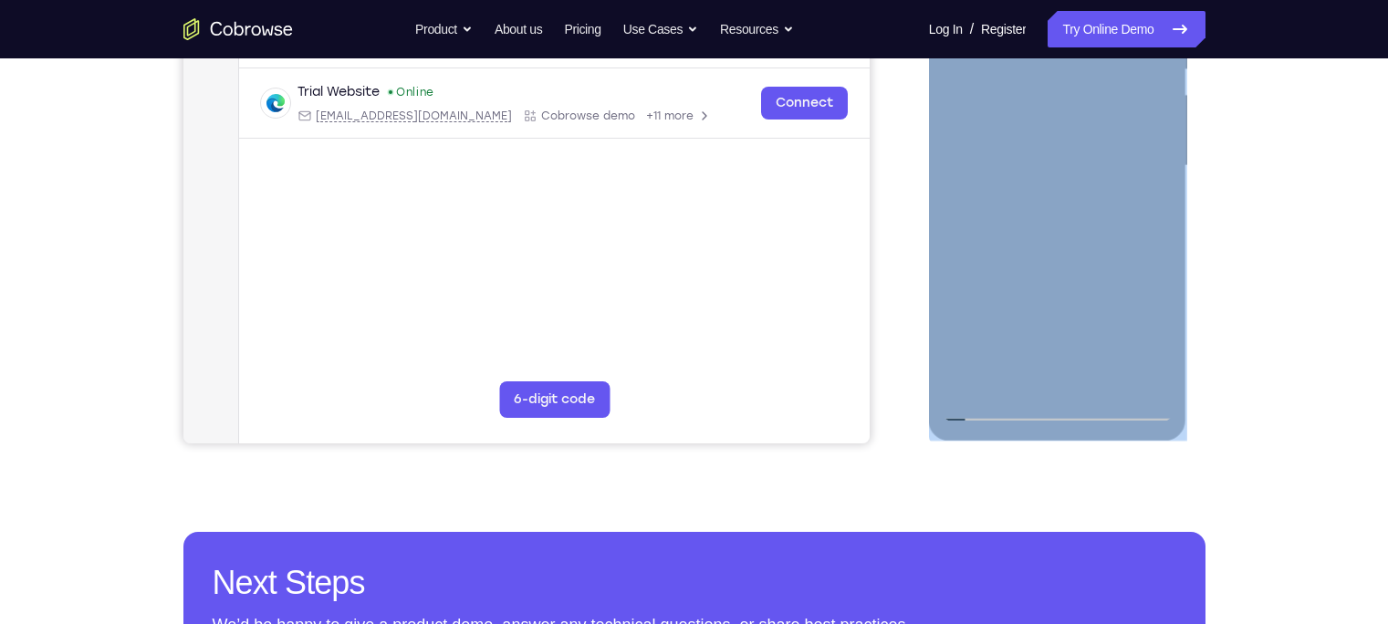
click at [980, 379] on div at bounding box center [1058, 166] width 230 height 511
click at [973, 372] on div at bounding box center [1058, 166] width 230 height 511
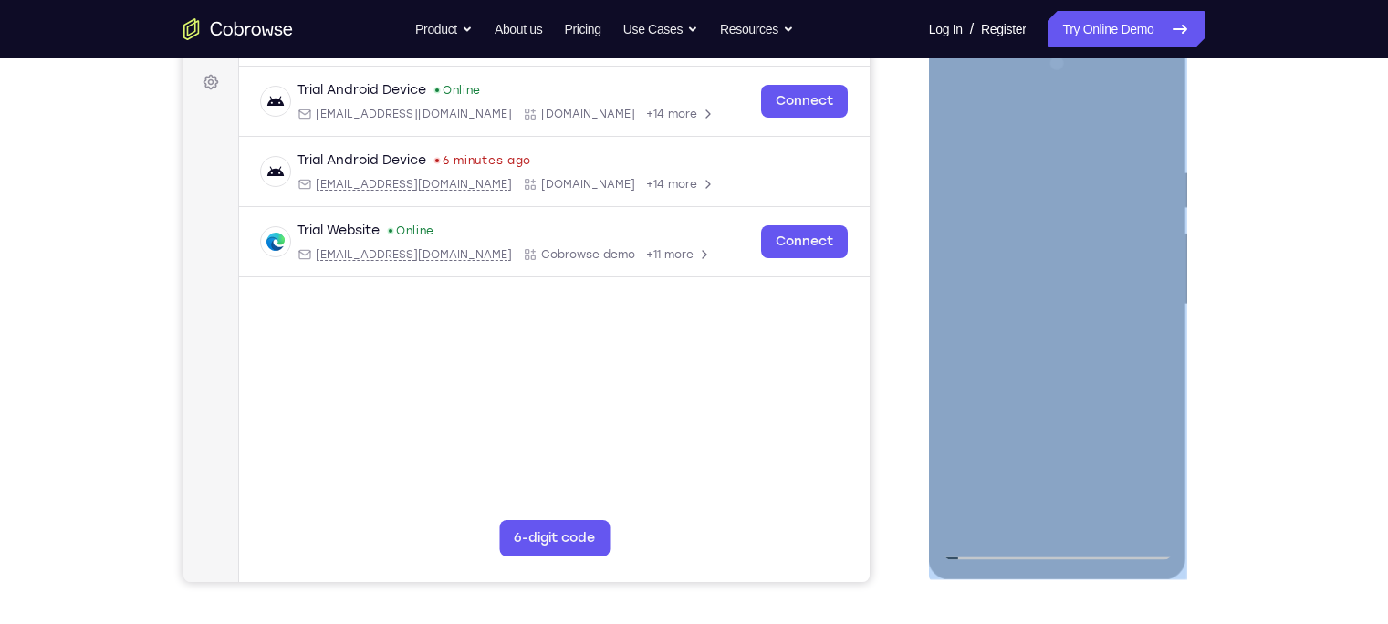
scroll to position [393, 0]
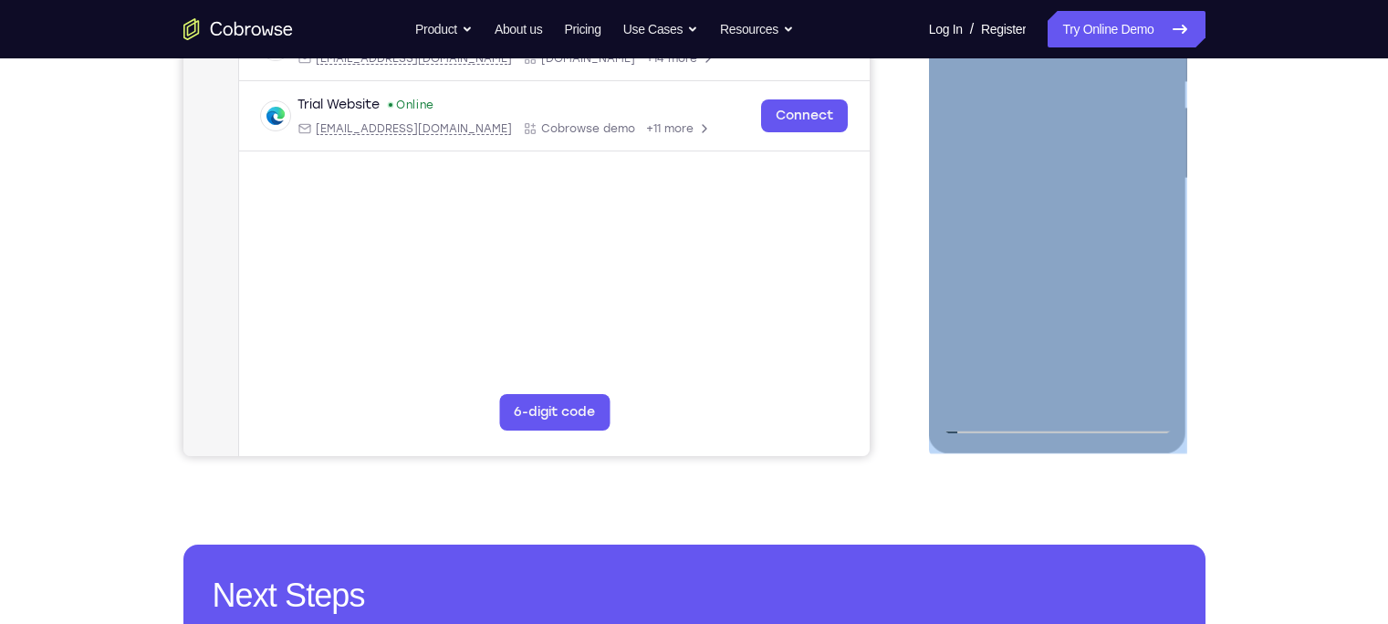
click at [1104, 389] on div at bounding box center [1058, 178] width 230 height 511
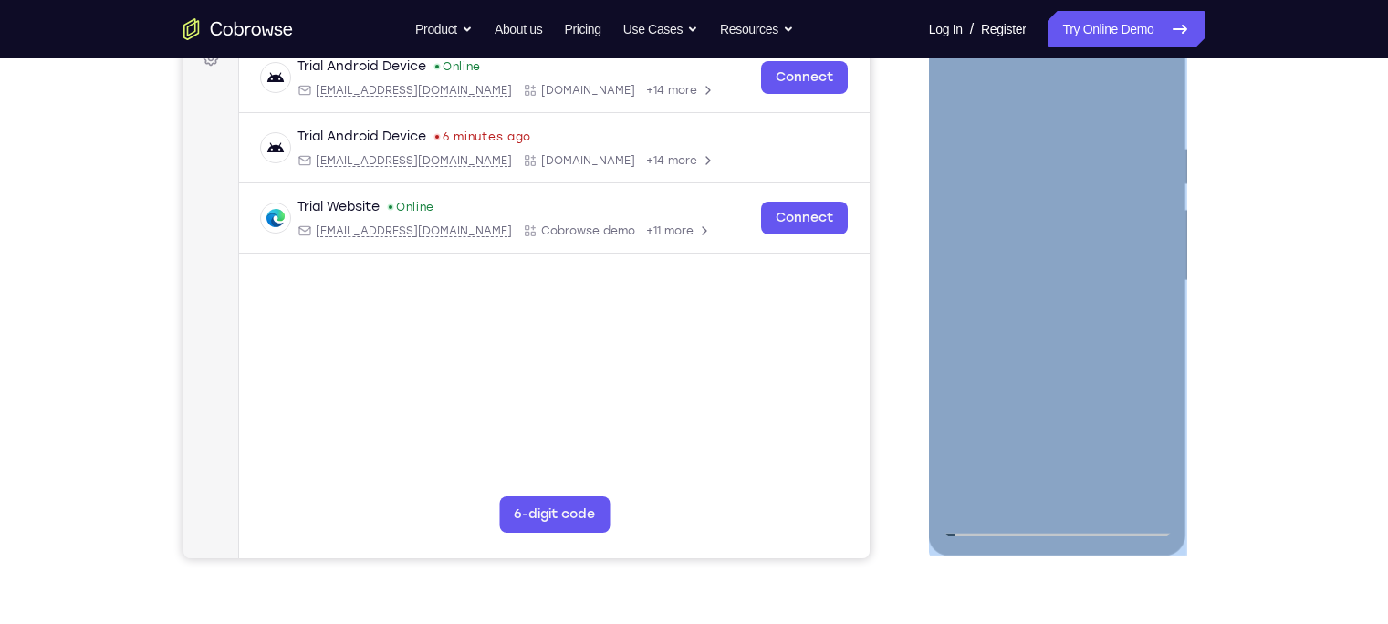
scroll to position [288, 0]
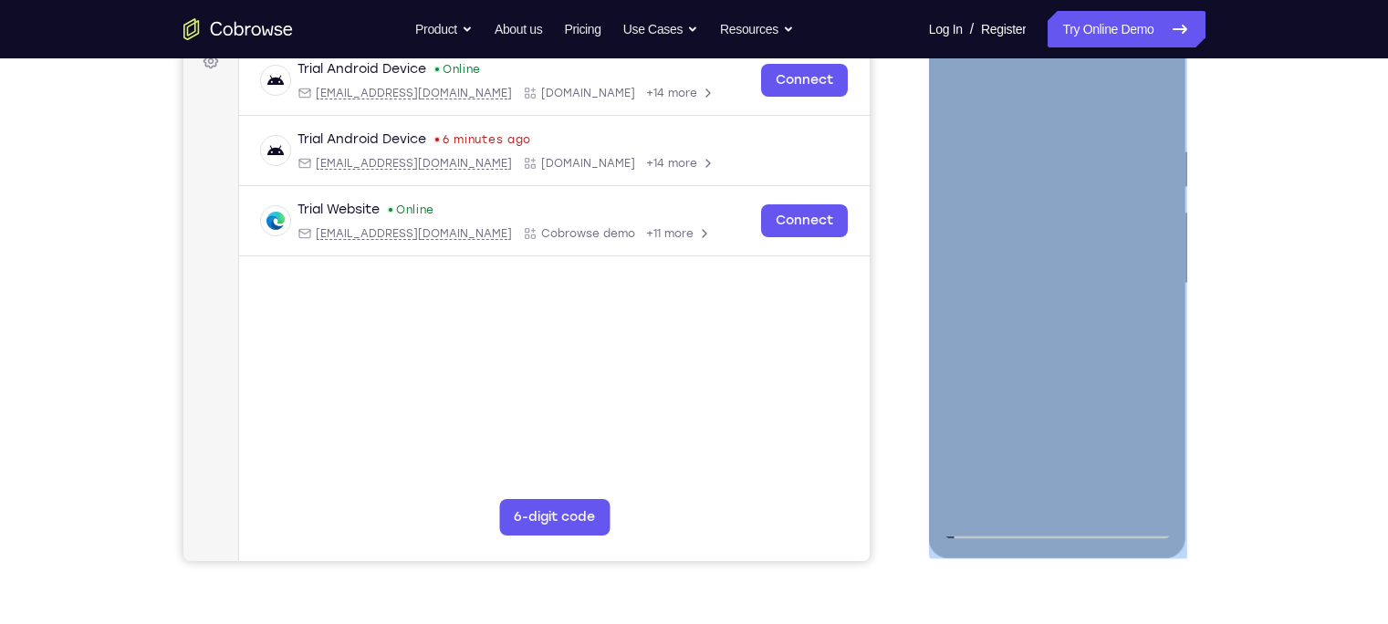
click at [965, 102] on div at bounding box center [1058, 283] width 230 height 511
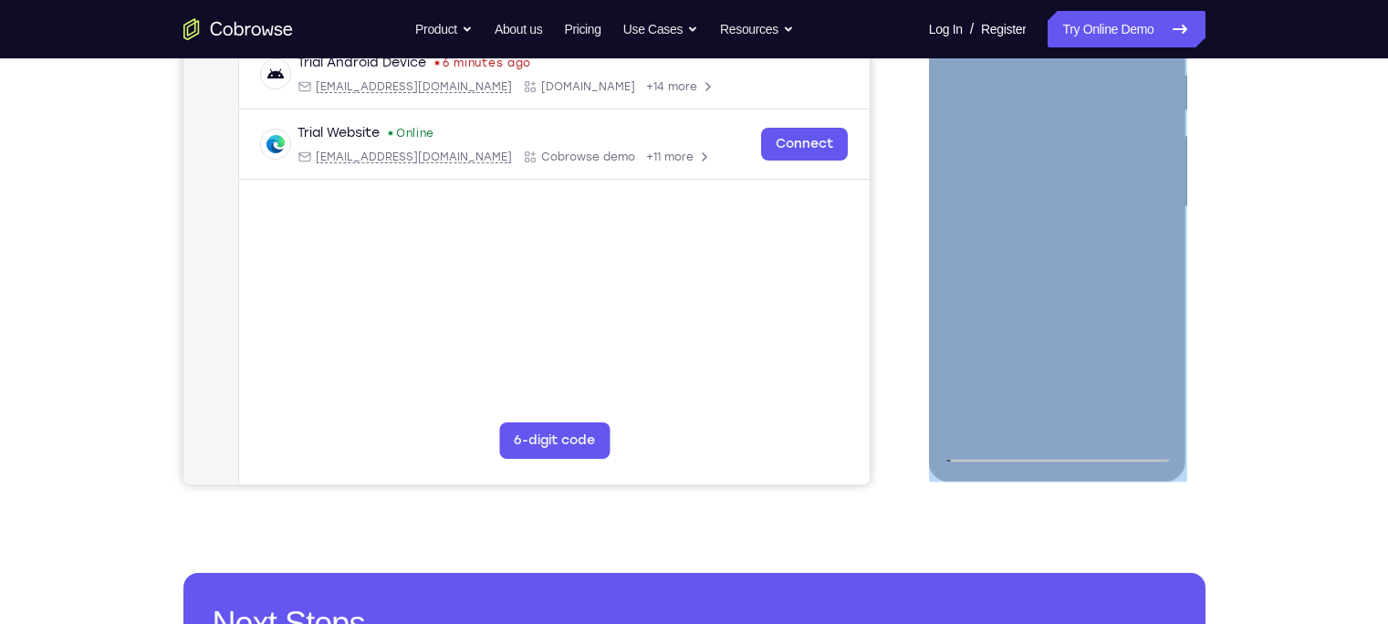
scroll to position [373, 0]
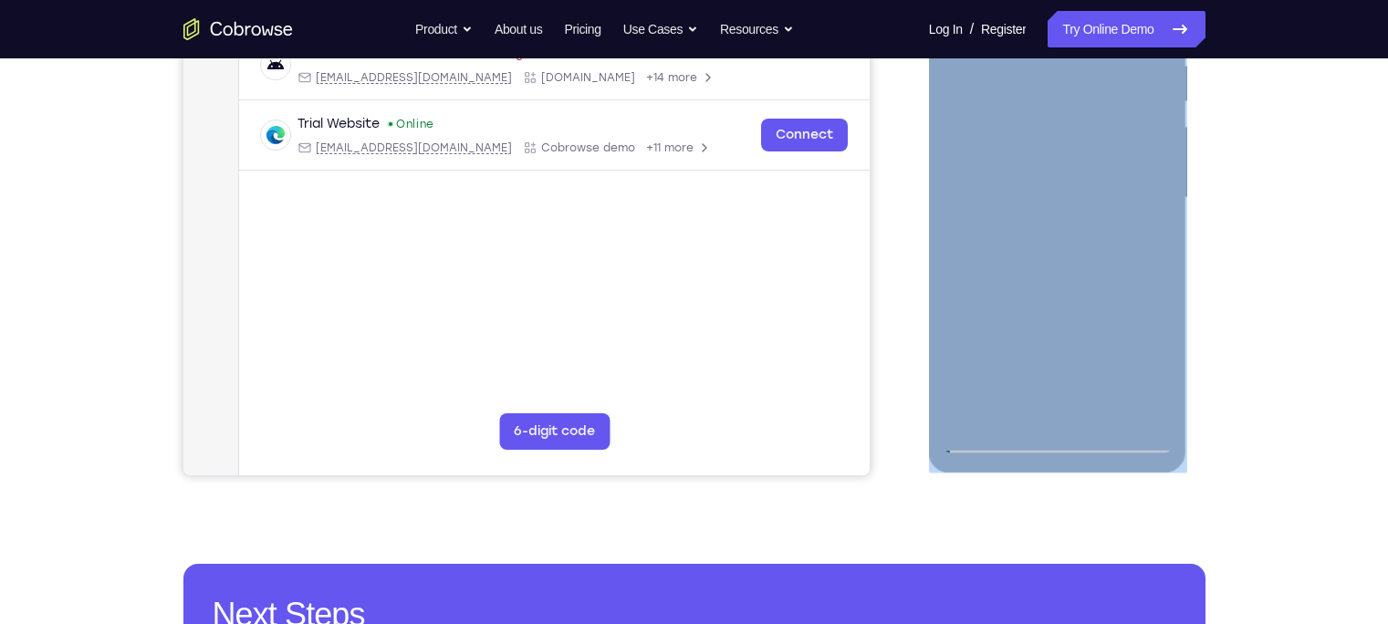
click at [980, 407] on div at bounding box center [1058, 197] width 230 height 511
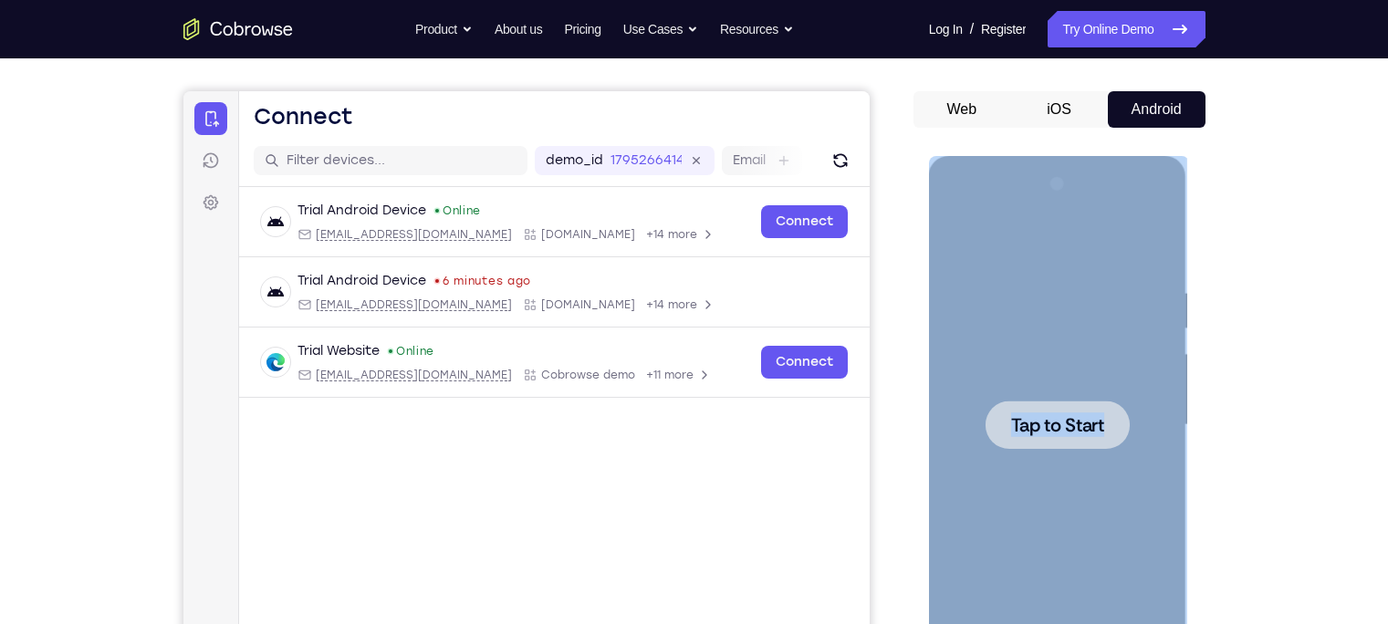
scroll to position [147, 0]
